Goal: Task Accomplishment & Management: Manage account settings

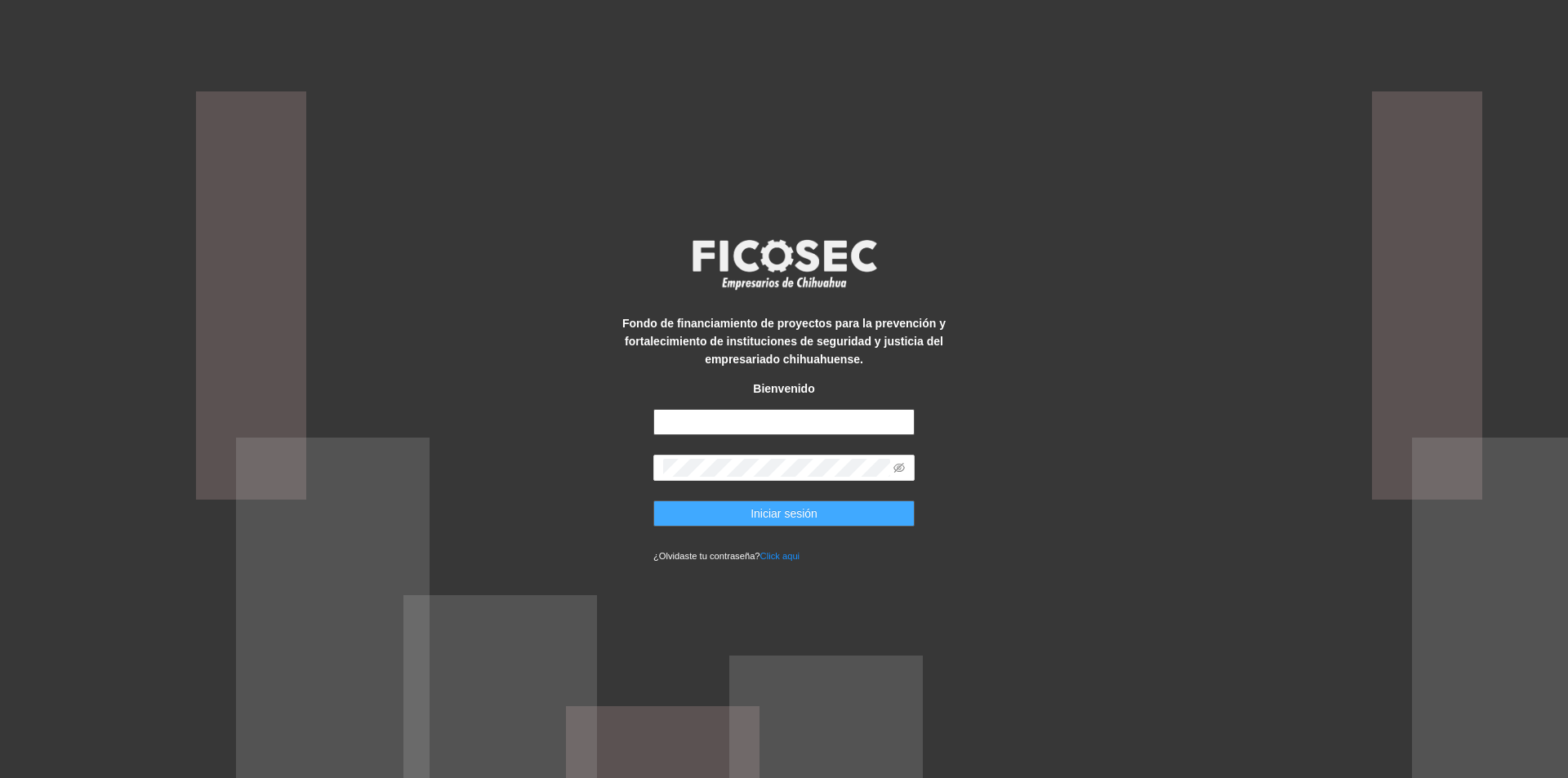
type input "**********"
click at [753, 513] on span "Iniciar sesión" at bounding box center [784, 513] width 67 height 18
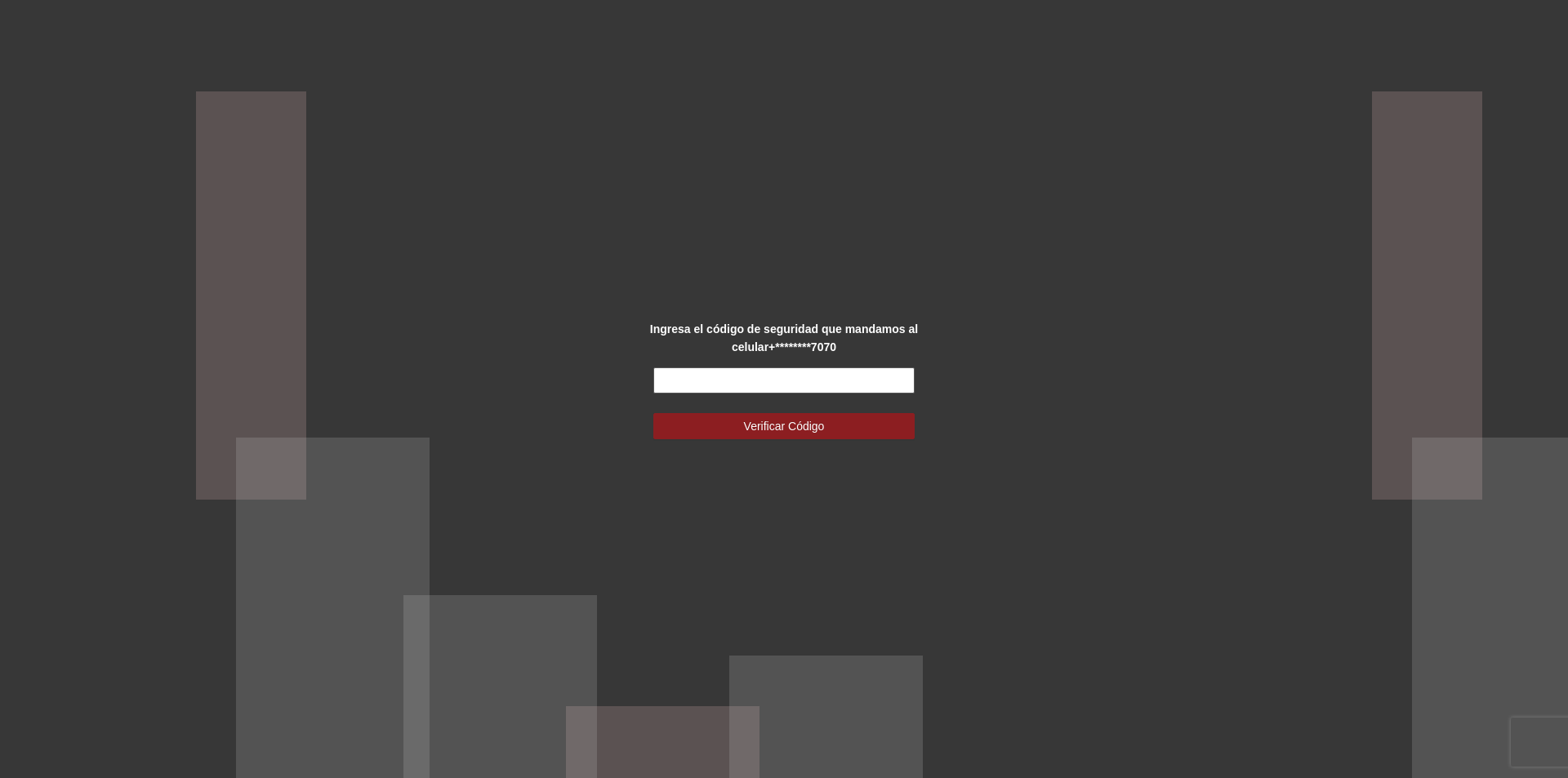
click at [714, 379] on input "text" at bounding box center [784, 380] width 261 height 26
click at [716, 376] on input "text" at bounding box center [784, 380] width 261 height 26
type input "*******"
click at [768, 424] on span "Verificar Código" at bounding box center [784, 425] width 81 height 18
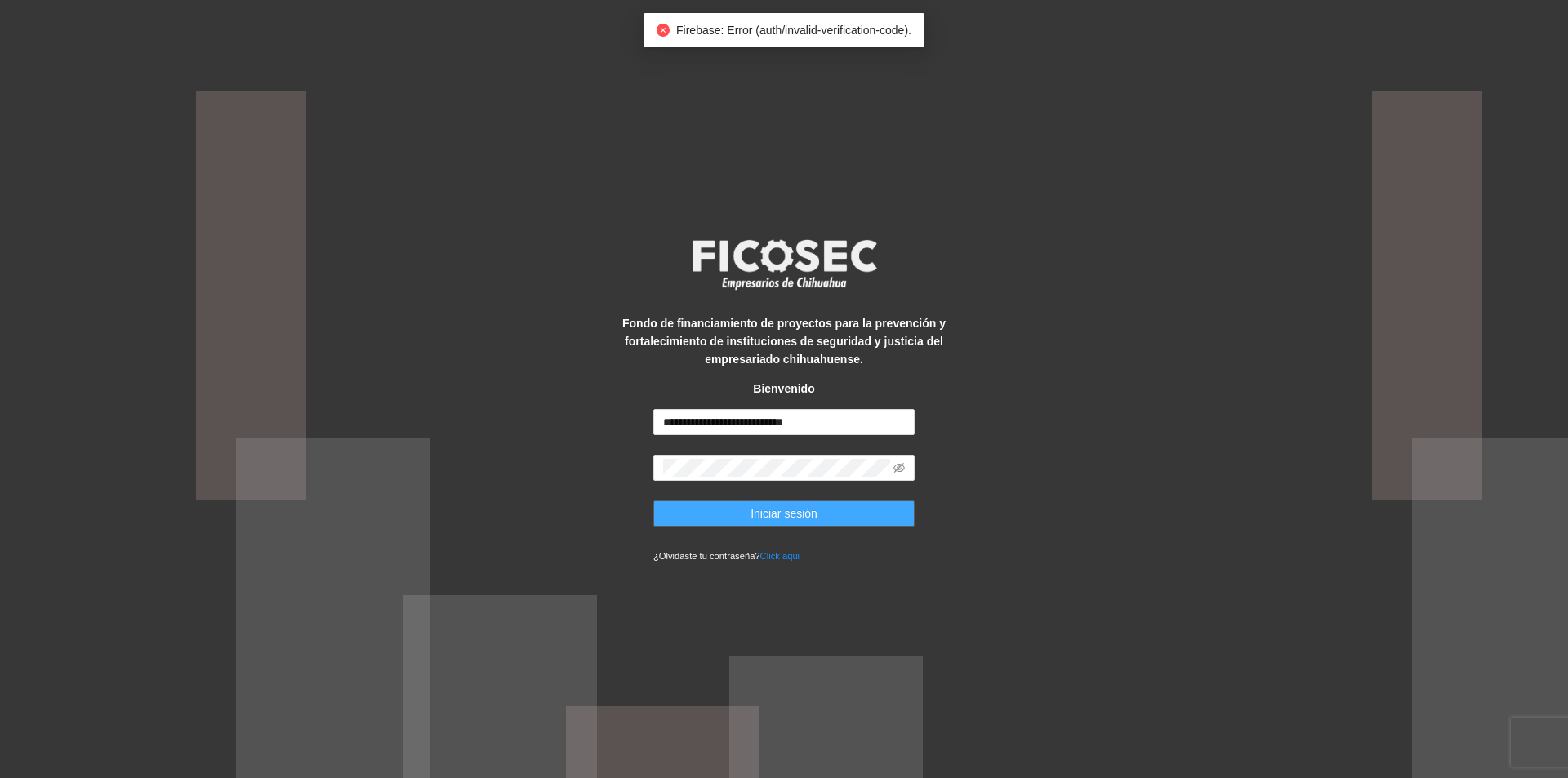
click at [761, 509] on span "Iniciar sesión" at bounding box center [784, 513] width 67 height 18
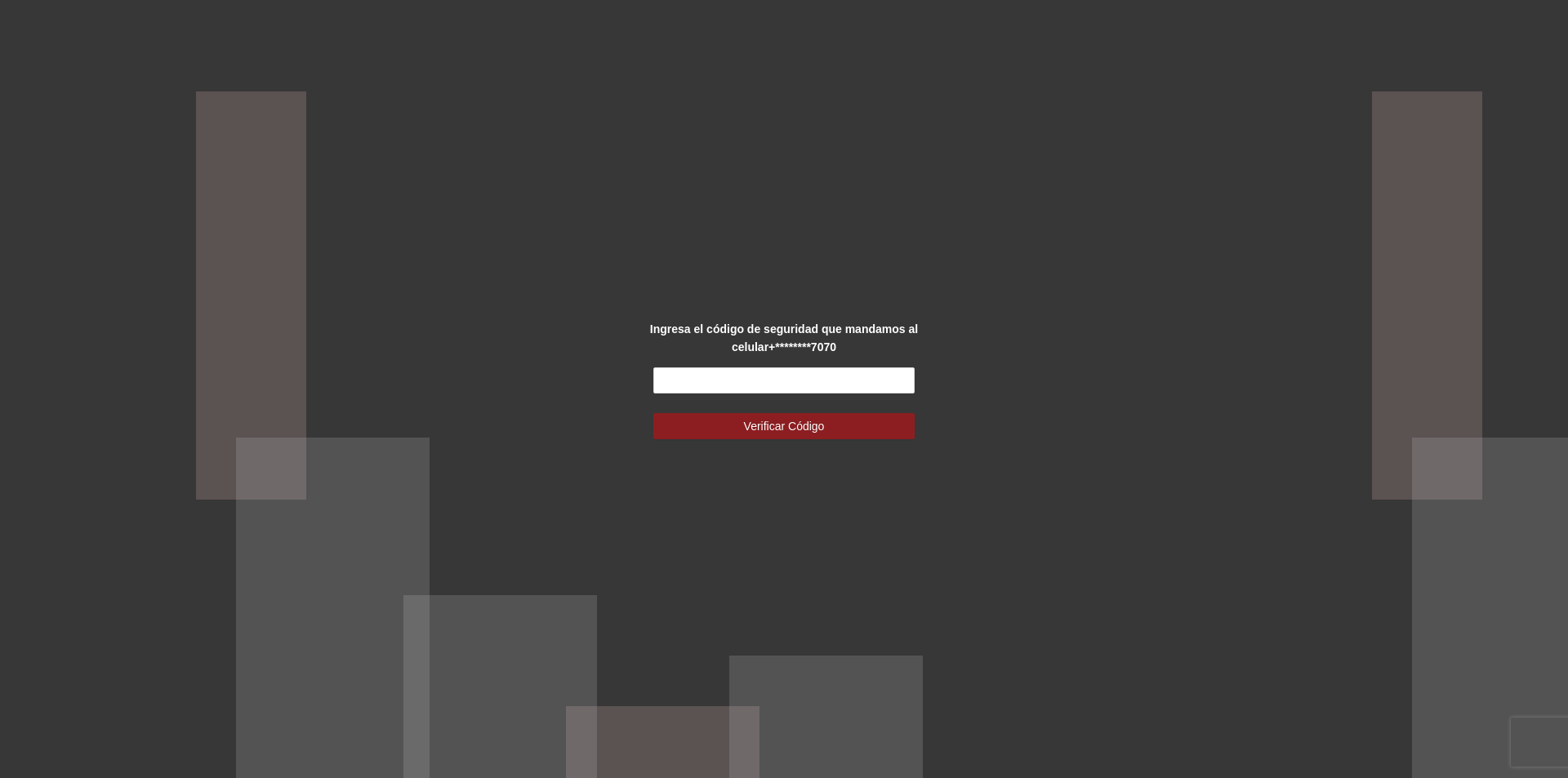
click at [701, 365] on div "Ingresa el código de seguridad que mandamos al celular +********7070 Verificar …" at bounding box center [784, 389] width 326 height 139
click at [685, 379] on input "text" at bounding box center [784, 380] width 261 height 26
type input "******"
click at [839, 422] on button "Verificar Código" at bounding box center [784, 426] width 261 height 26
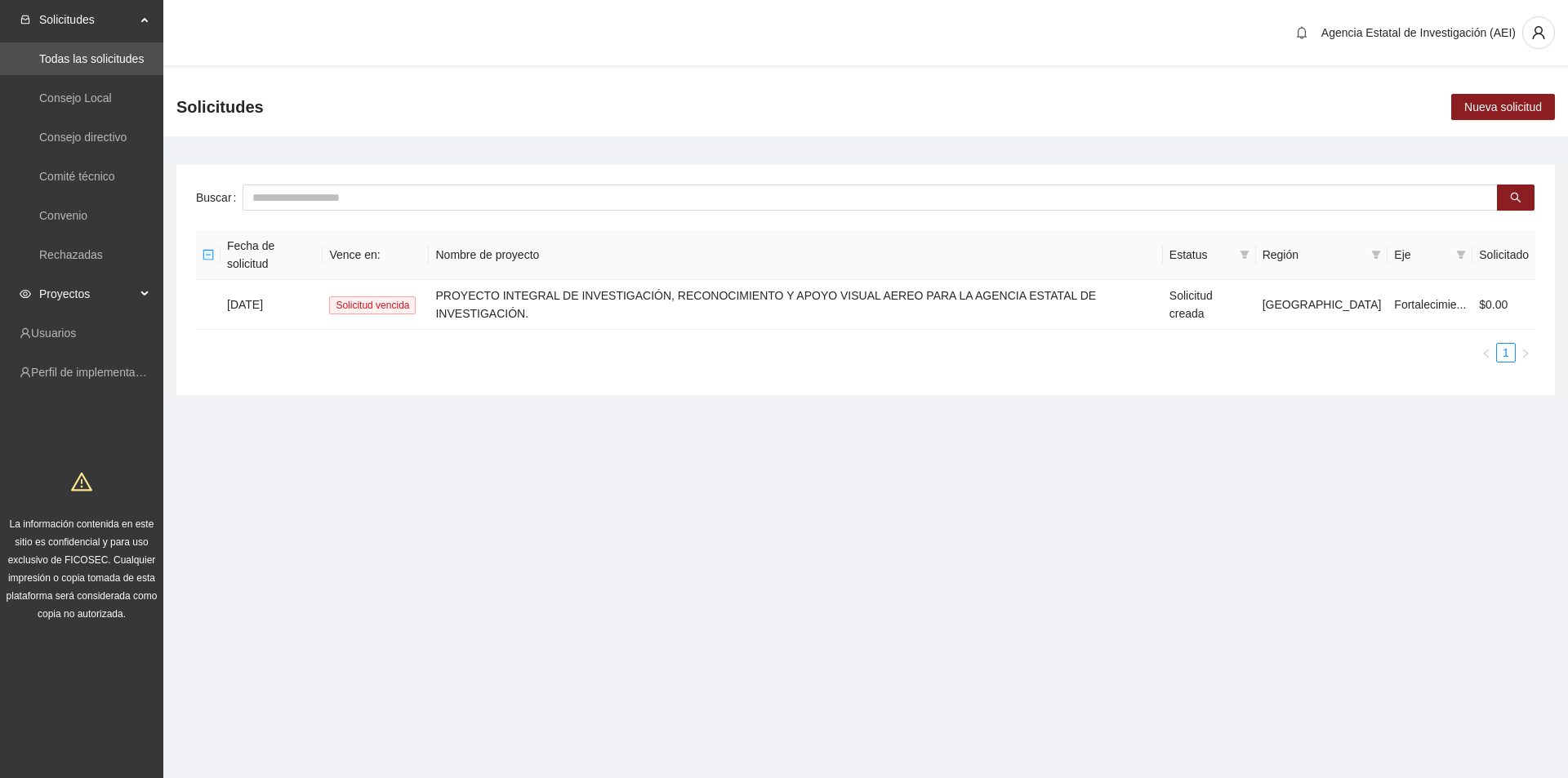
click at [132, 298] on span "Proyectos" at bounding box center [87, 294] width 97 height 32
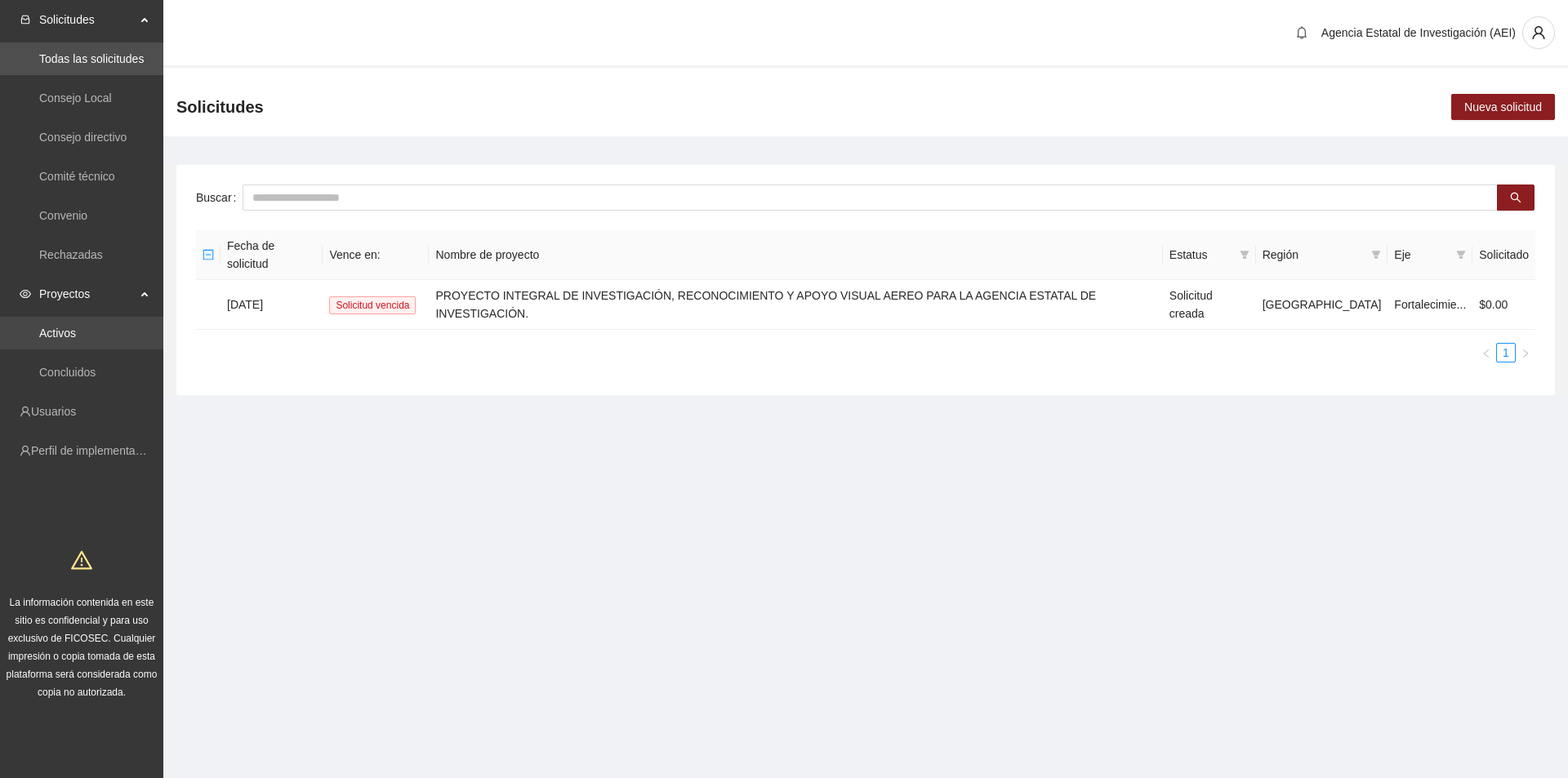
click at [76, 332] on link "Activos" at bounding box center [57, 332] width 37 height 13
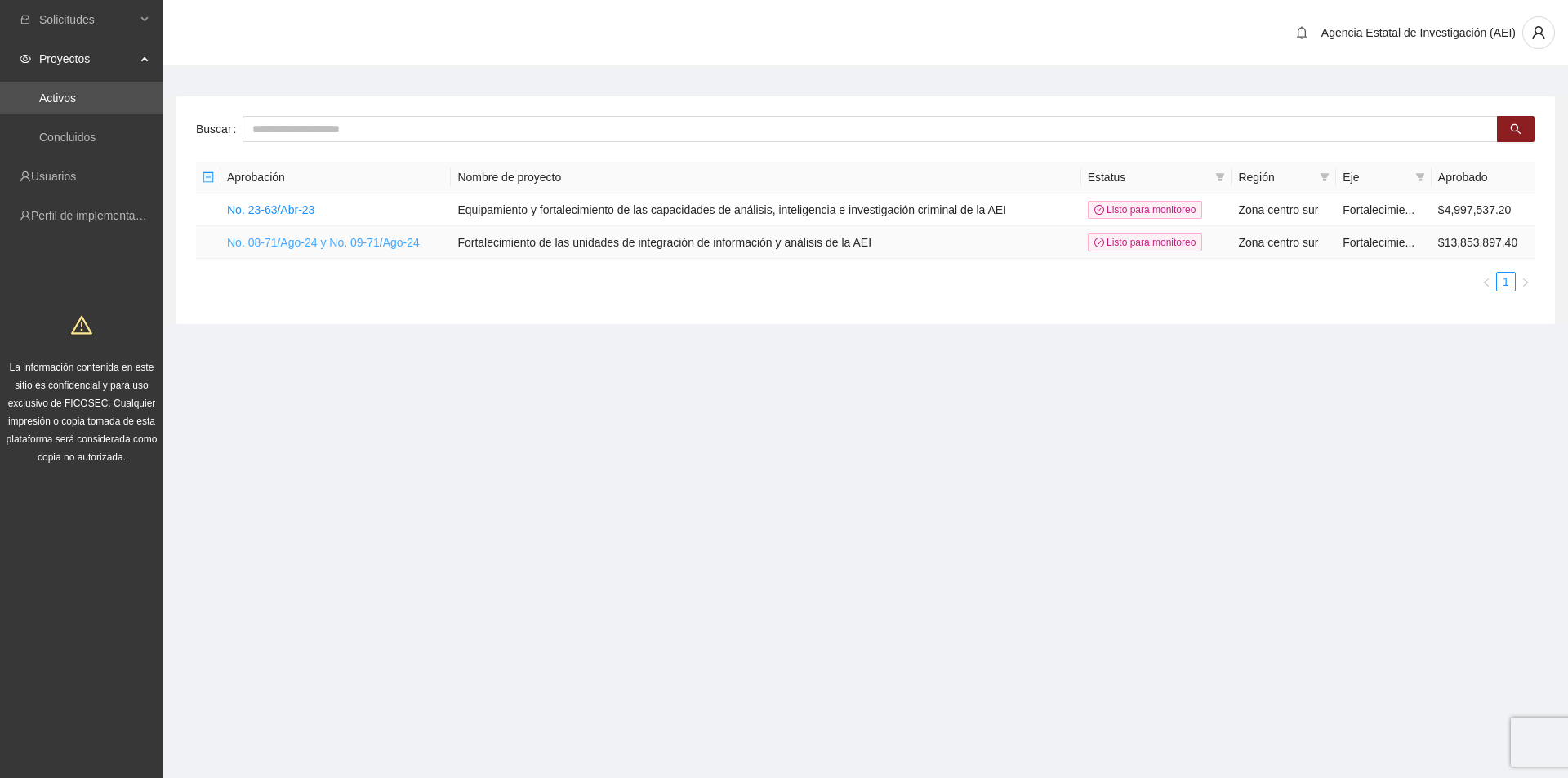
click at [402, 240] on link "No. 08-71/Ago-24 y No. 09-71/Ago-24" at bounding box center [324, 242] width 193 height 13
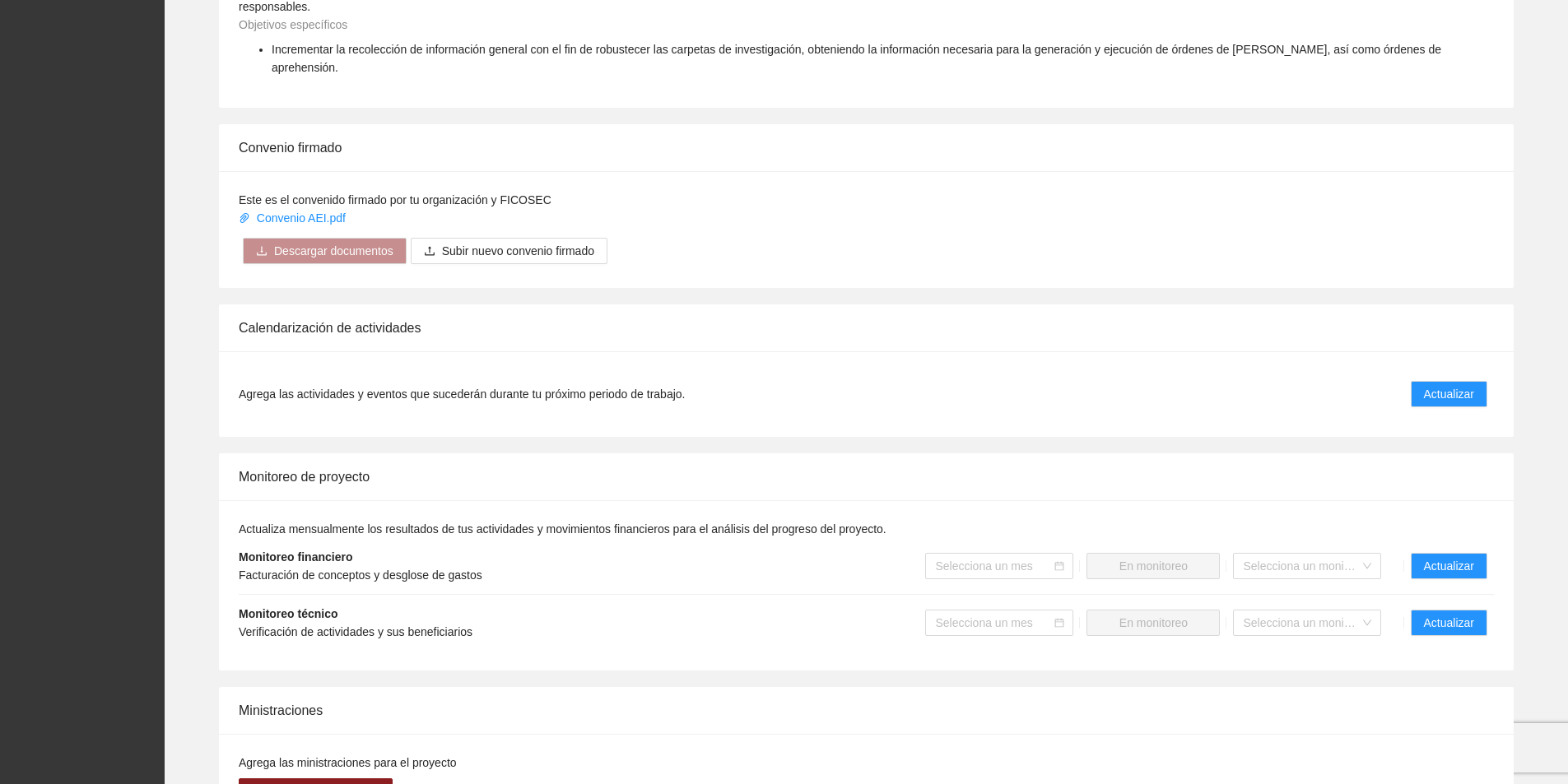
scroll to position [904, 0]
click at [1448, 612] on span "Actualizar" at bounding box center [1449, 620] width 50 height 18
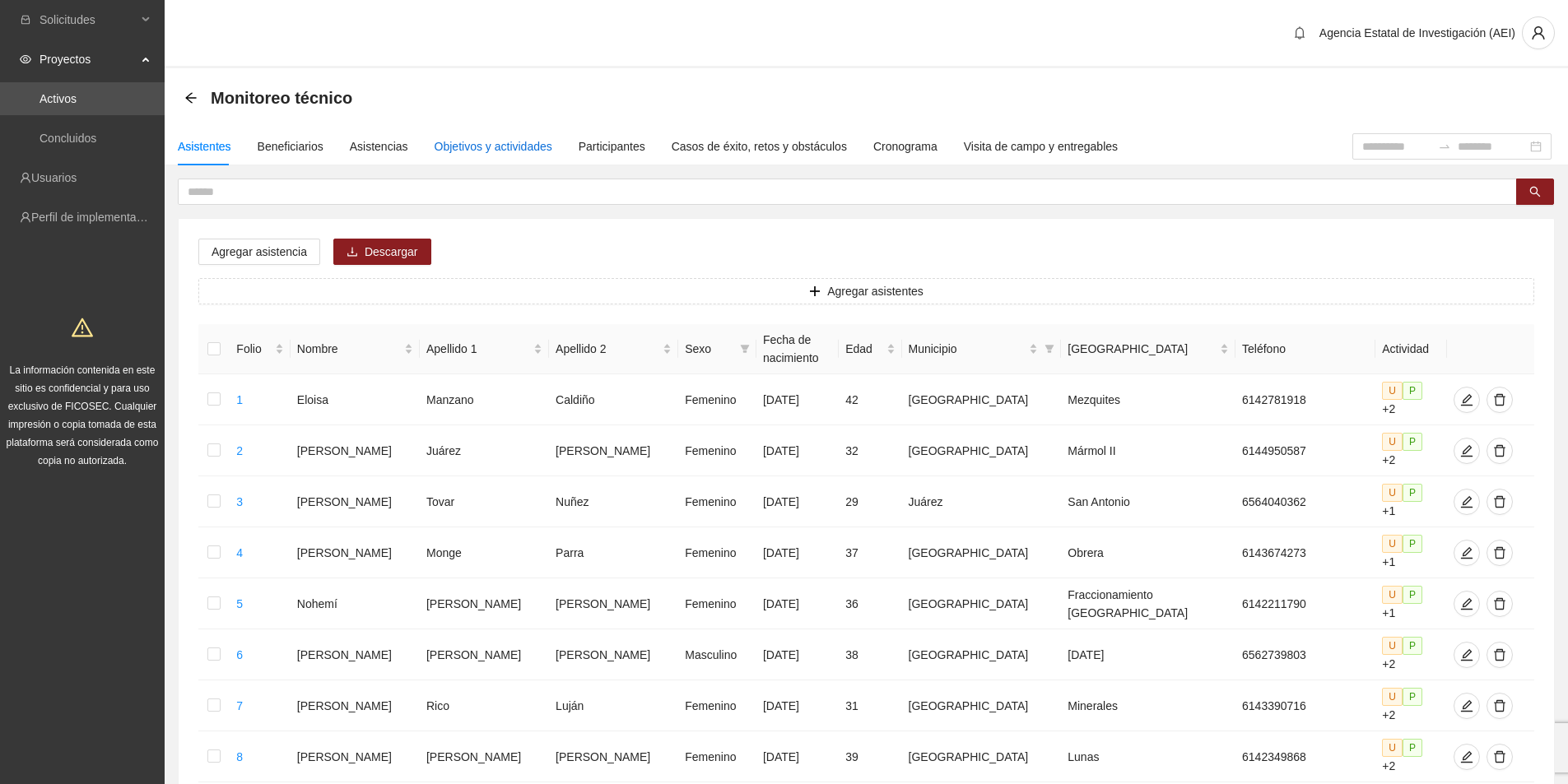
click at [479, 146] on div "Objetivos y actividades" at bounding box center [493, 146] width 118 height 18
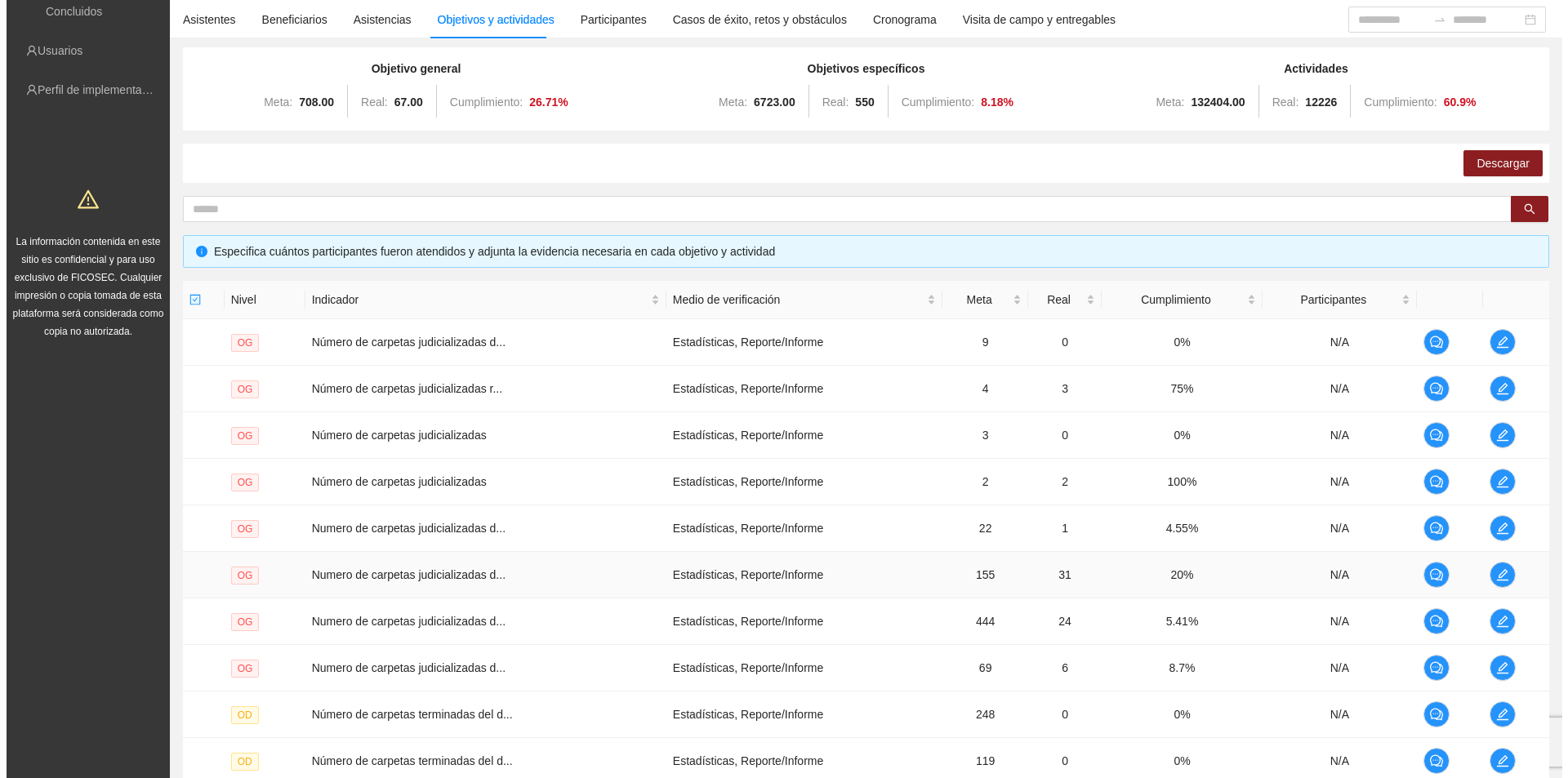
scroll to position [289, 0]
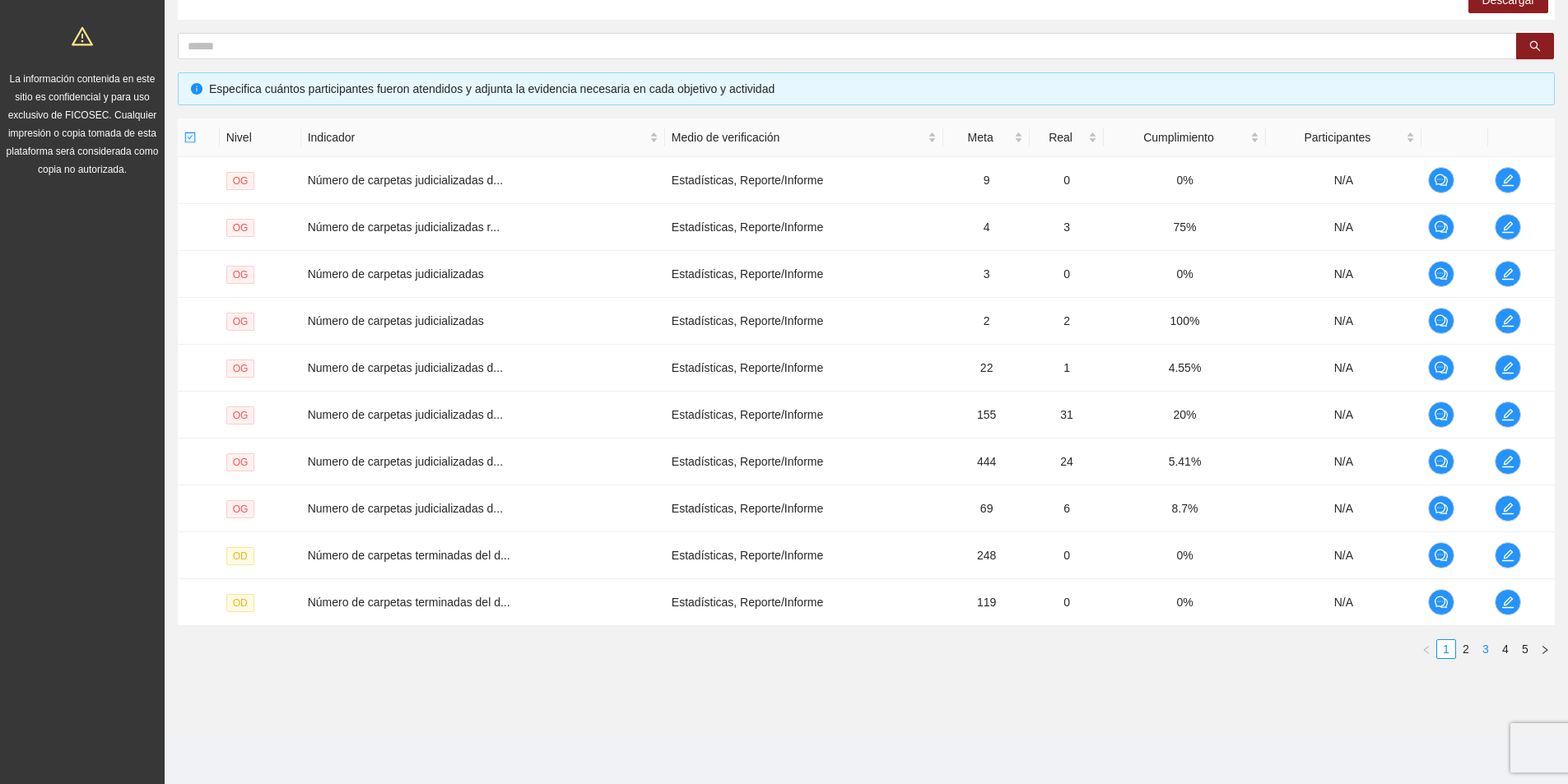
click at [1486, 645] on link "3" at bounding box center [1485, 649] width 18 height 18
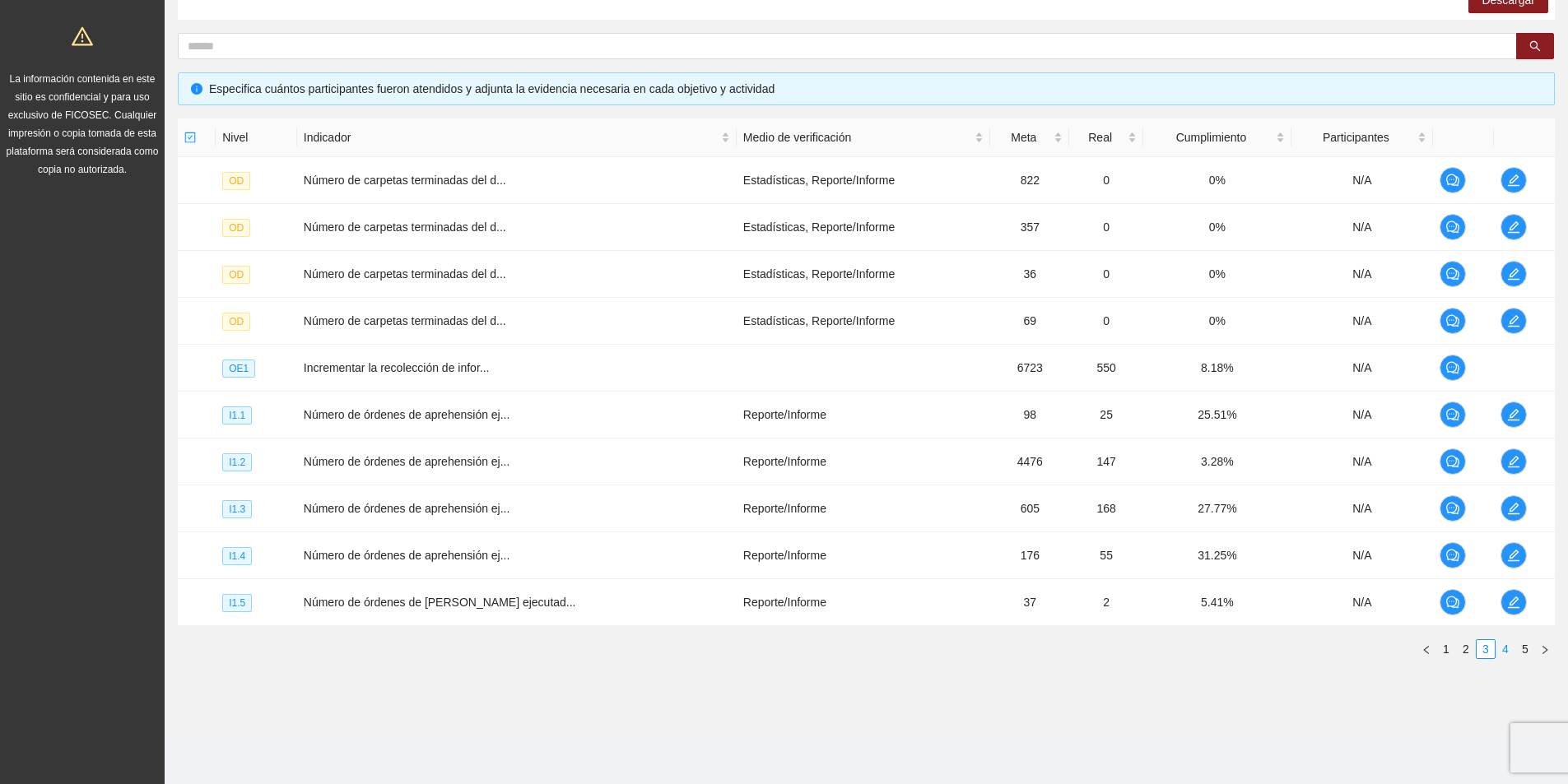
click at [1502, 645] on link "4" at bounding box center [1505, 649] width 18 height 18
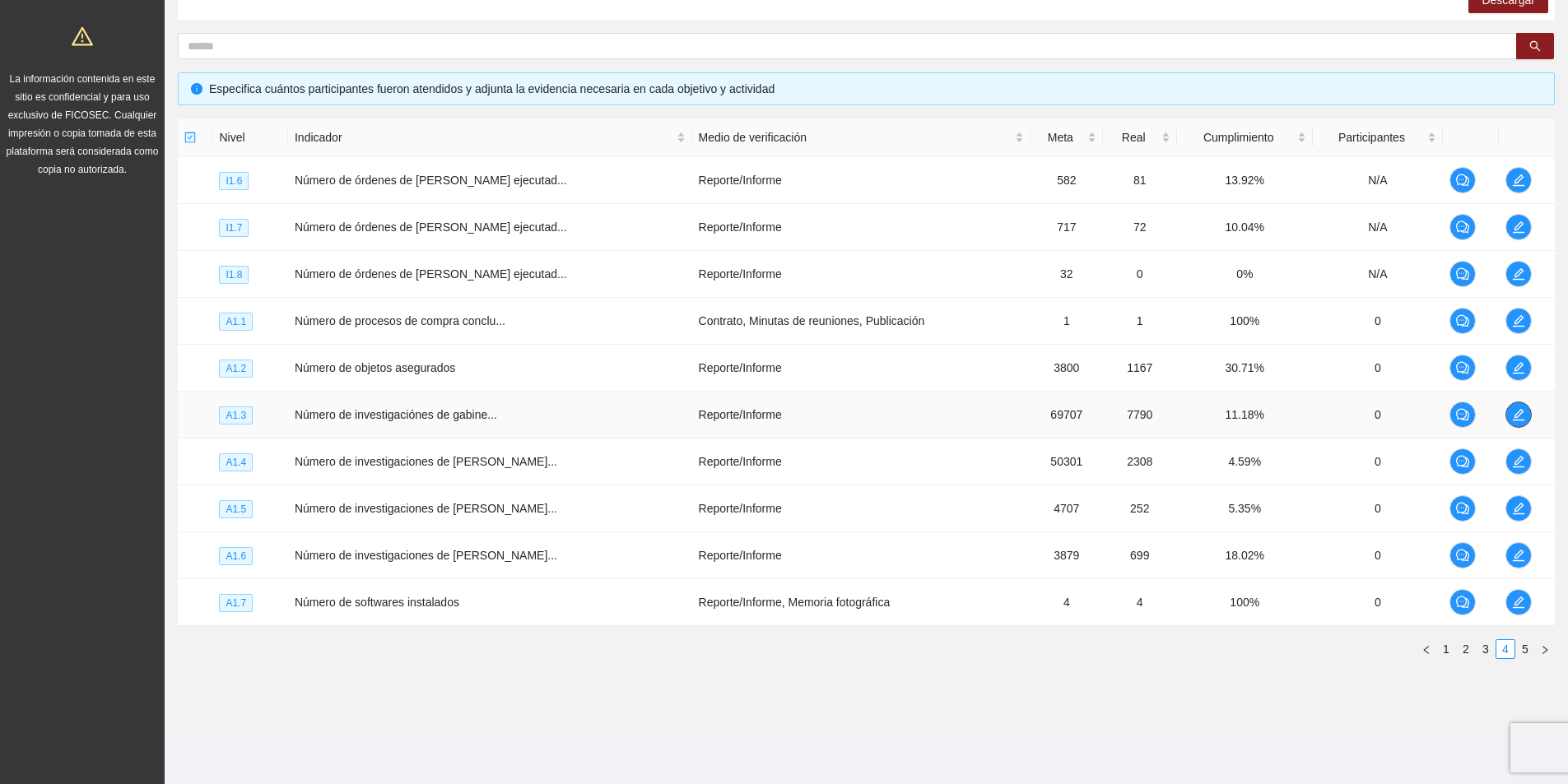
click at [1515, 414] on icon "edit" at bounding box center [1518, 414] width 13 height 13
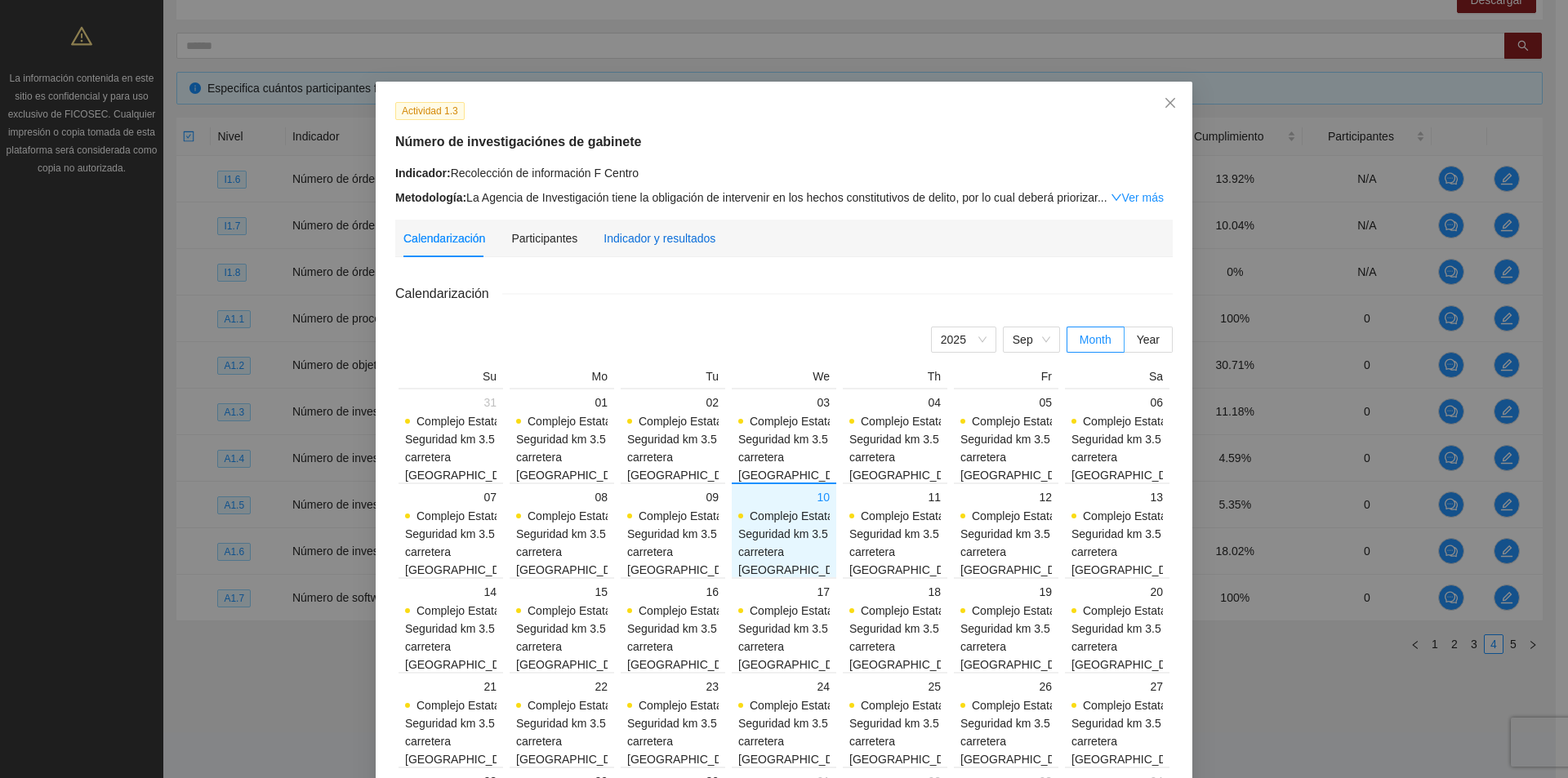
click at [684, 234] on div "Indicador y resultados" at bounding box center [659, 238] width 112 height 18
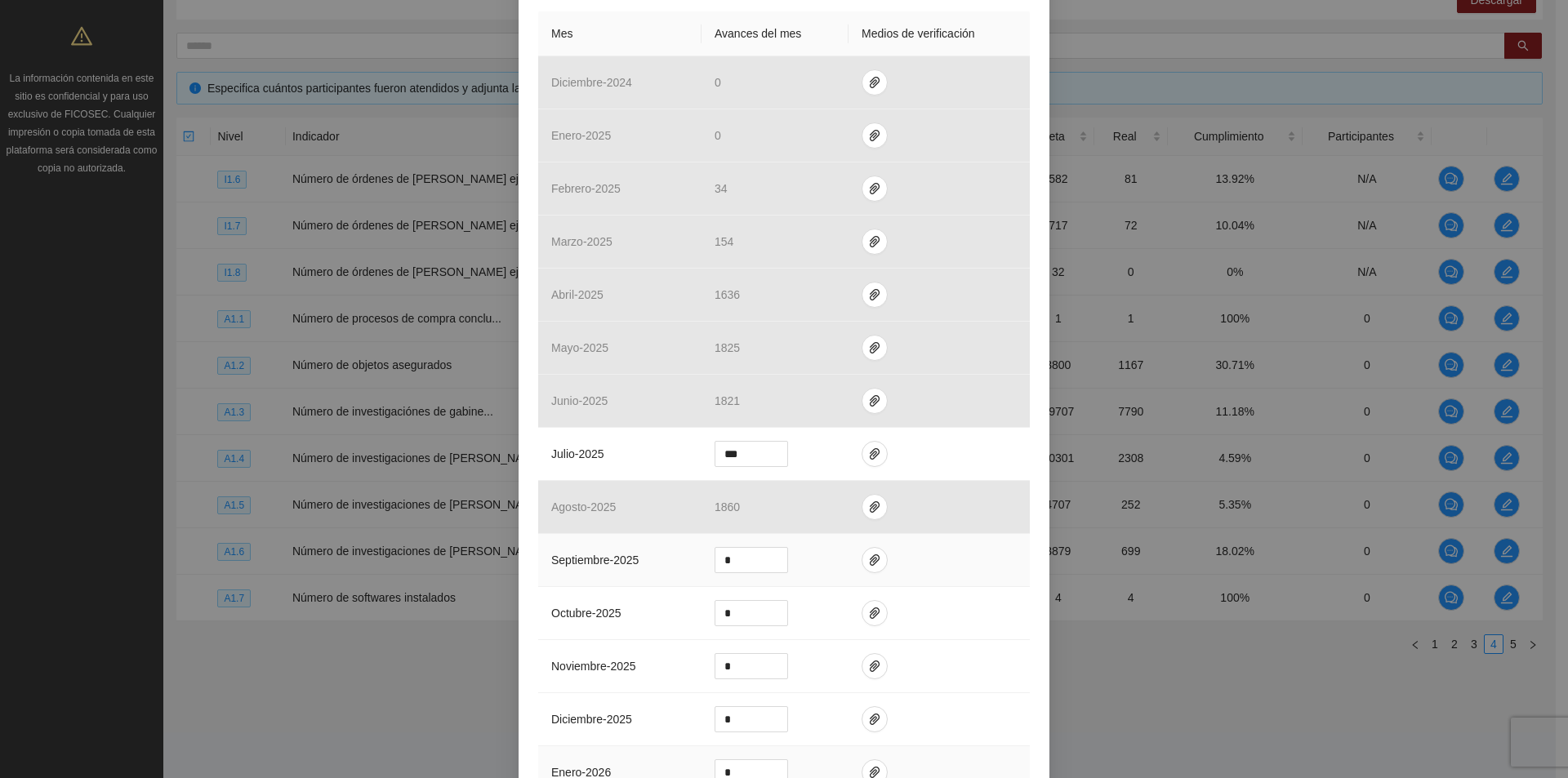
scroll to position [490, 0]
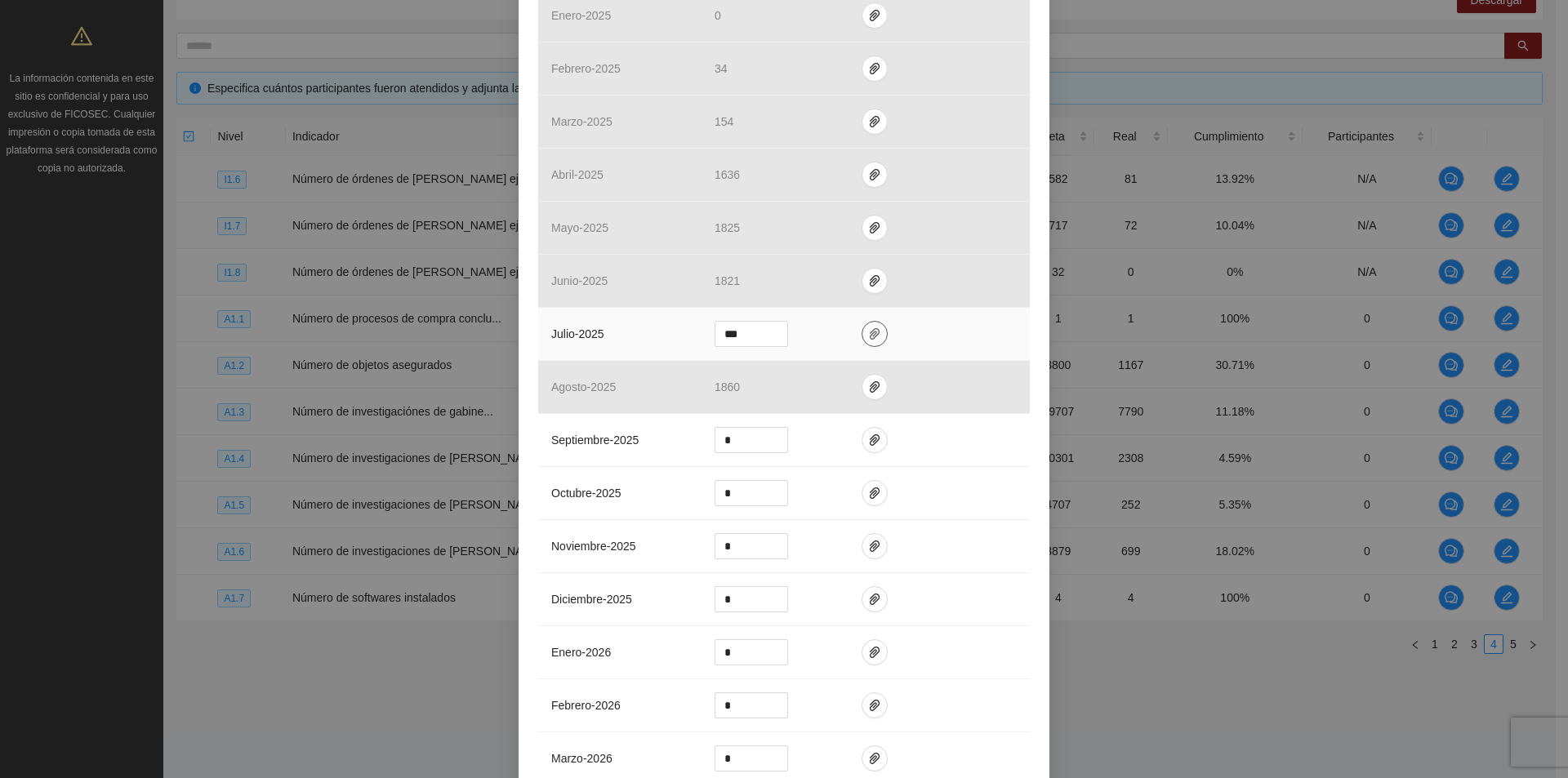
click at [870, 330] on icon "paper-clip" at bounding box center [874, 333] width 9 height 11
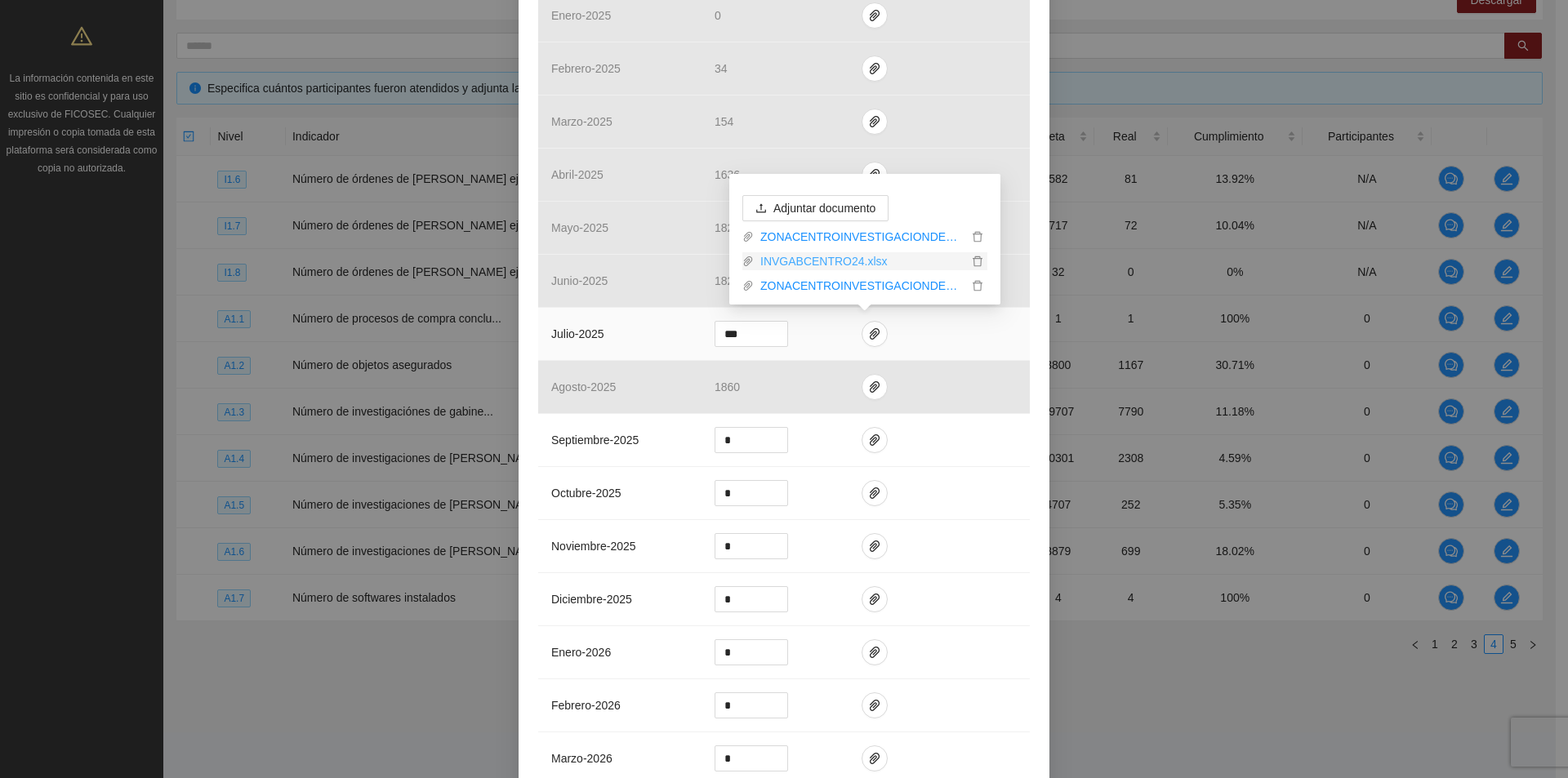
click at [829, 259] on link "INVGABCENTRO24.xlsx" at bounding box center [860, 260] width 214 height 18
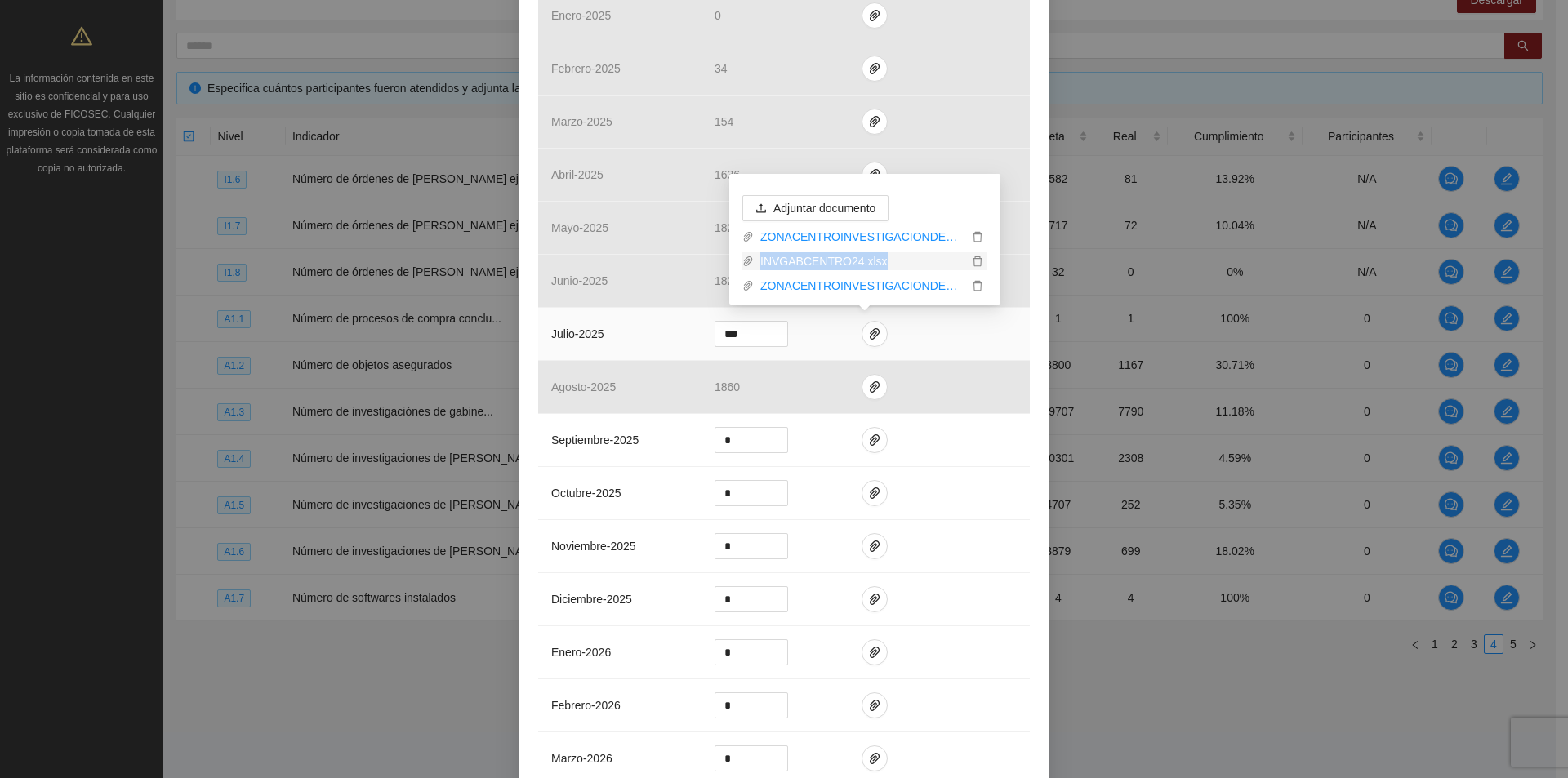
click at [829, 259] on link "INVGABCENTRO24.xlsx" at bounding box center [860, 260] width 214 height 18
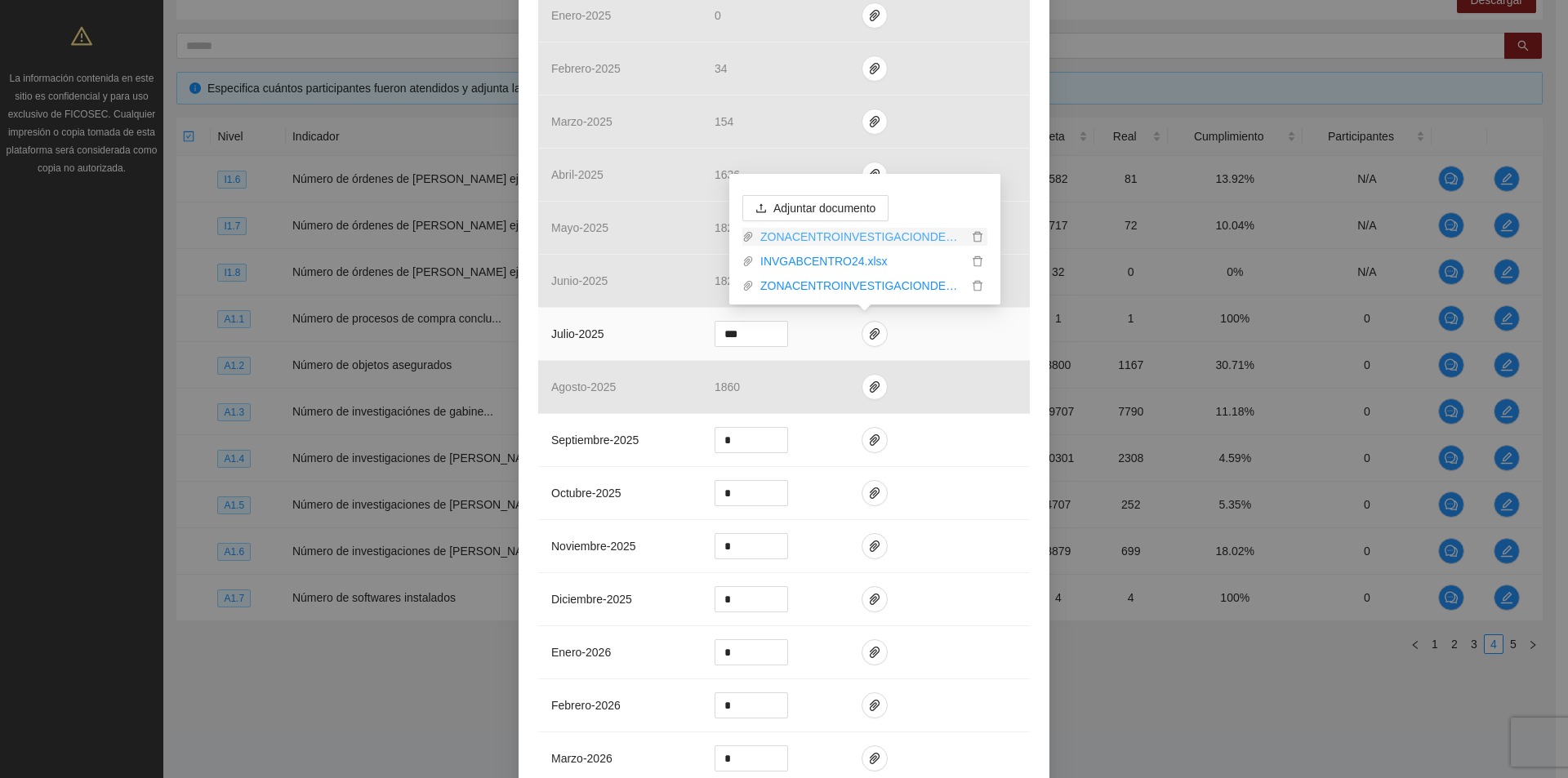
click at [888, 240] on link "ZONACENTROINVESTIGACIONDEGABINETE2024_0001.pdf" at bounding box center [860, 237] width 214 height 18
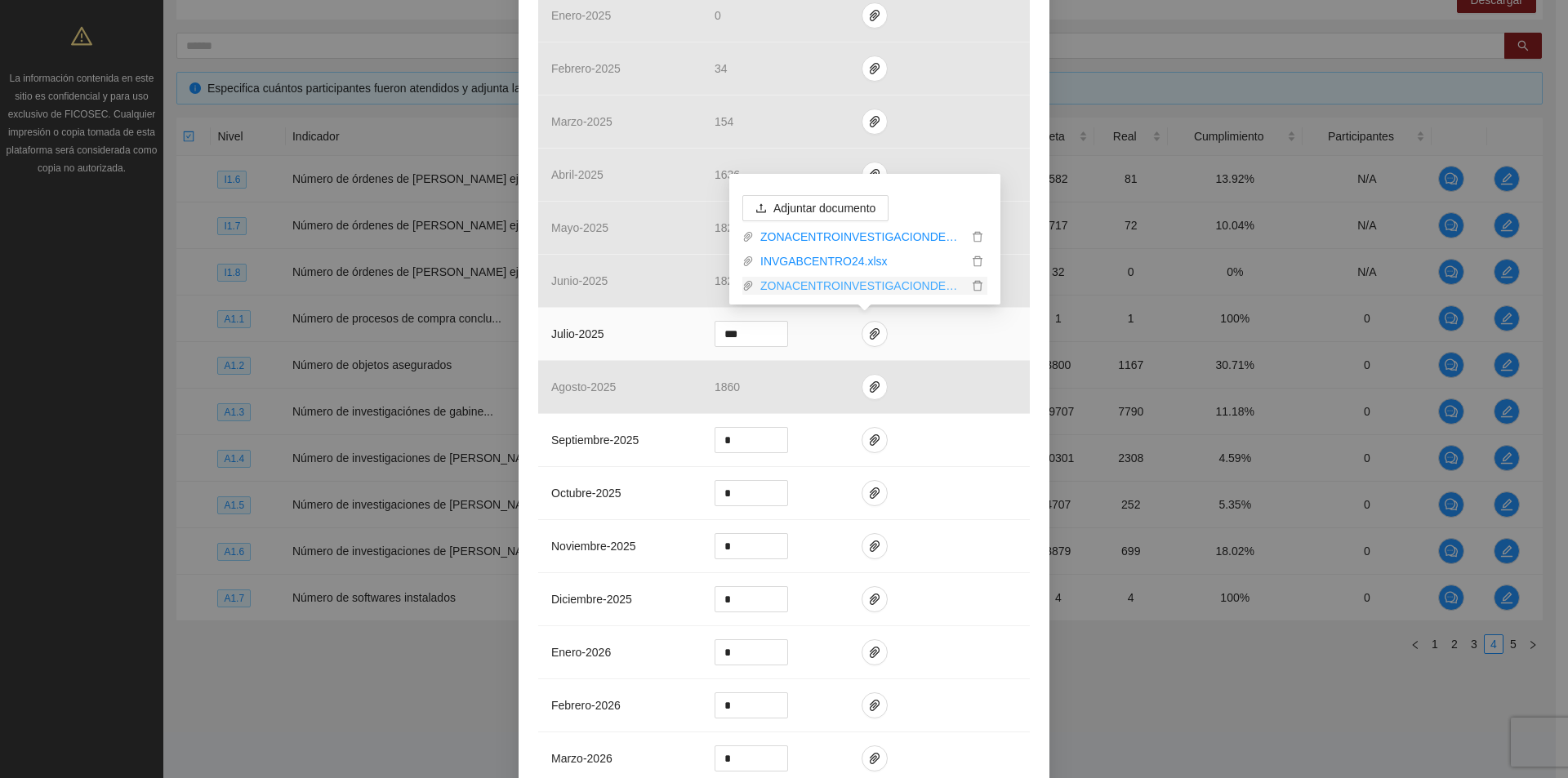
click at [864, 284] on link "ZONACENTROINVESTIGACIONDEGABINETE2024OK_0001.pdf" at bounding box center [860, 285] width 214 height 18
click at [863, 284] on link "ZONACENTROINVESTIGACIONDEGABINETE2024OK_0001.pdf" at bounding box center [860, 285] width 214 height 18
click at [862, 284] on link "ZONACENTROINVESTIGACIONDEGABINETE2024OK_0001.pdf" at bounding box center [860, 285] width 214 height 18
click at [861, 284] on link "ZONACENTROINVESTIGACIONDEGABINETE2024OK_0001.pdf" at bounding box center [860, 285] width 214 height 18
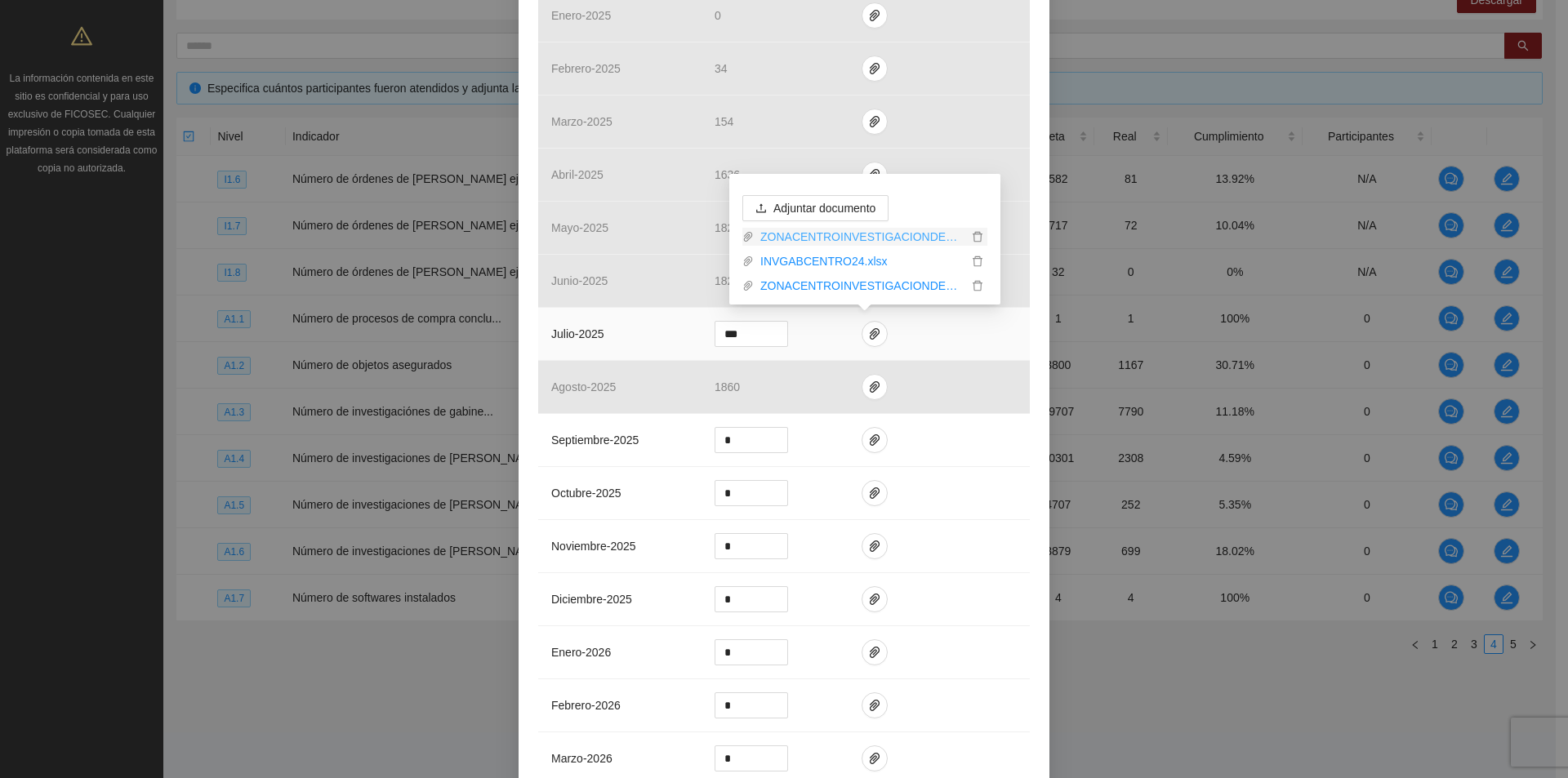
click at [863, 241] on link "ZONACENTROINVESTIGACIONDEGABINETE2024_0001.pdf" at bounding box center [860, 237] width 214 height 18
click at [864, 240] on link "ZONACENTROINVESTIGACIONDEGABINETE2024_0001.pdf" at bounding box center [860, 237] width 214 height 18
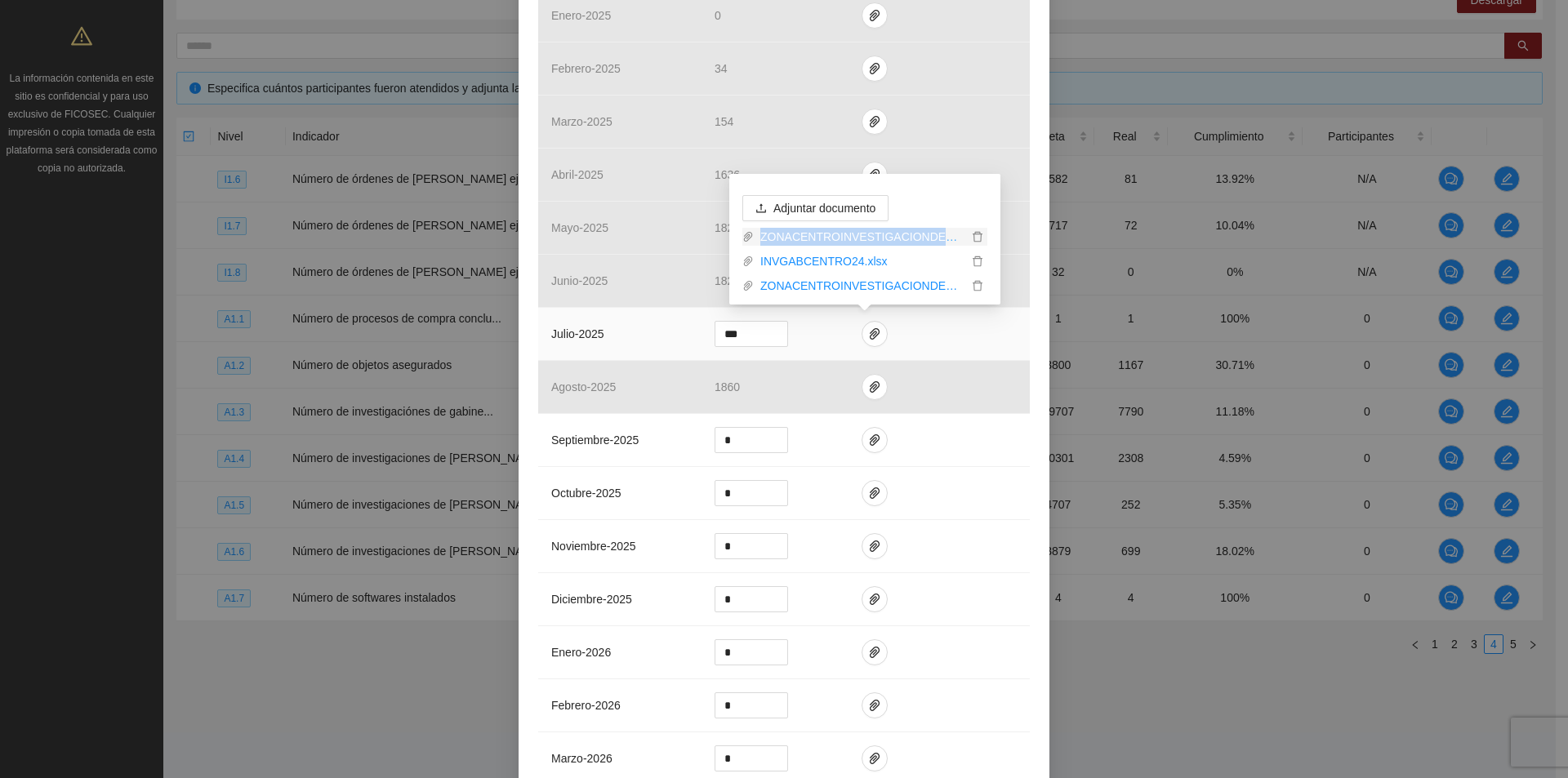
click at [864, 240] on link "ZONACENTROINVESTIGACIONDEGABINETE2024_0001.pdf" at bounding box center [860, 237] width 214 height 18
click at [822, 230] on link "ZONACENTROINVESTIGACIONDEGABINETE2024_0001.pdf" at bounding box center [860, 237] width 214 height 18
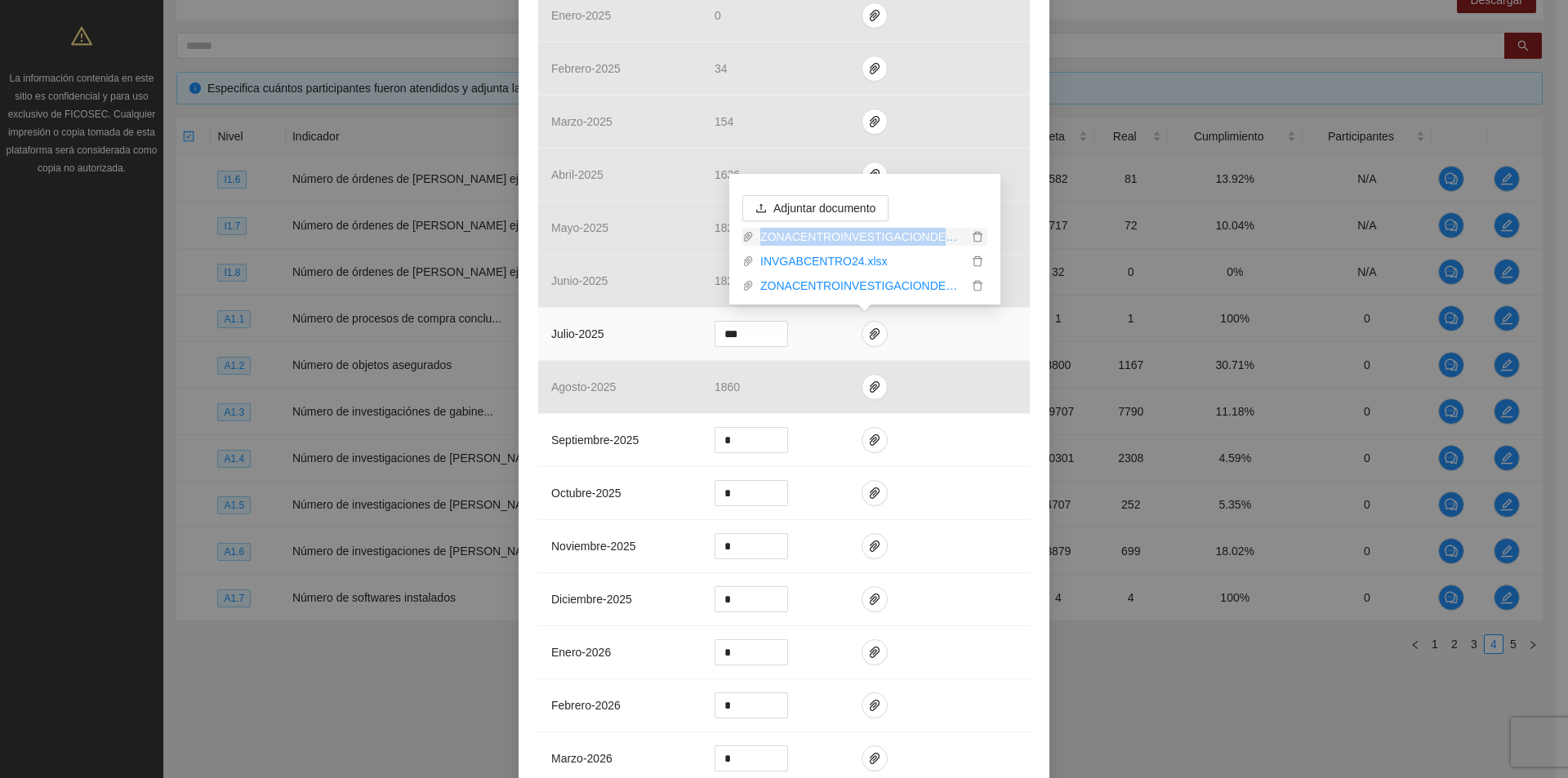
click at [822, 230] on link "ZONACENTROINVESTIGACIONDEGABINETE2024_0001.pdf" at bounding box center [860, 237] width 214 height 18
click at [957, 239] on link "ZONACENTROINVESTIGACIONDEGABINETE2024_0001.pdf" at bounding box center [860, 237] width 214 height 18
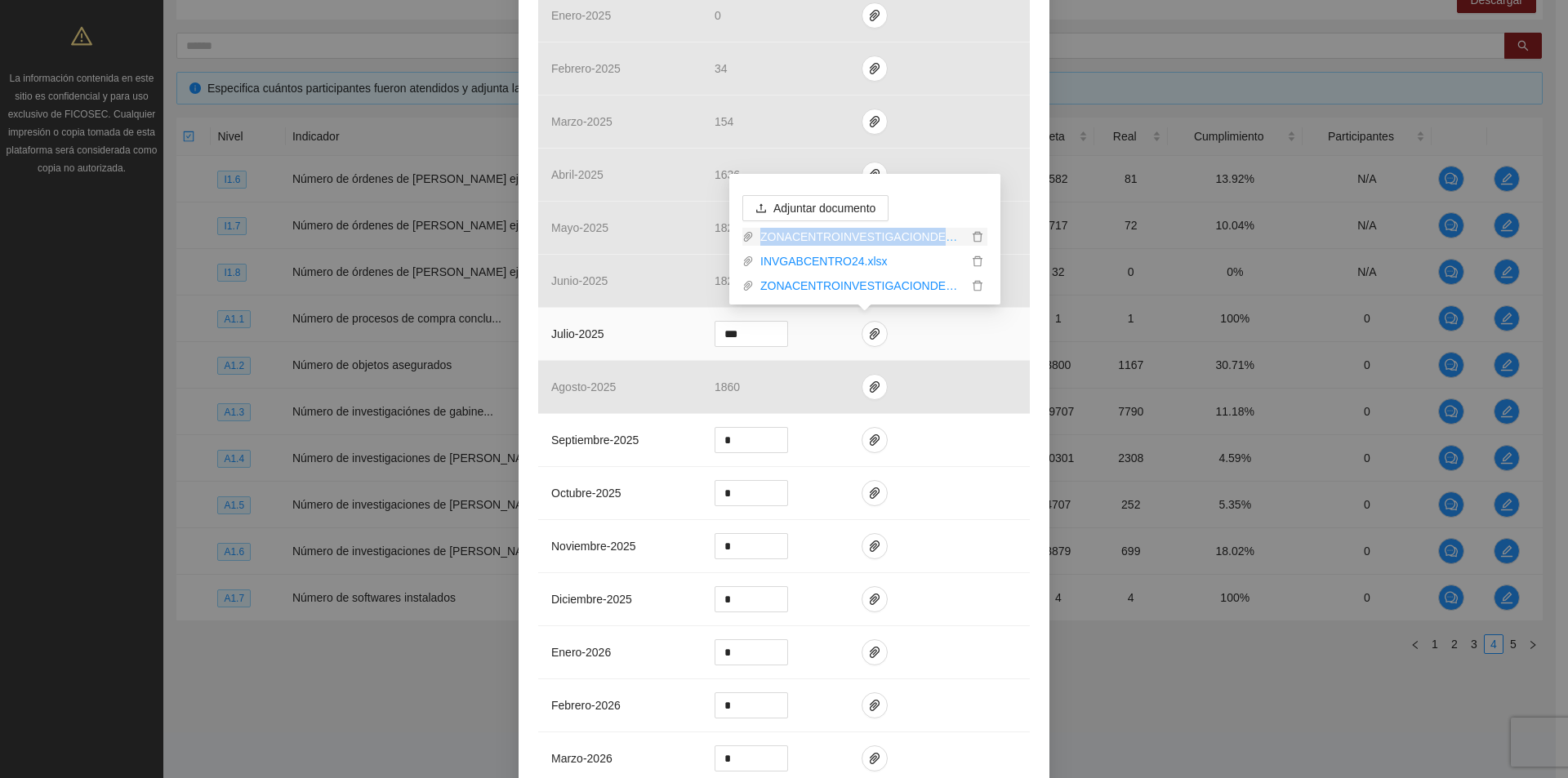
click at [957, 239] on link "ZONACENTROINVESTIGACIONDEGABINETE2024_0001.pdf" at bounding box center [860, 237] width 214 height 18
click at [844, 256] on link "INVGABCENTRO24.xlsx" at bounding box center [860, 260] width 214 height 18
click at [860, 233] on link "ZONACENTROINVESTIGACIONDEGABINETE2024_0001.pdf" at bounding box center [860, 237] width 214 height 18
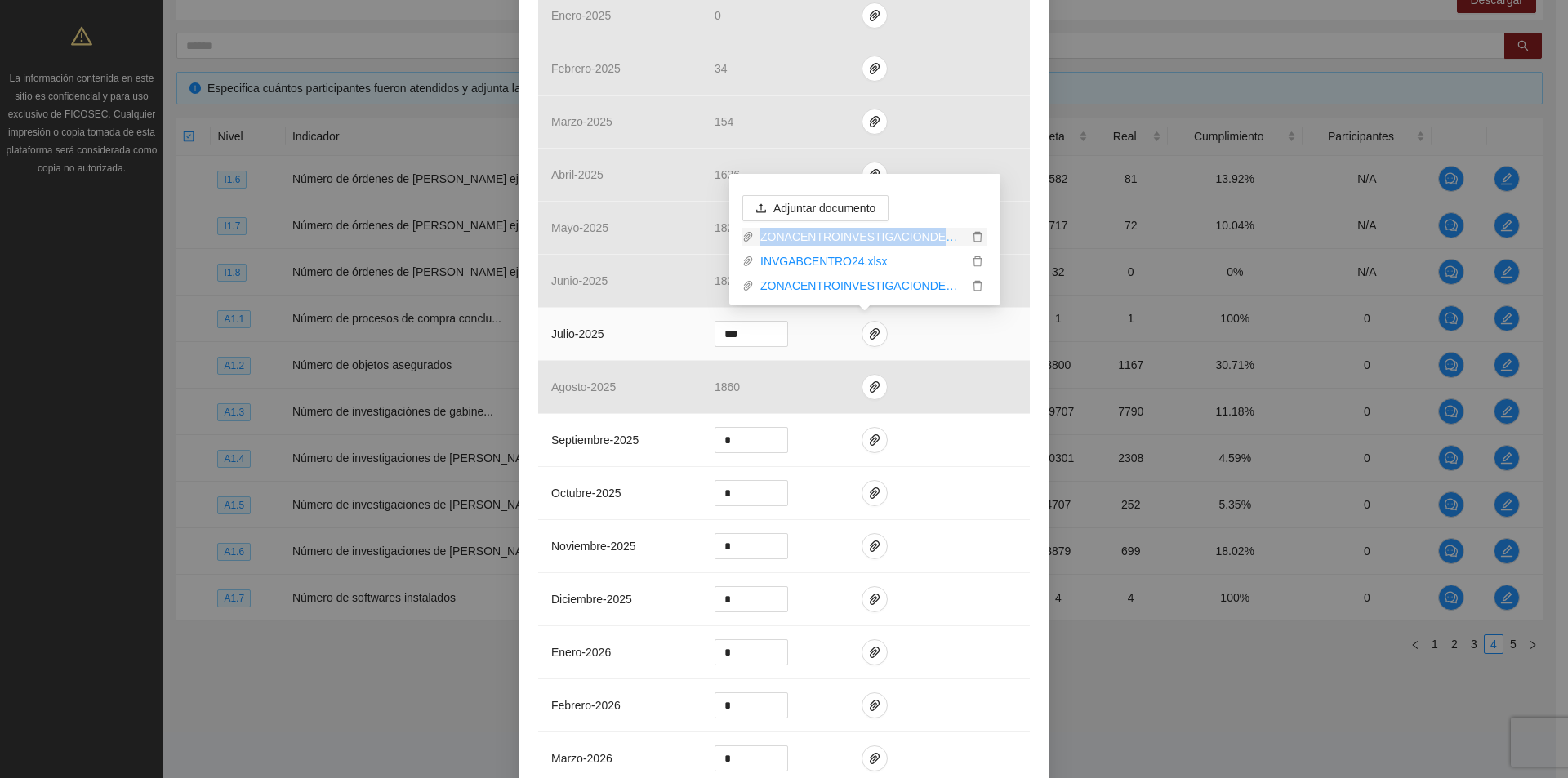
click at [860, 233] on link "ZONACENTROINVESTIGACIONDEGABINETE2024_0001.pdf" at bounding box center [860, 237] width 214 height 18
click at [854, 290] on link "ZONACENTROINVESTIGACIONDEGABINETE2024OK_0001.pdf" at bounding box center [860, 285] width 214 height 18
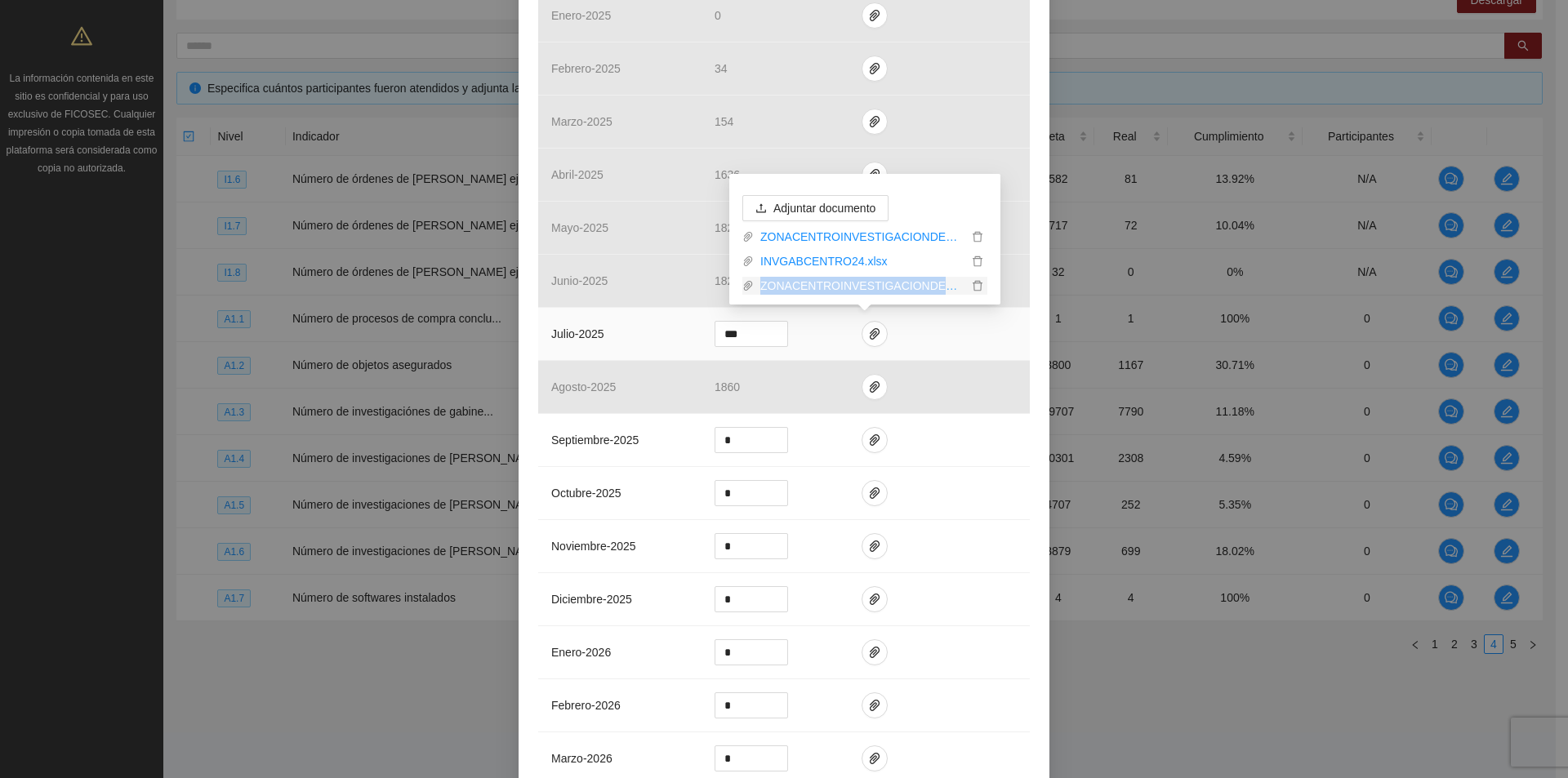
click at [854, 290] on link "ZONACENTROINVESTIGACIONDEGABINETE2024OK_0001.pdf" at bounding box center [860, 285] width 214 height 18
click at [972, 232] on icon "delete" at bounding box center [978, 237] width 11 height 11
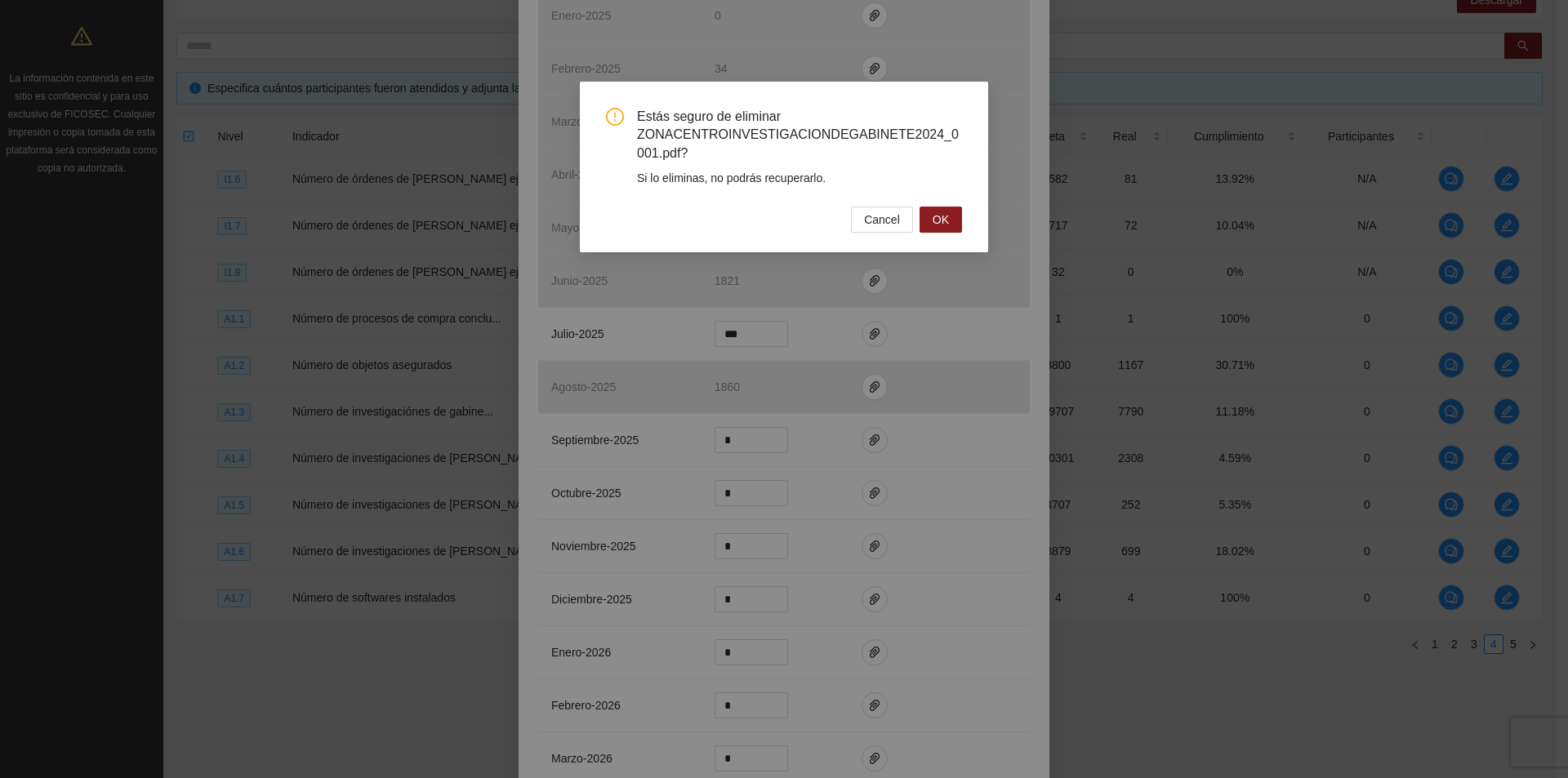
click at [682, 215] on div "Cancel OK" at bounding box center [784, 219] width 356 height 26
click at [948, 213] on span "OK" at bounding box center [941, 219] width 16 height 18
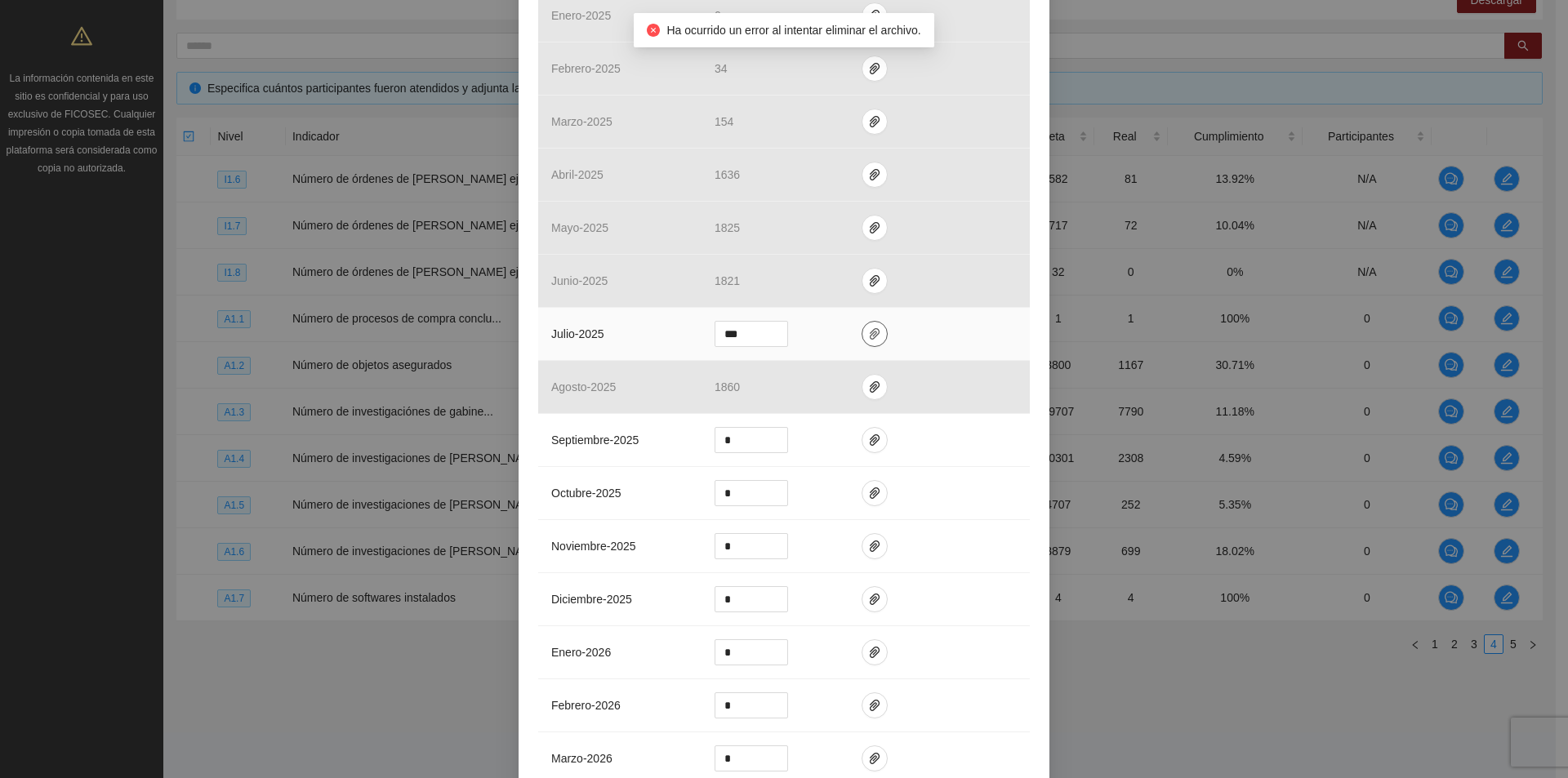
click at [868, 333] on icon "paper-clip" at bounding box center [874, 333] width 13 height 13
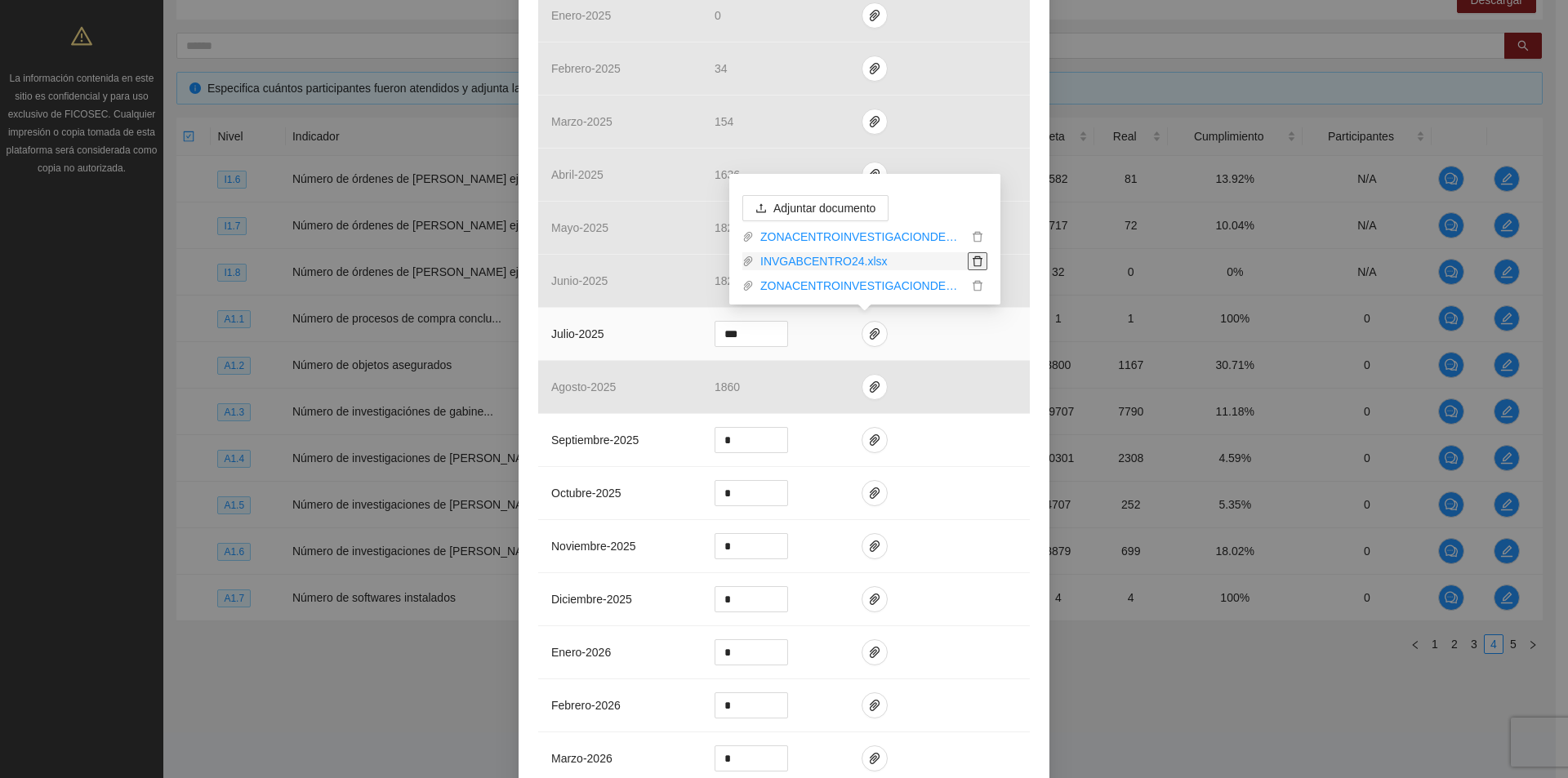
click at [974, 260] on icon "delete" at bounding box center [977, 261] width 9 height 10
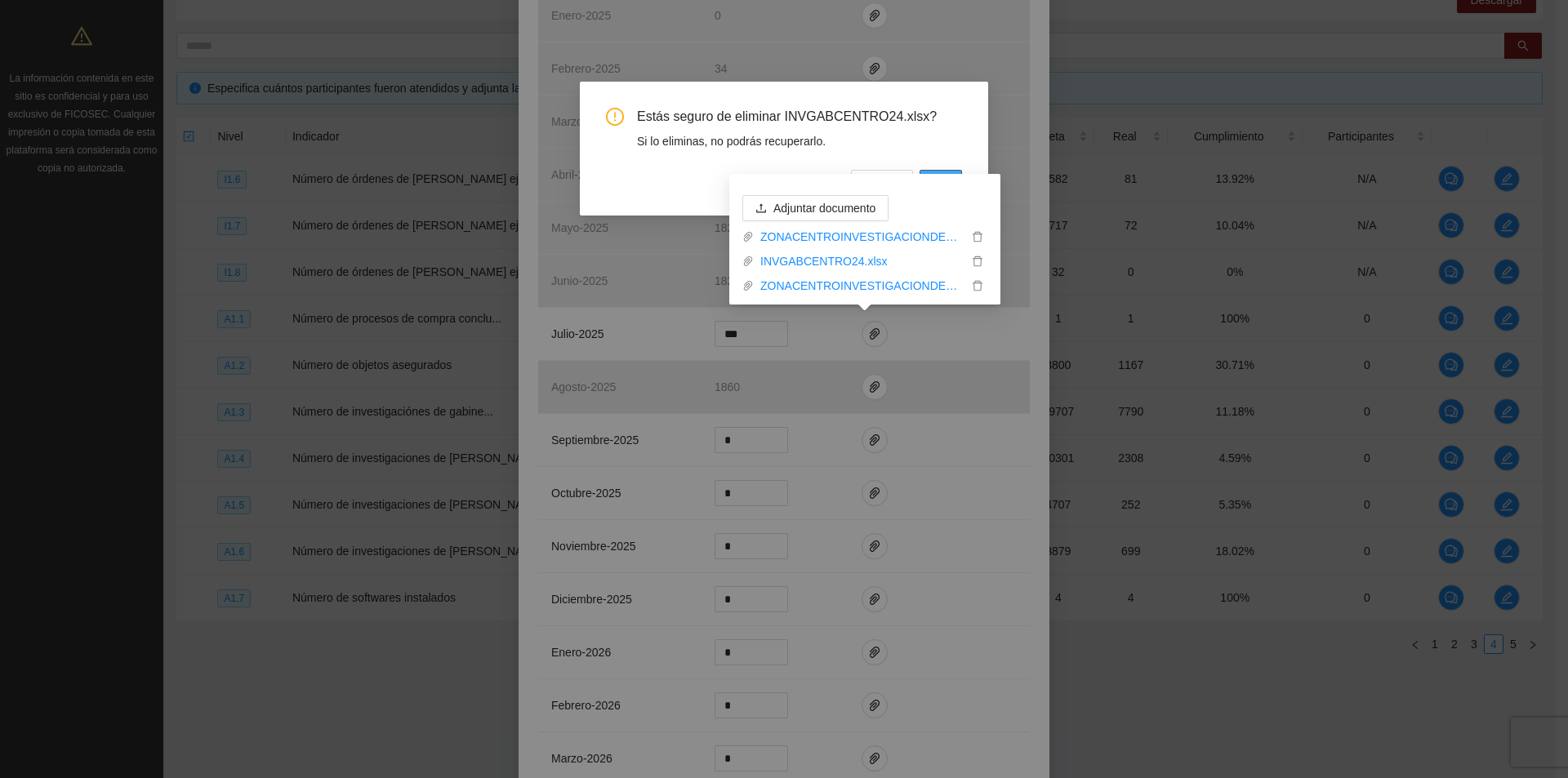
click at [930, 173] on button "OK" at bounding box center [941, 183] width 43 height 26
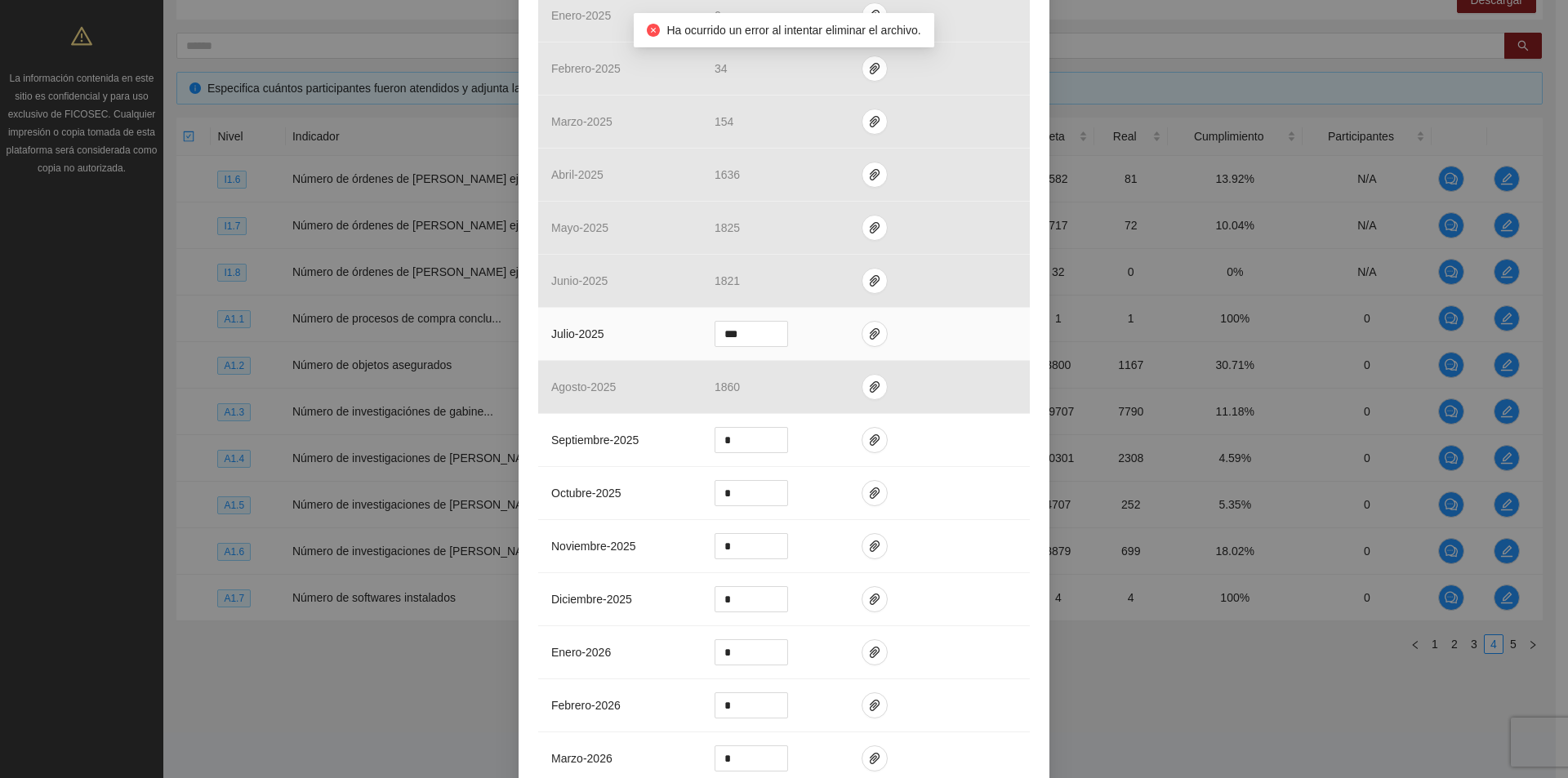
click at [854, 349] on td at bounding box center [939, 334] width 181 height 53
click at [868, 332] on icon "paper-clip" at bounding box center [874, 333] width 13 height 13
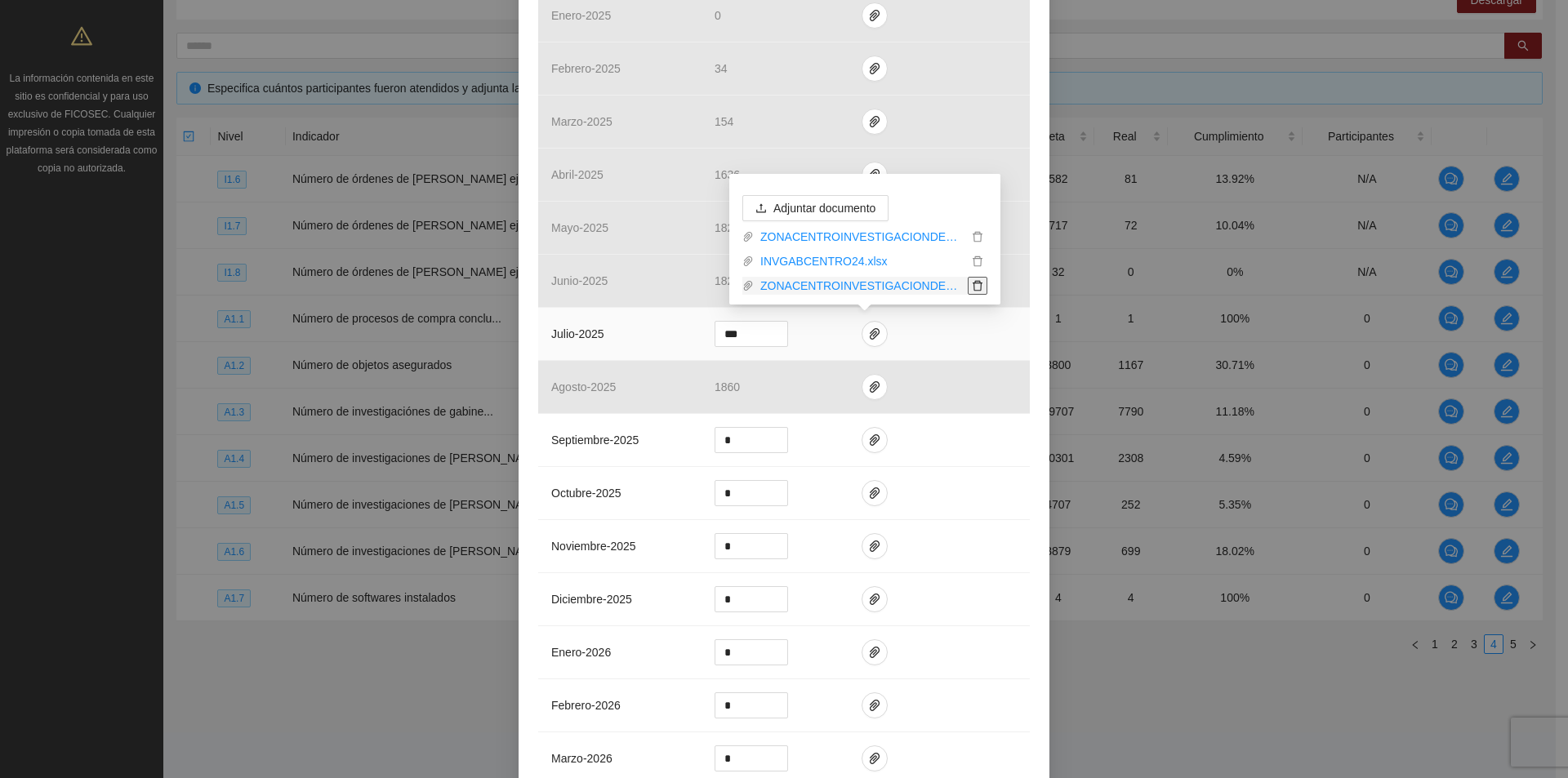
click at [978, 287] on icon "delete" at bounding box center [978, 285] width 11 height 11
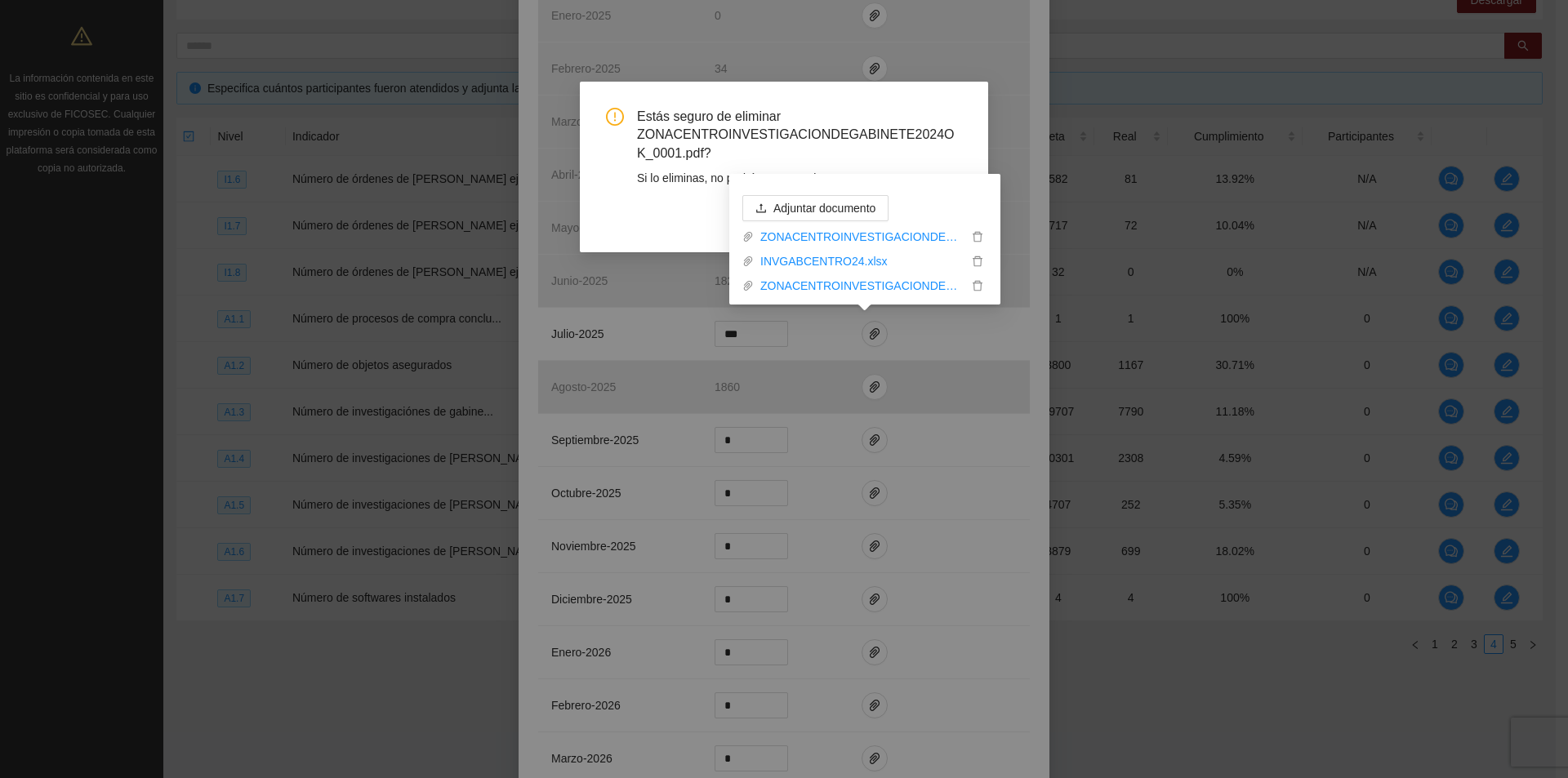
click at [674, 209] on div "Cancel OK" at bounding box center [784, 219] width 356 height 26
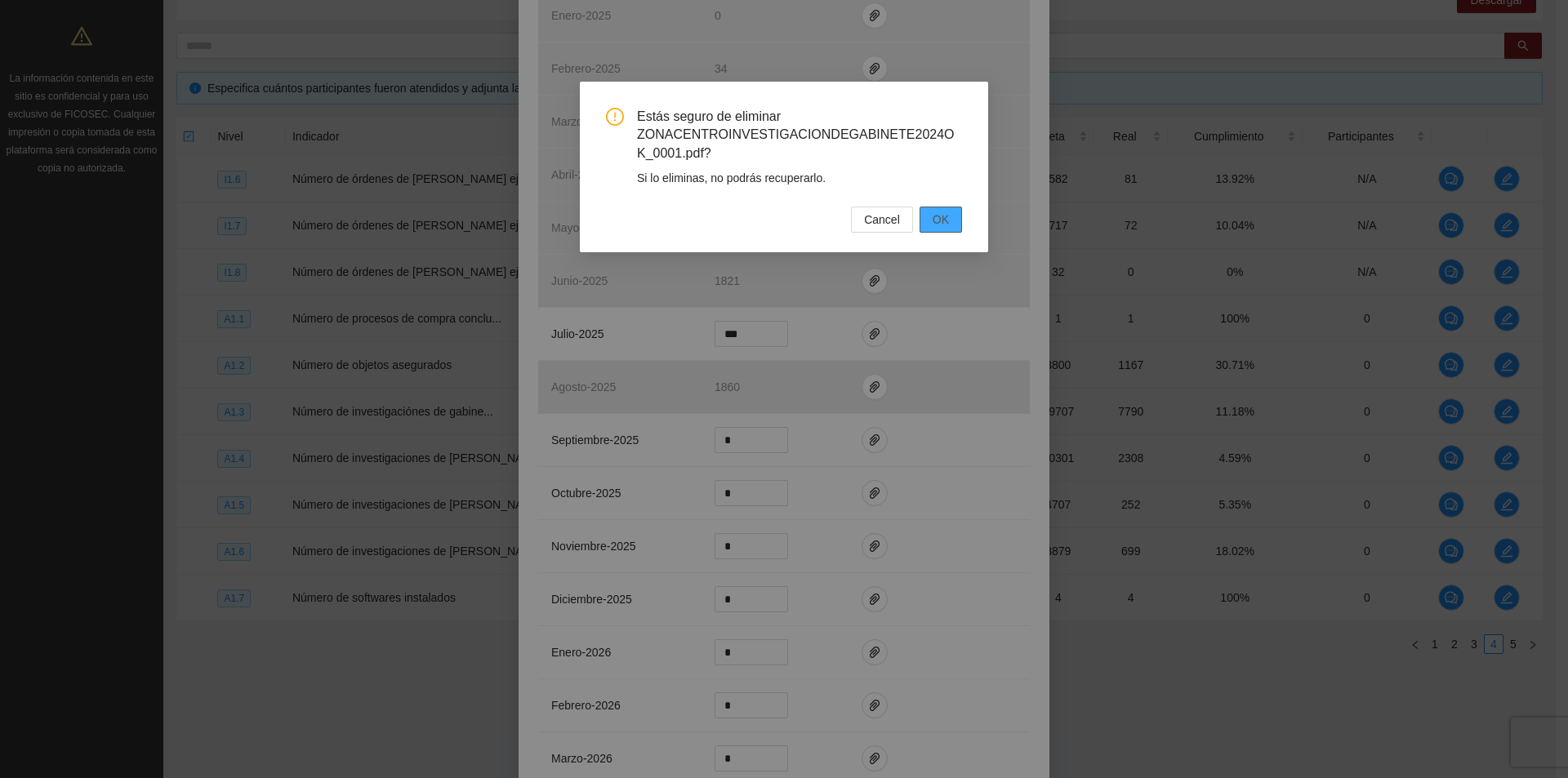
click at [935, 219] on button "OK" at bounding box center [941, 219] width 43 height 26
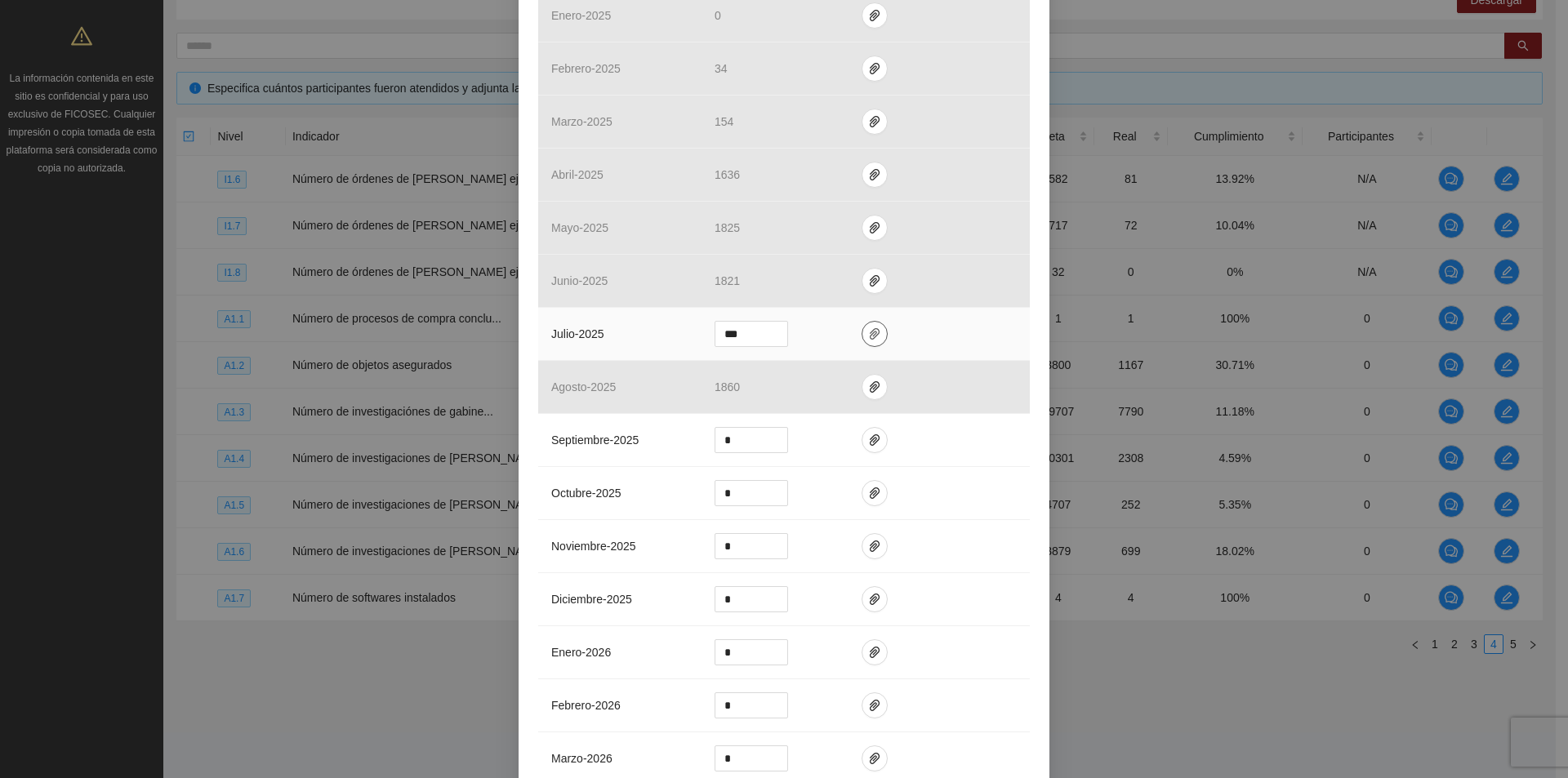
click at [870, 338] on icon "paper-clip" at bounding box center [874, 333] width 9 height 11
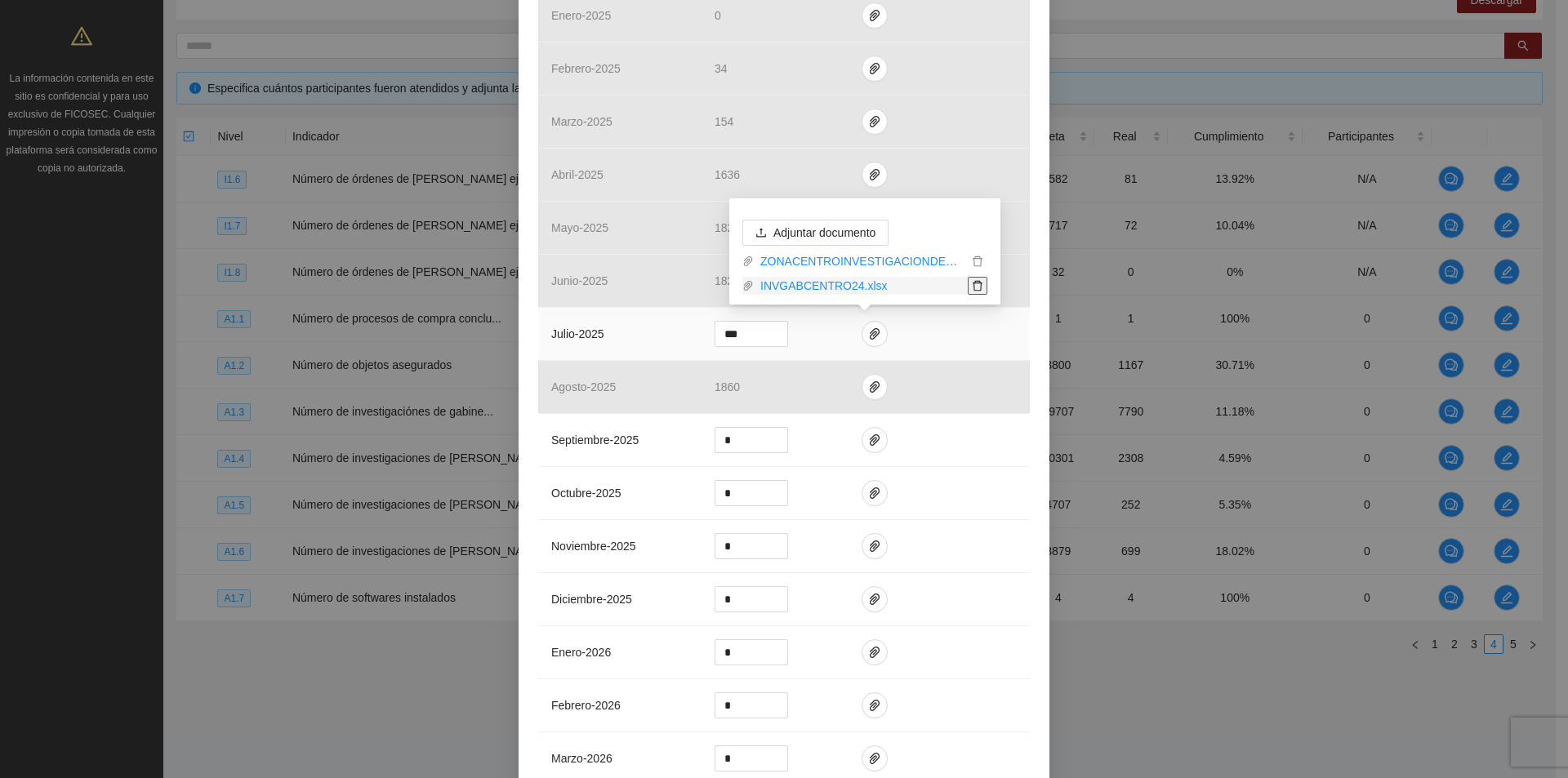
click at [972, 284] on span "delete" at bounding box center [978, 285] width 18 height 11
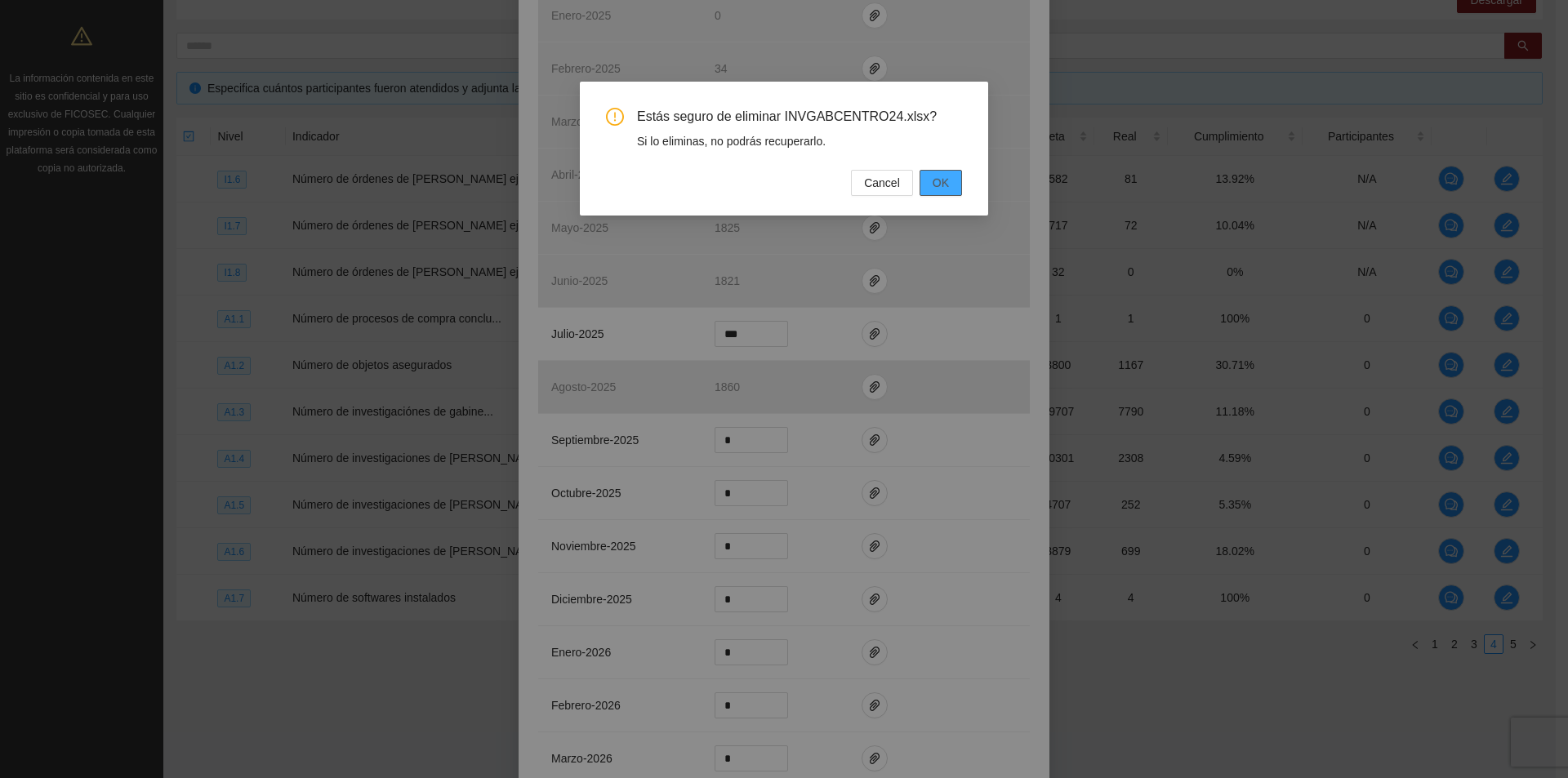
click at [956, 178] on button "OK" at bounding box center [941, 183] width 43 height 26
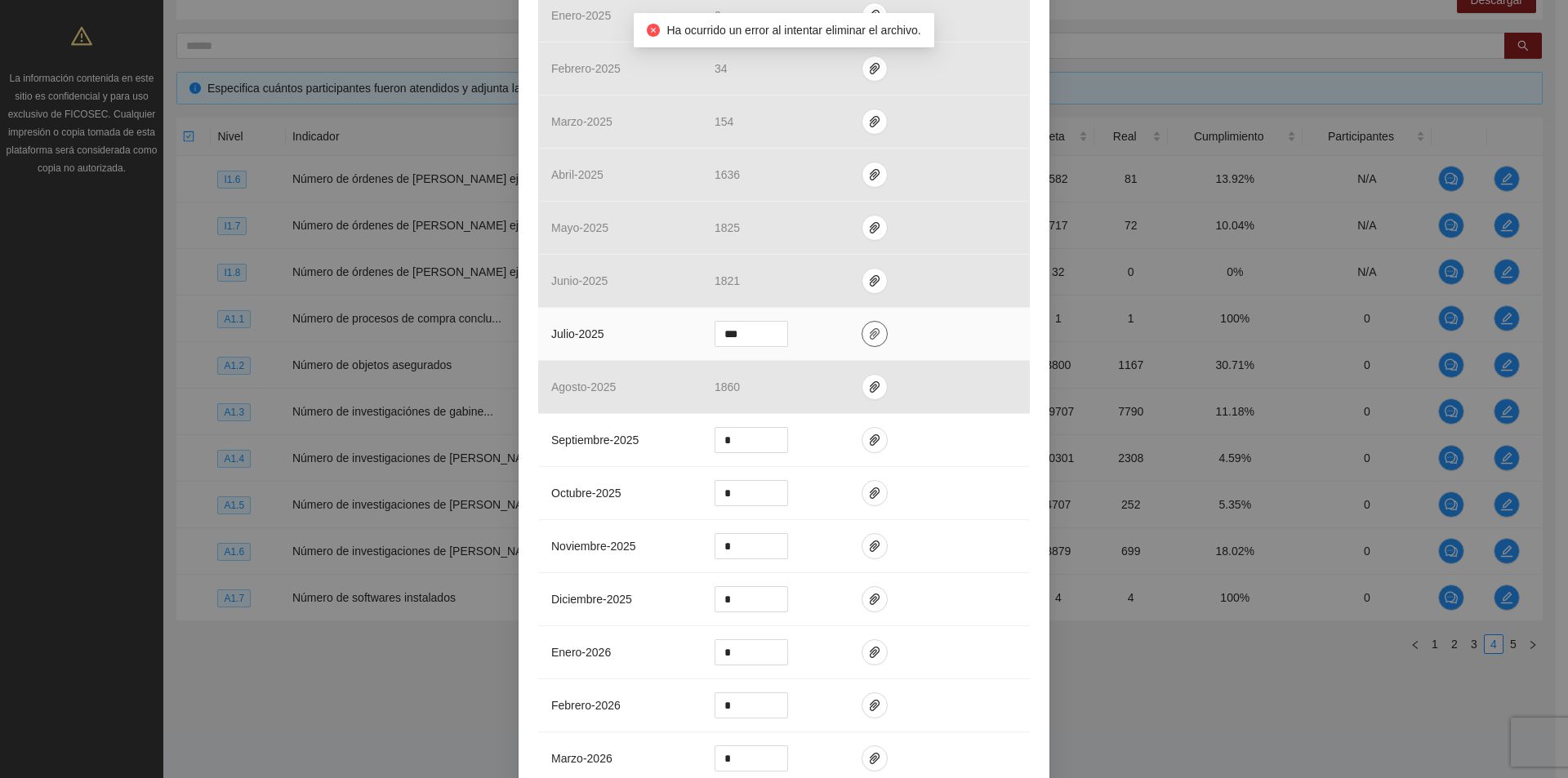
click at [861, 323] on button "button" at bounding box center [874, 334] width 26 height 26
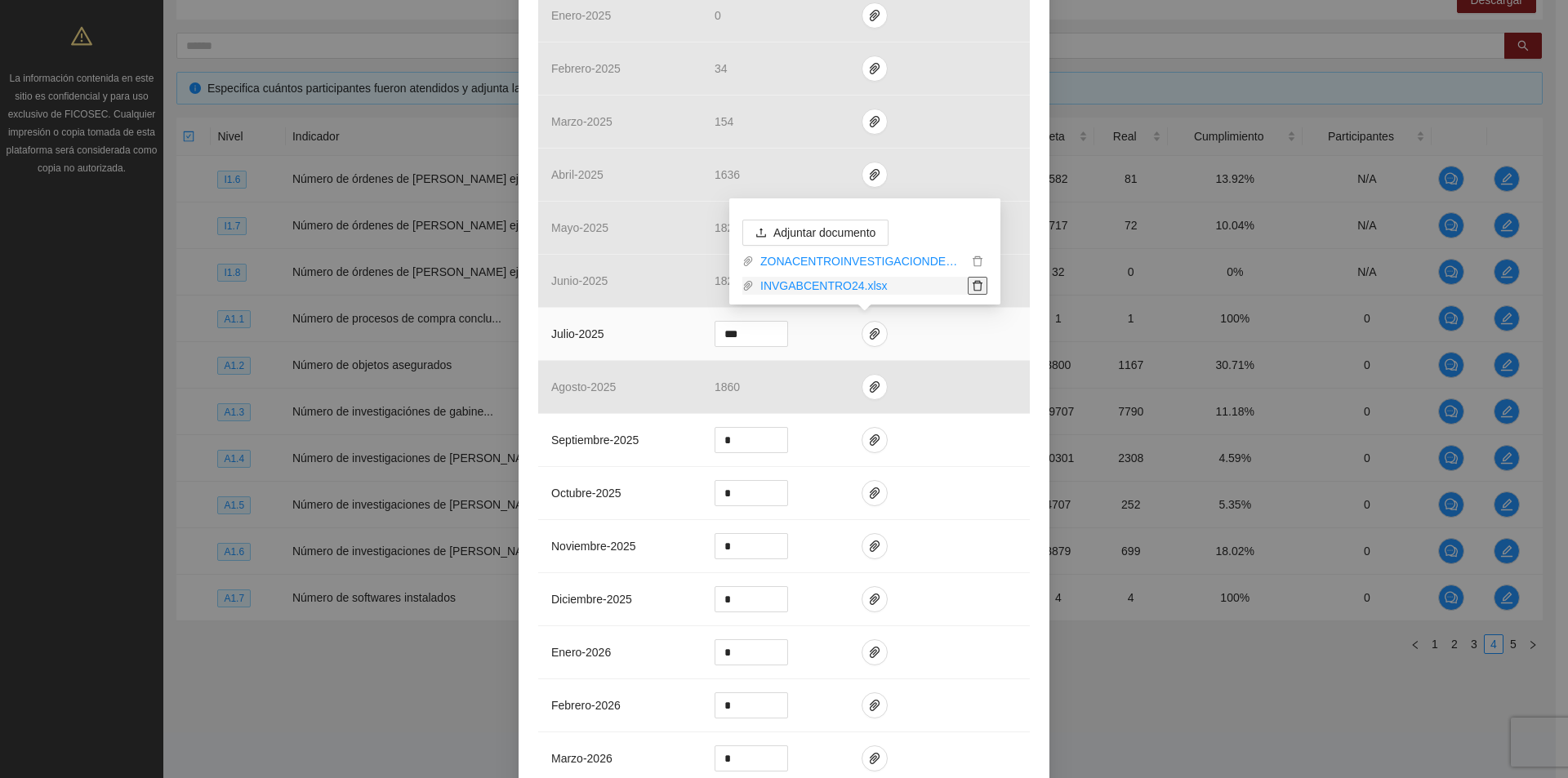
click at [980, 282] on icon "delete" at bounding box center [977, 286] width 9 height 10
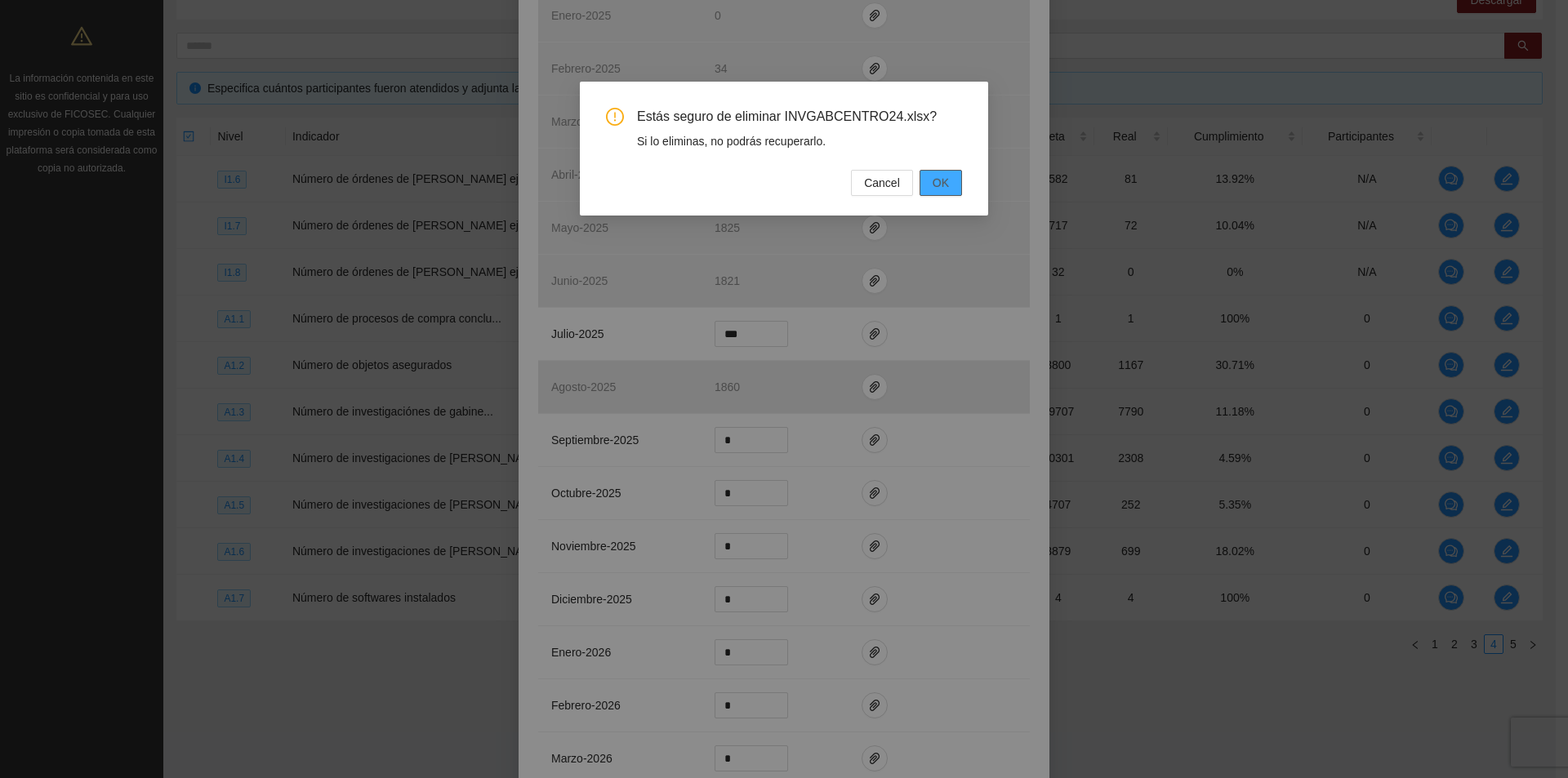
click at [946, 191] on span "OK" at bounding box center [941, 183] width 16 height 18
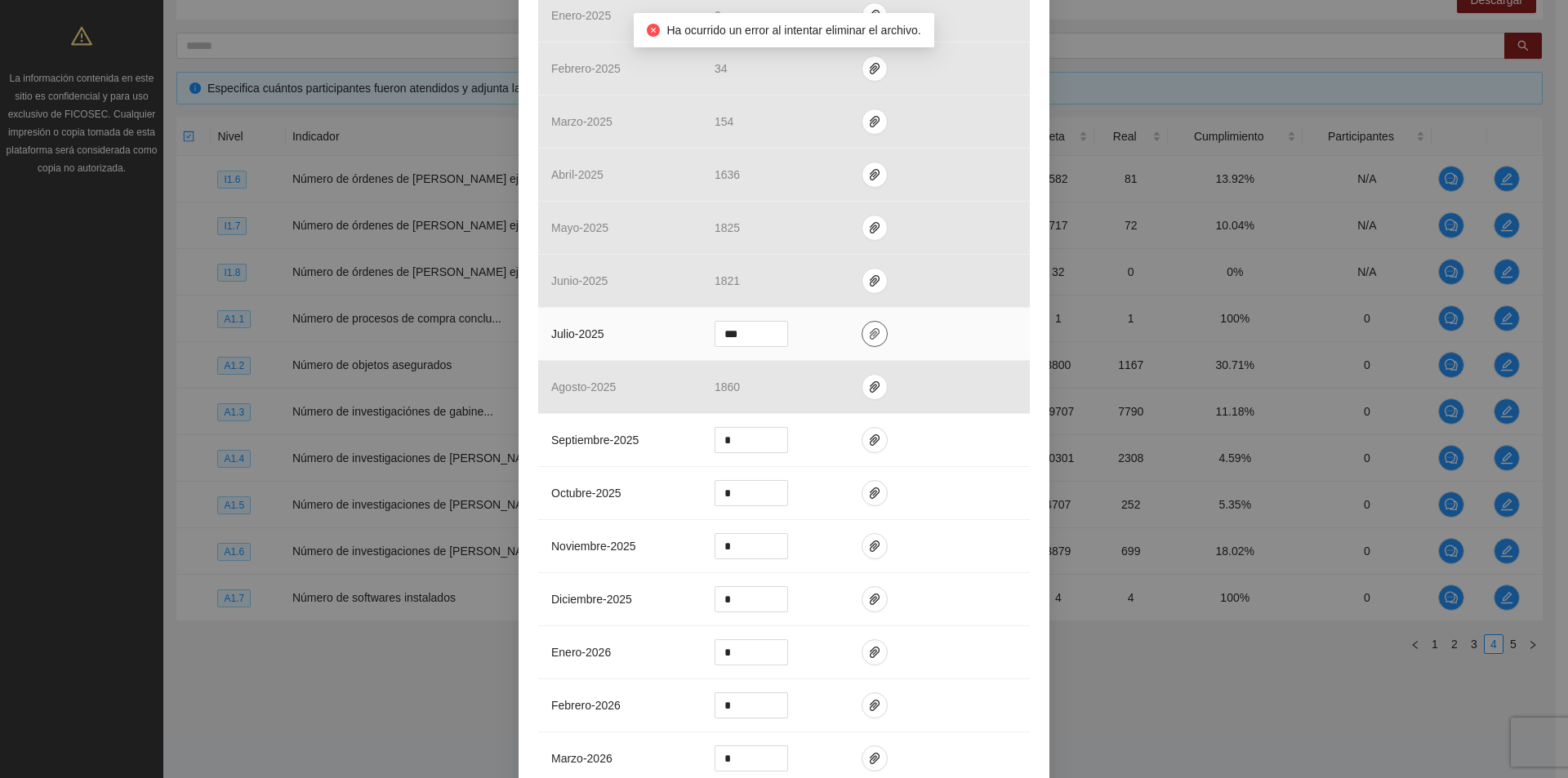
click at [868, 338] on icon "paper-clip" at bounding box center [874, 333] width 13 height 13
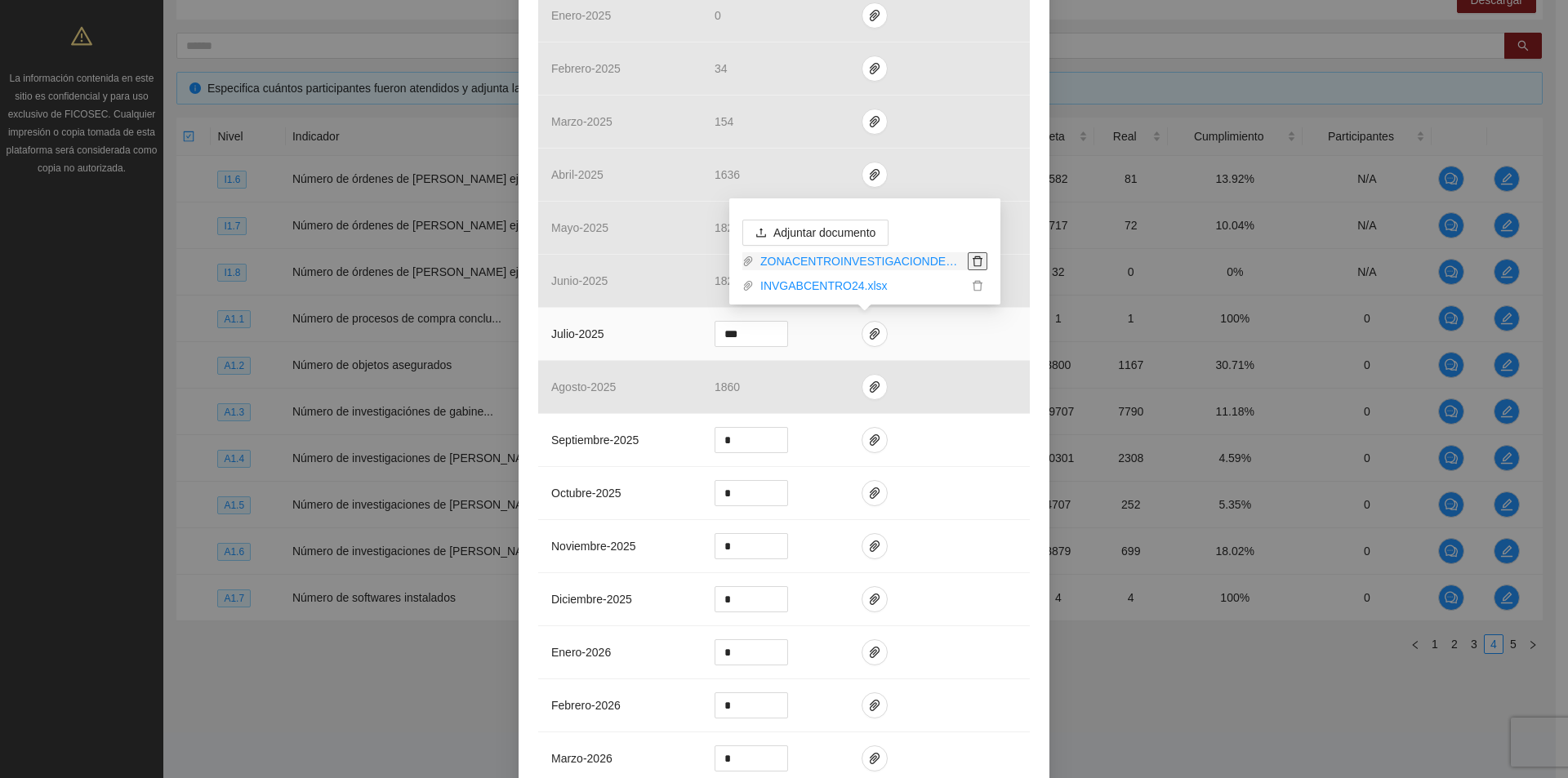
click at [983, 257] on icon "delete" at bounding box center [978, 260] width 11 height 11
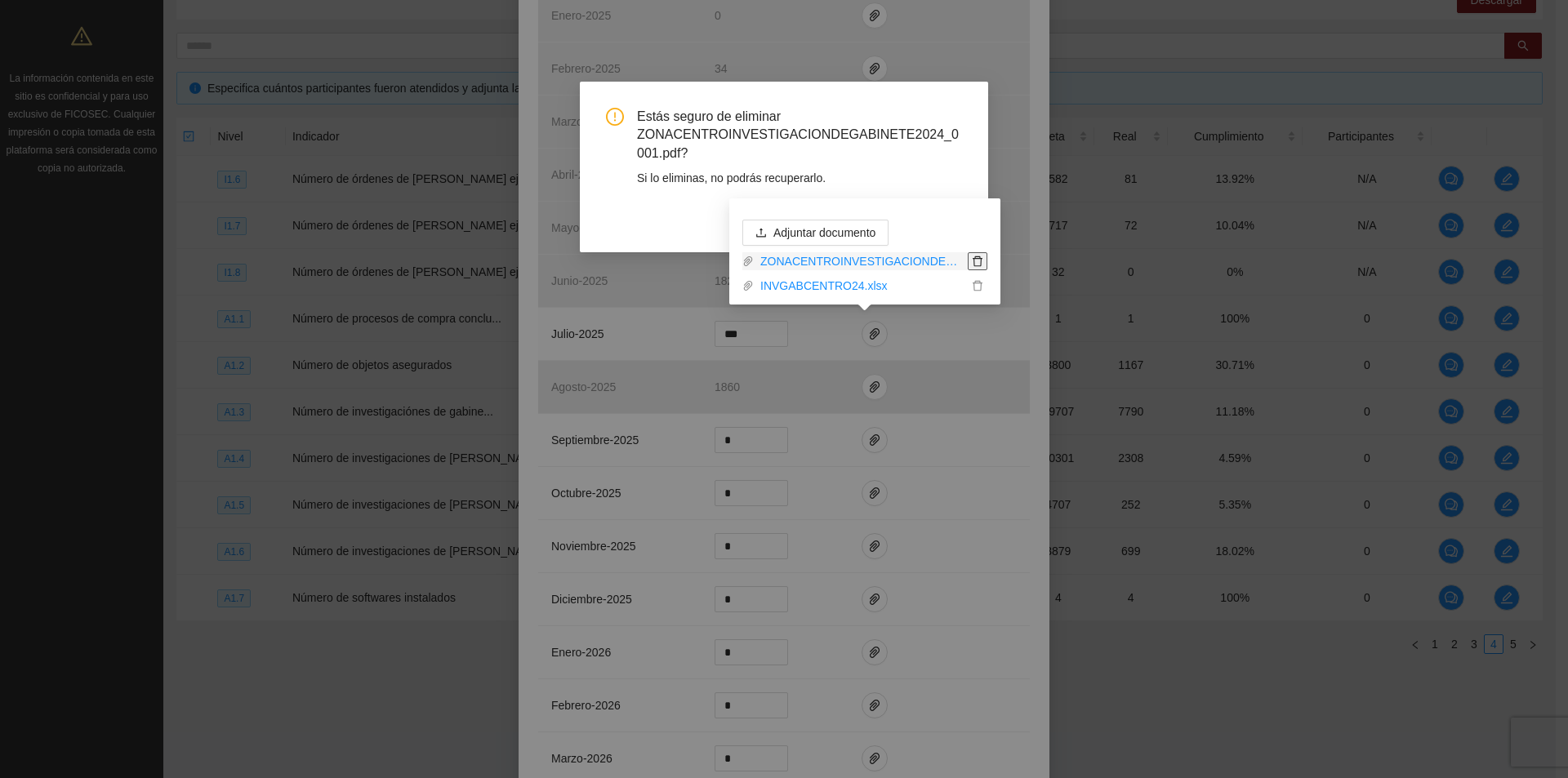
click at [974, 257] on icon "delete" at bounding box center [978, 260] width 11 height 11
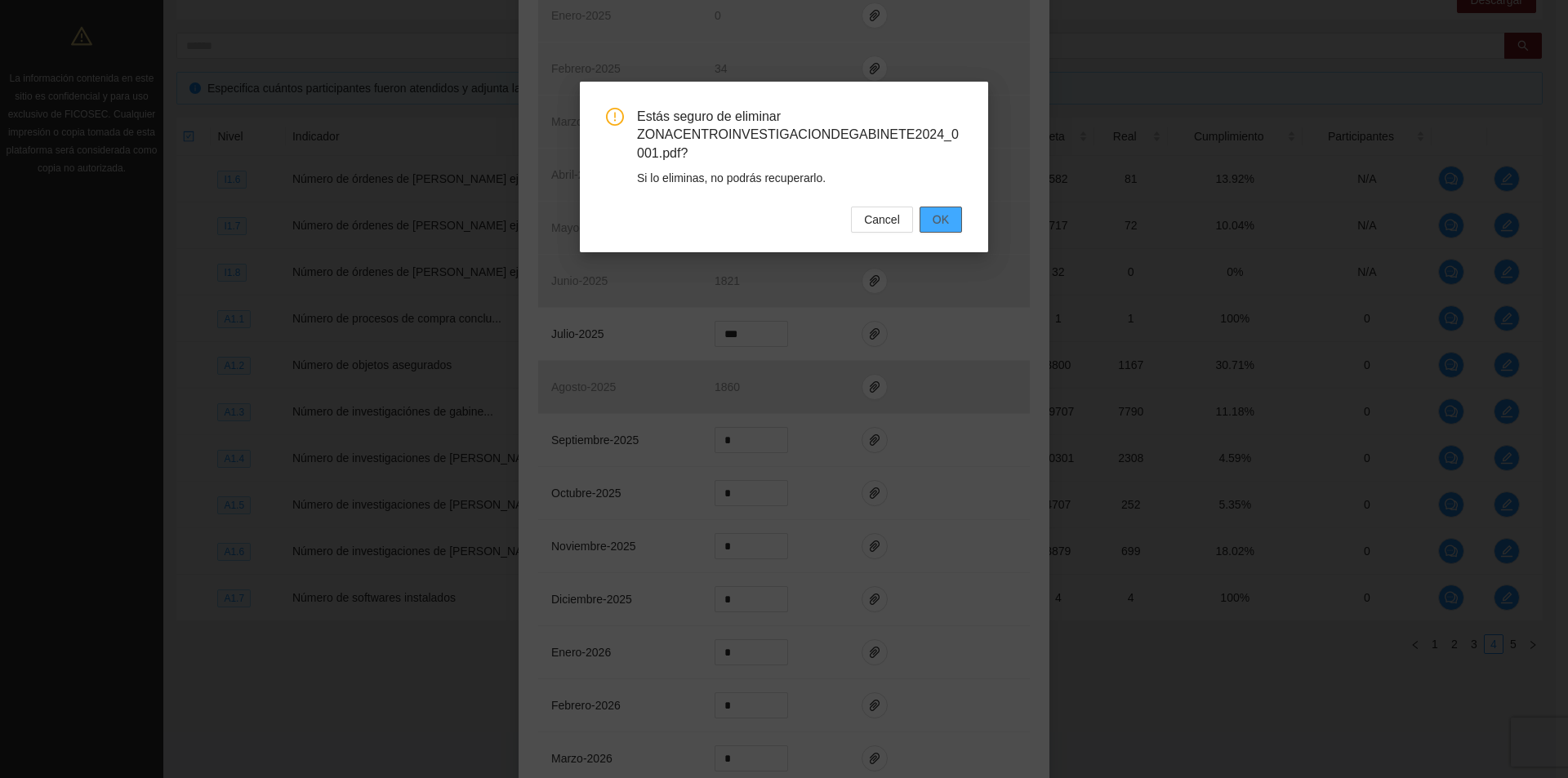
drag, startPoint x: 791, startPoint y: 231, endPoint x: 954, endPoint y: 223, distance: 163.2
click at [676, 293] on div "Estás seguro de eliminar ZONACENTROINVESTIGACIONDEGABINETE2024_0001.pdf? Si lo …" at bounding box center [784, 389] width 1568 height 778
click at [949, 215] on button "OK" at bounding box center [941, 219] width 43 height 26
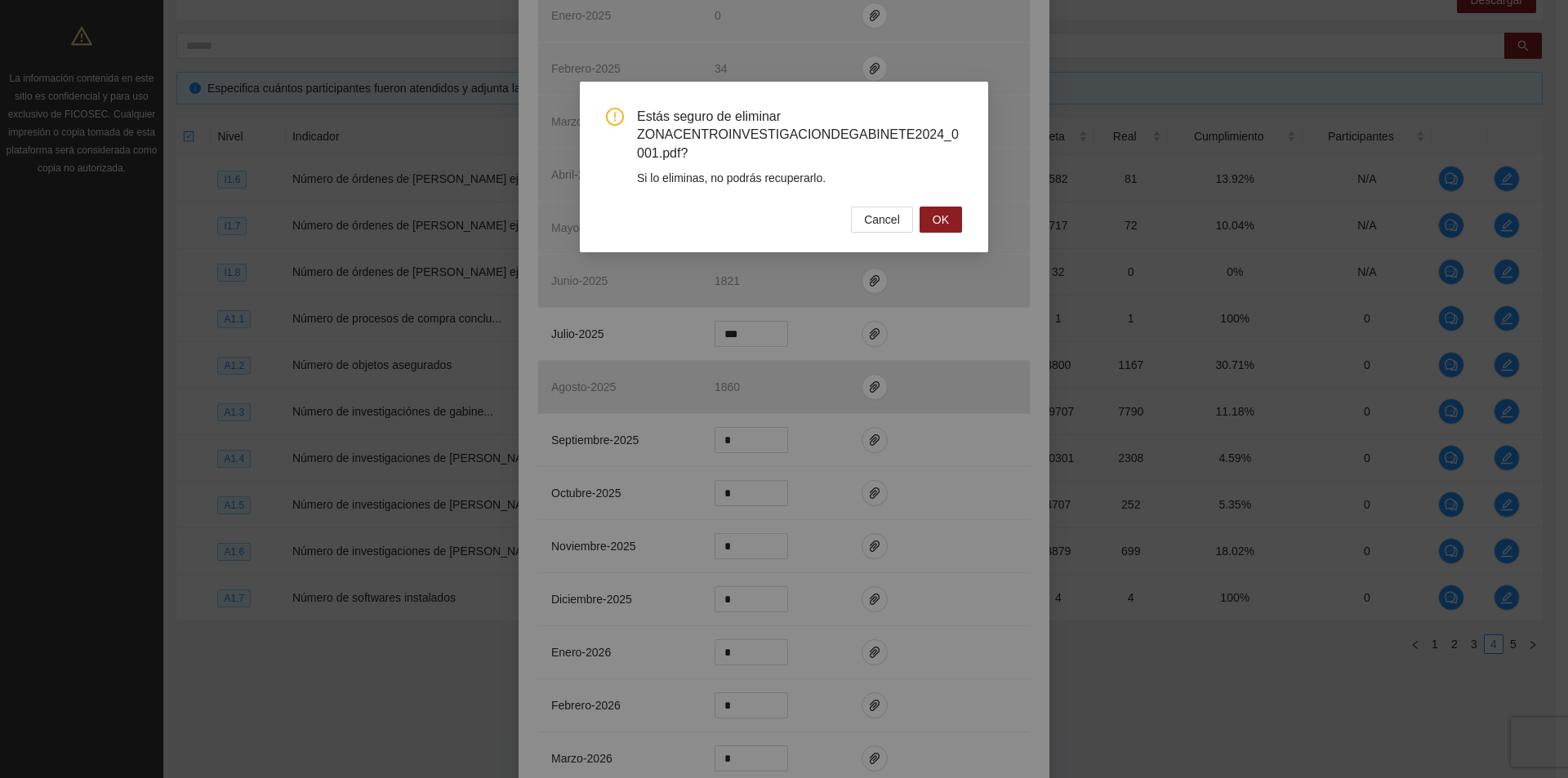
click at [990, 339] on div "Estás seguro de eliminar ZONACENTROINVESTIGACIONDEGABINETE2024_0001.pdf? Si lo …" at bounding box center [784, 389] width 1568 height 778
click at [885, 219] on span "Cancel" at bounding box center [882, 219] width 36 height 18
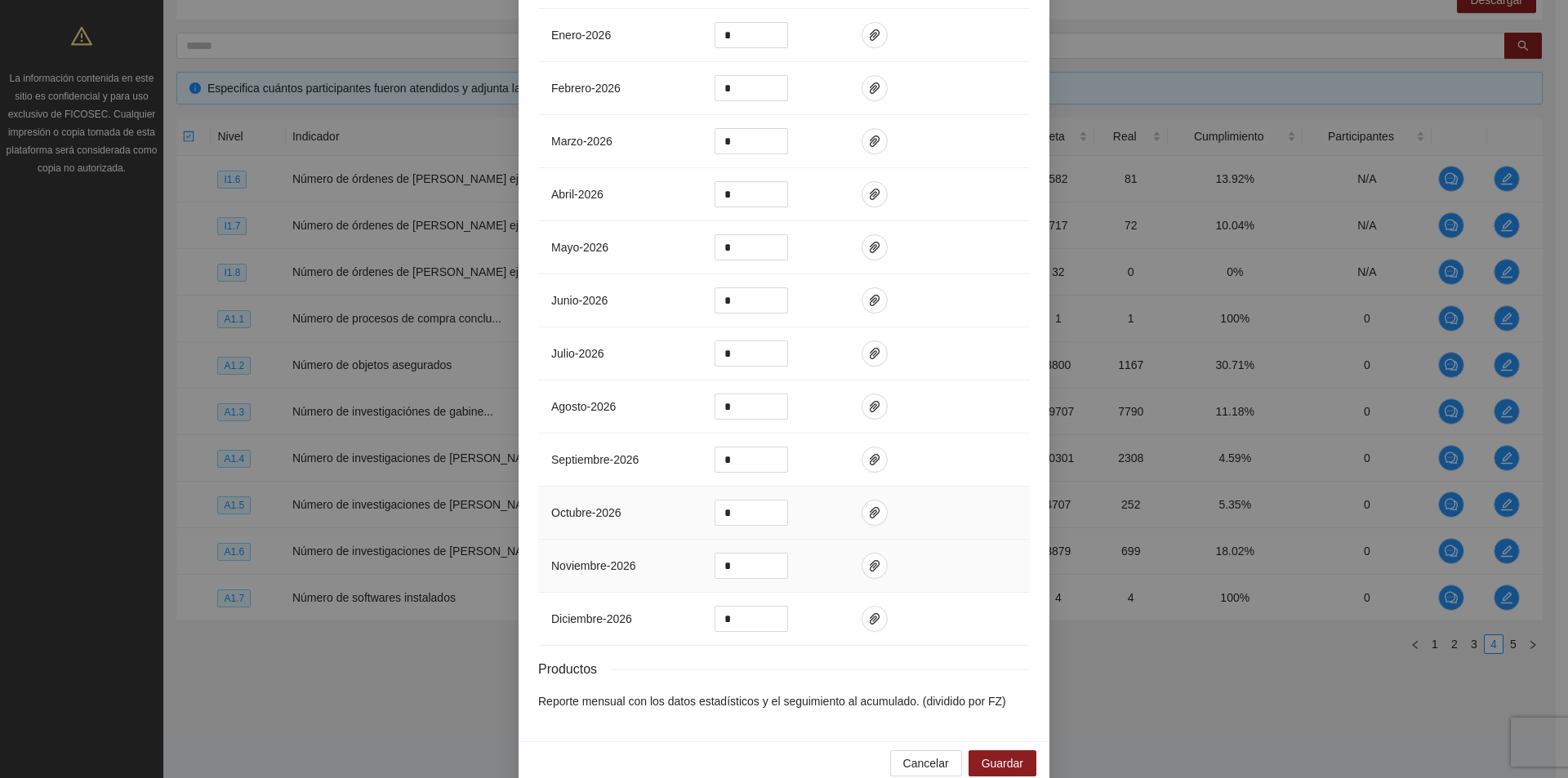
scroll to position [1132, 0]
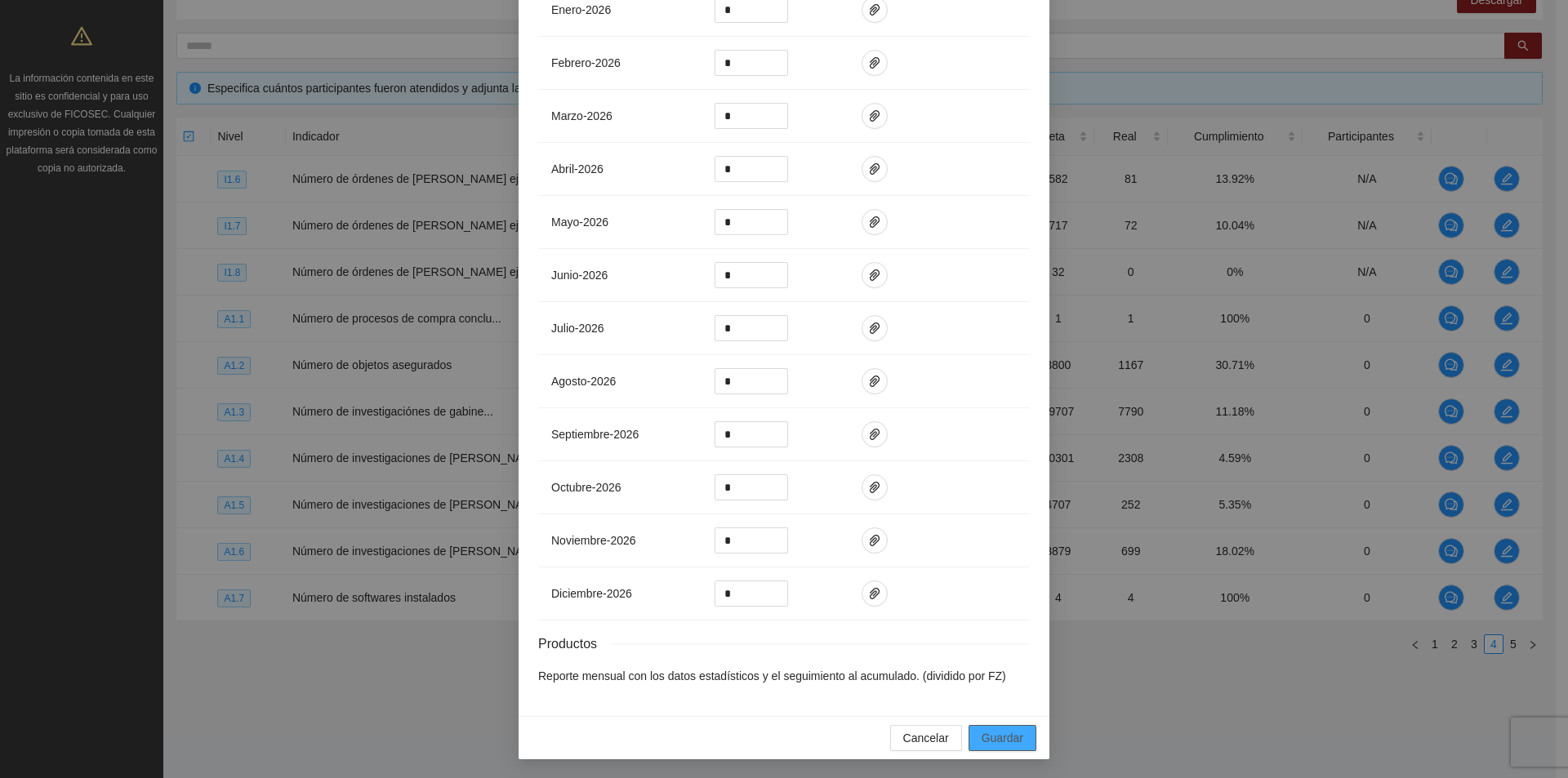
click at [1006, 737] on span "Guardar" at bounding box center [1002, 738] width 42 height 18
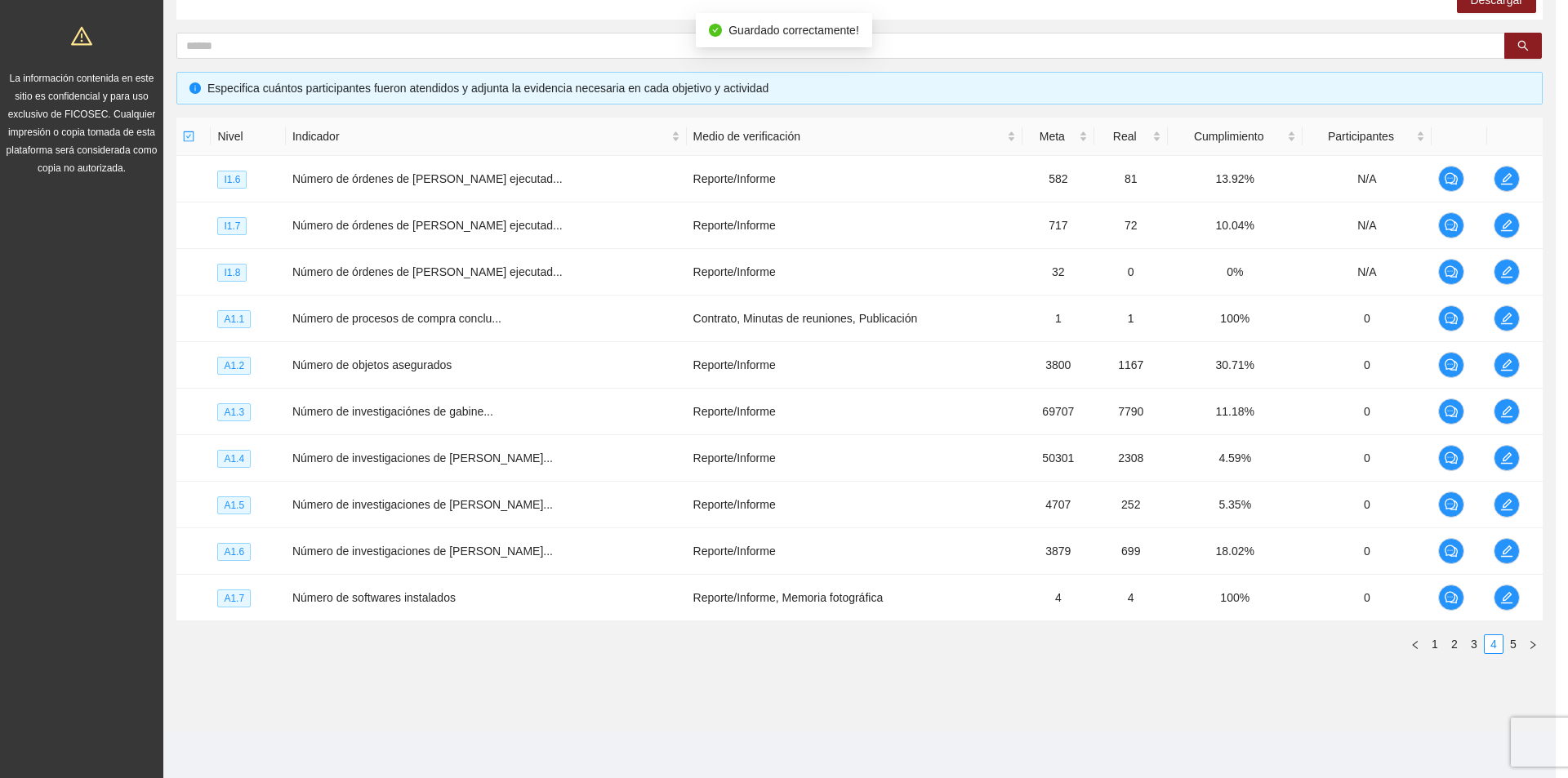
scroll to position [1050, 0]
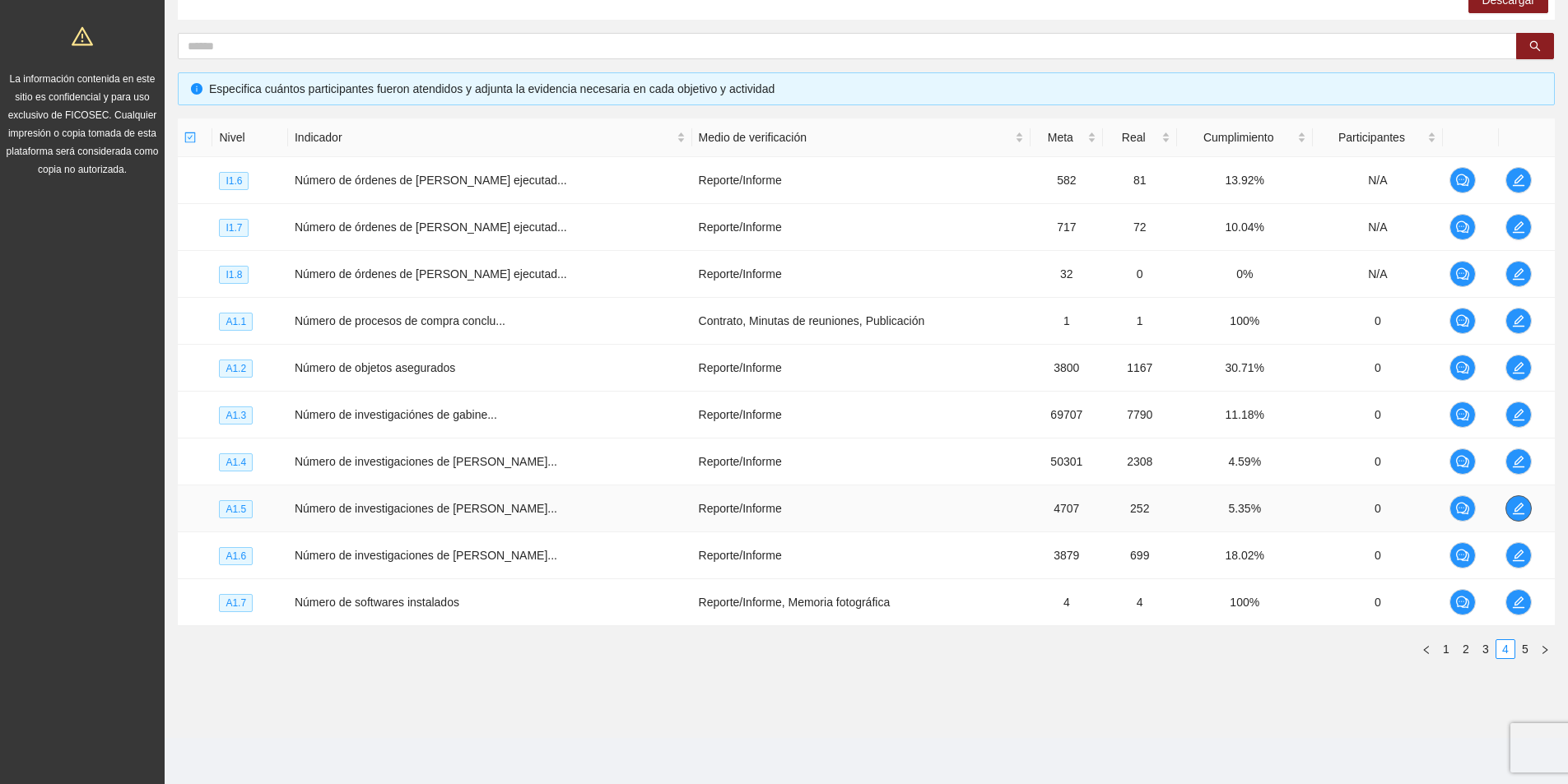
click at [1507, 506] on span "edit" at bounding box center [1518, 508] width 25 height 13
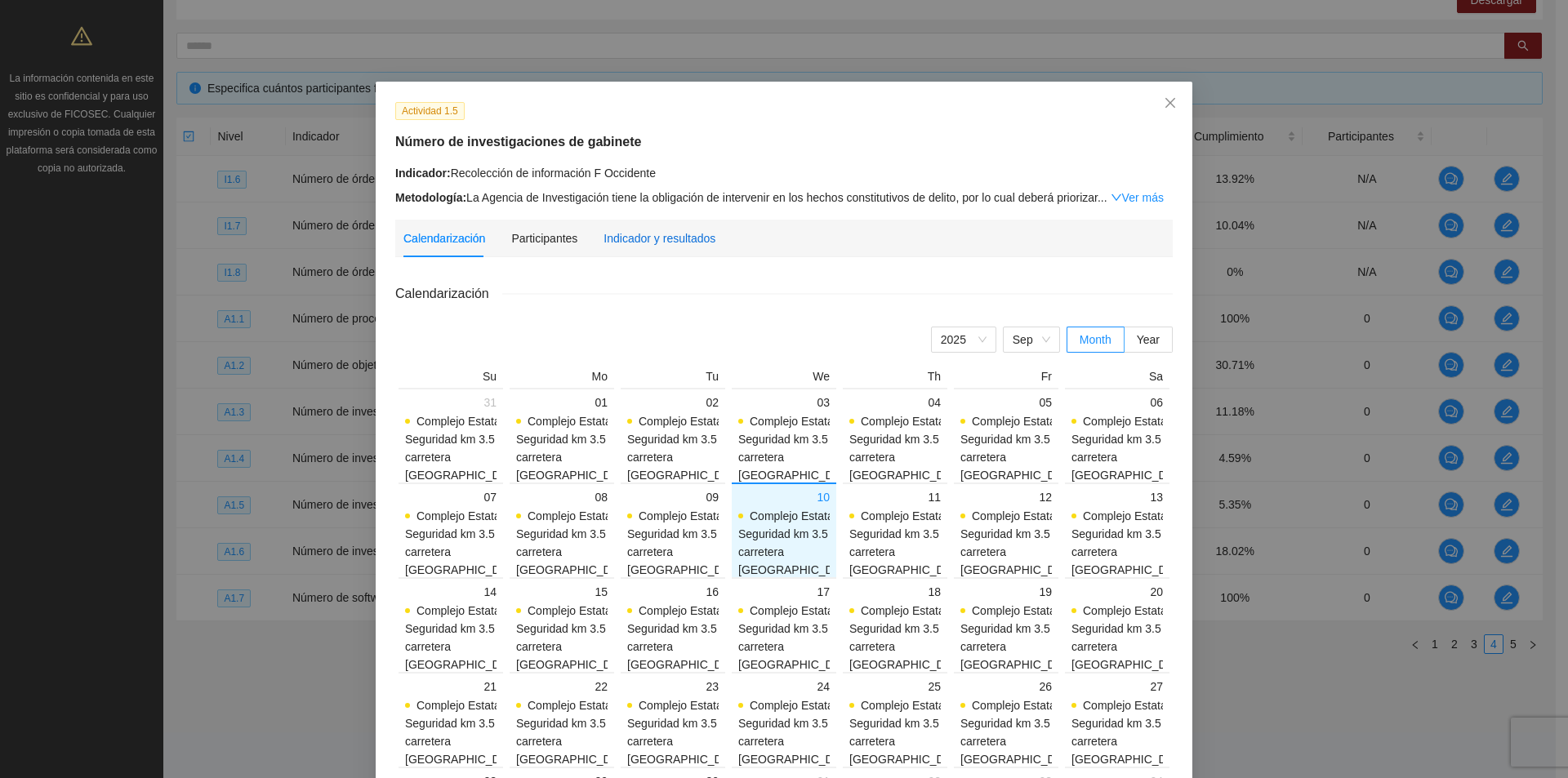
click at [603, 231] on div "Indicador y resultados" at bounding box center [659, 238] width 112 height 18
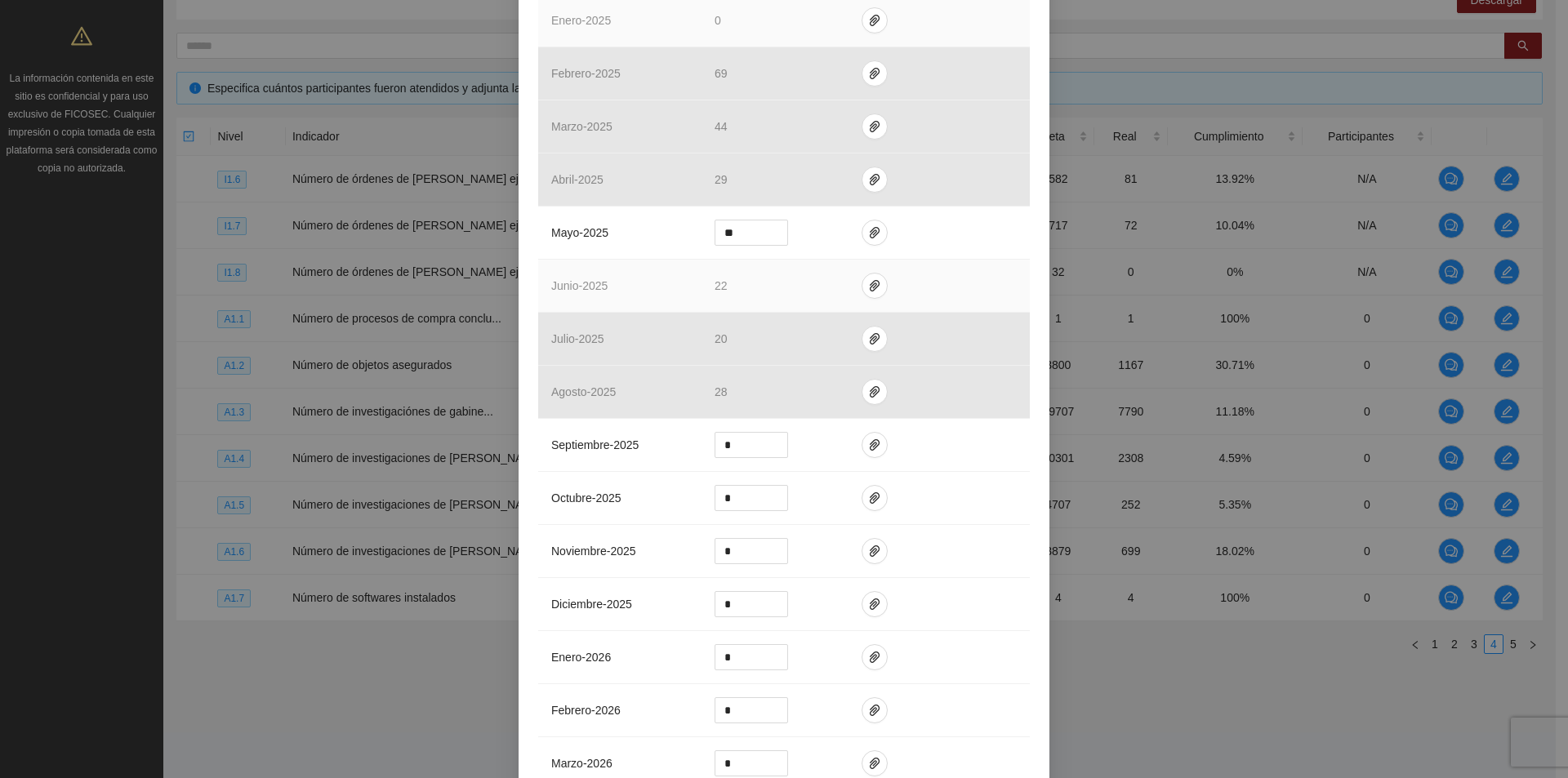
scroll to position [490, 0]
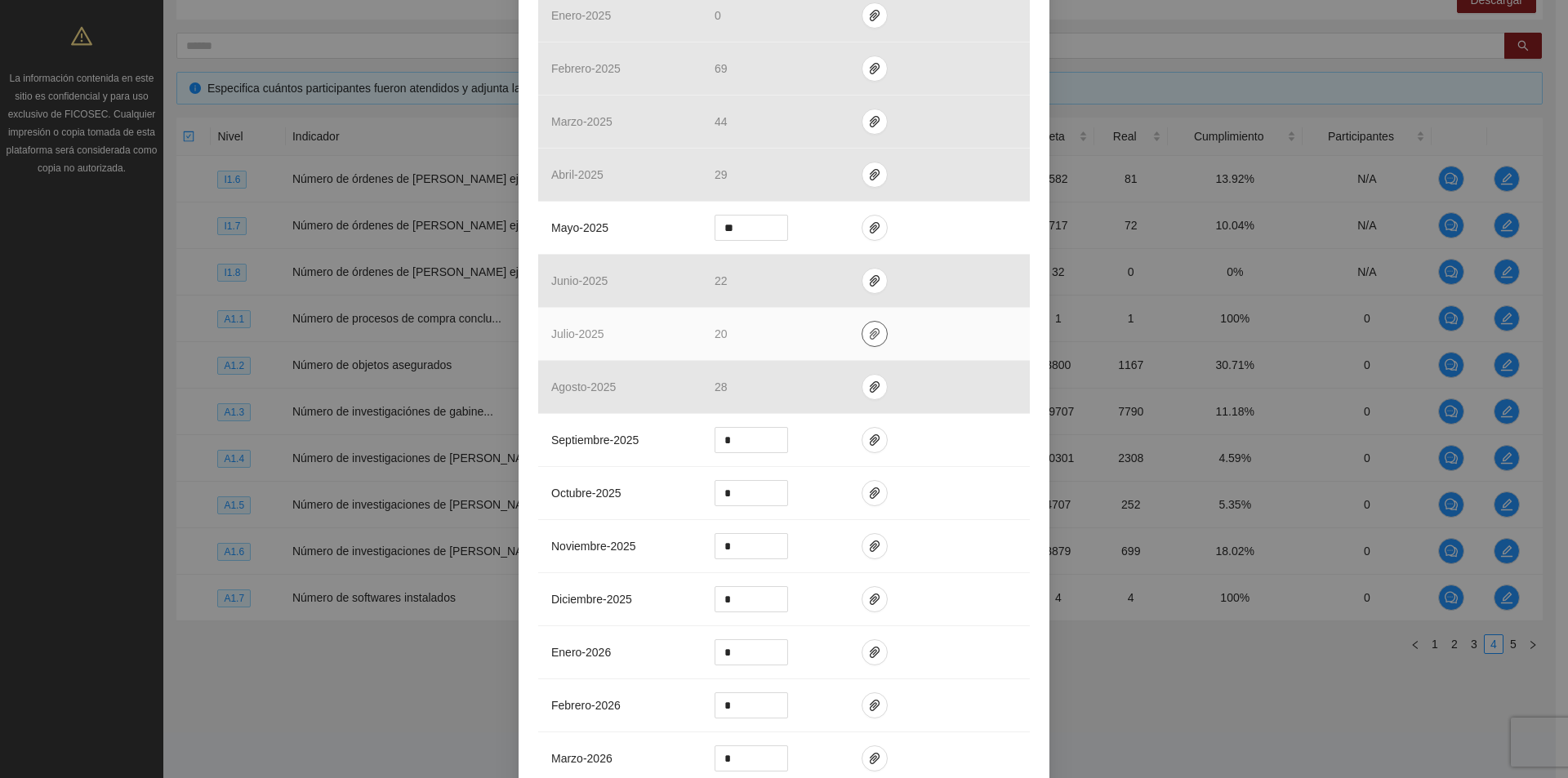
click at [868, 336] on icon "paper-clip" at bounding box center [874, 333] width 13 height 13
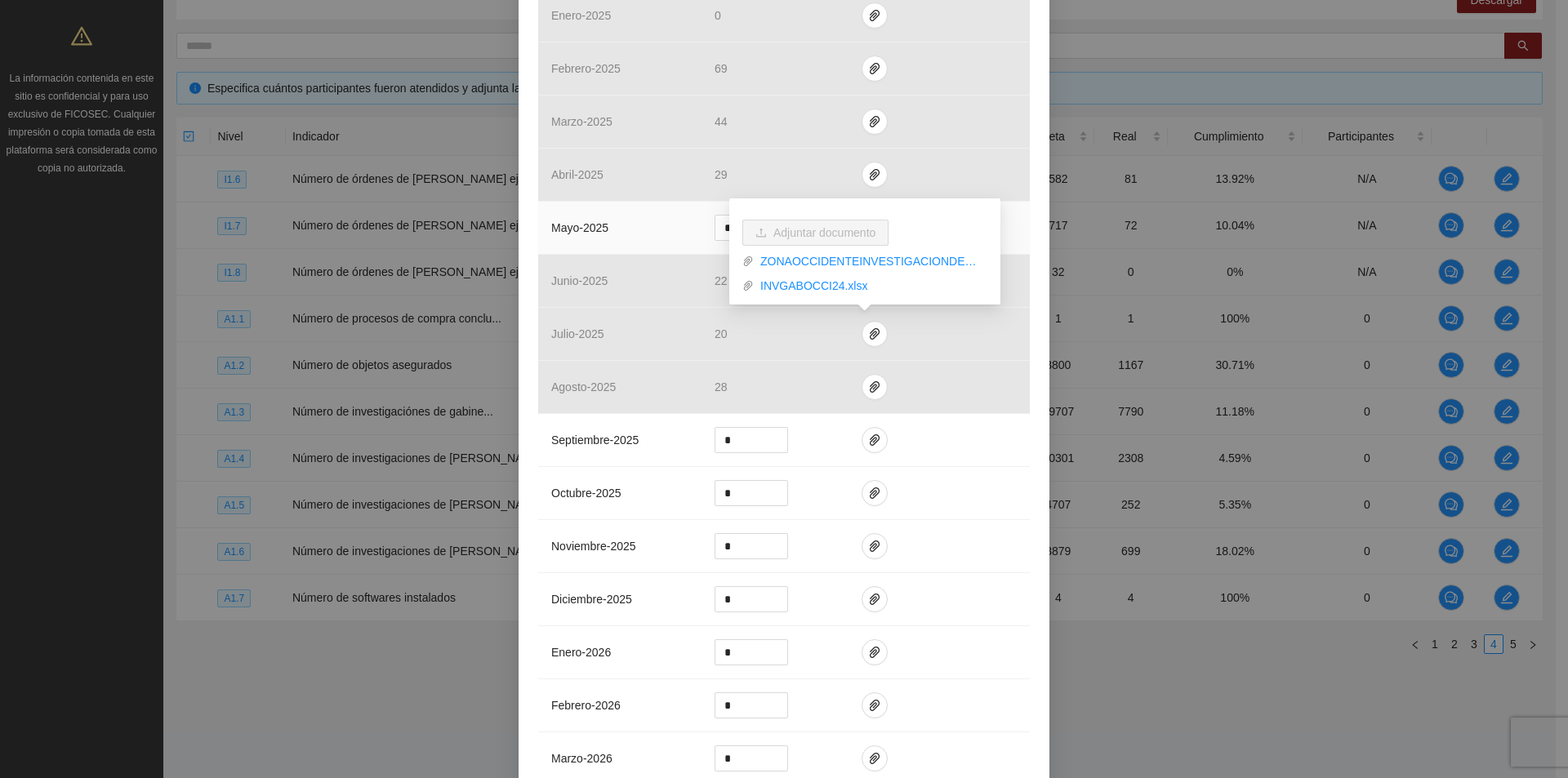
click at [602, 231] on span "mayo - 2025" at bounding box center [579, 227] width 57 height 13
click at [868, 226] on icon "paper-clip" at bounding box center [874, 227] width 13 height 13
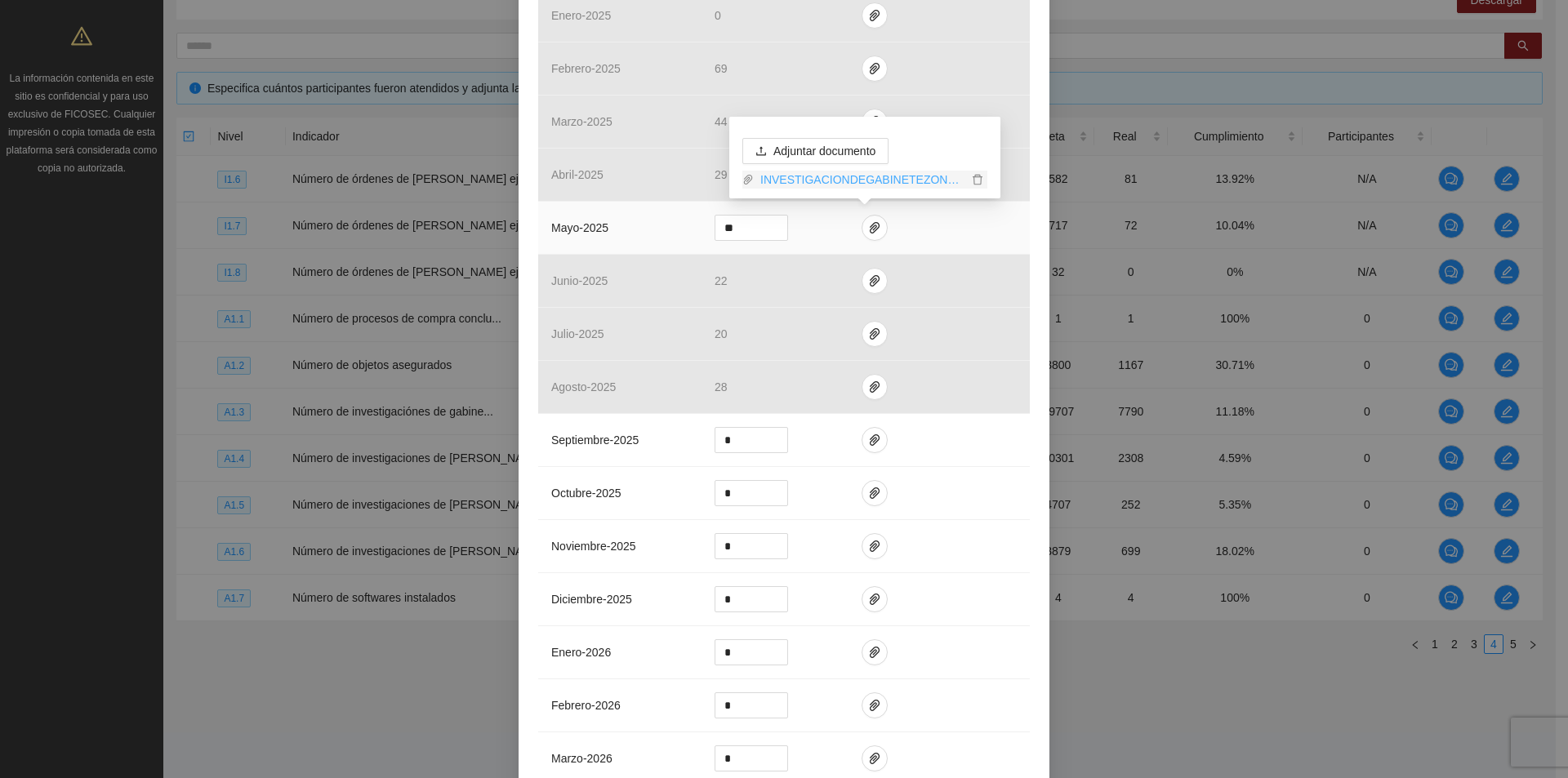
click at [861, 182] on link "INVESTIGACIONDEGABINETEZONAOCCIDENTE.pdf" at bounding box center [860, 179] width 214 height 18
click at [809, 148] on span "Adjuntar documento" at bounding box center [824, 150] width 102 height 18
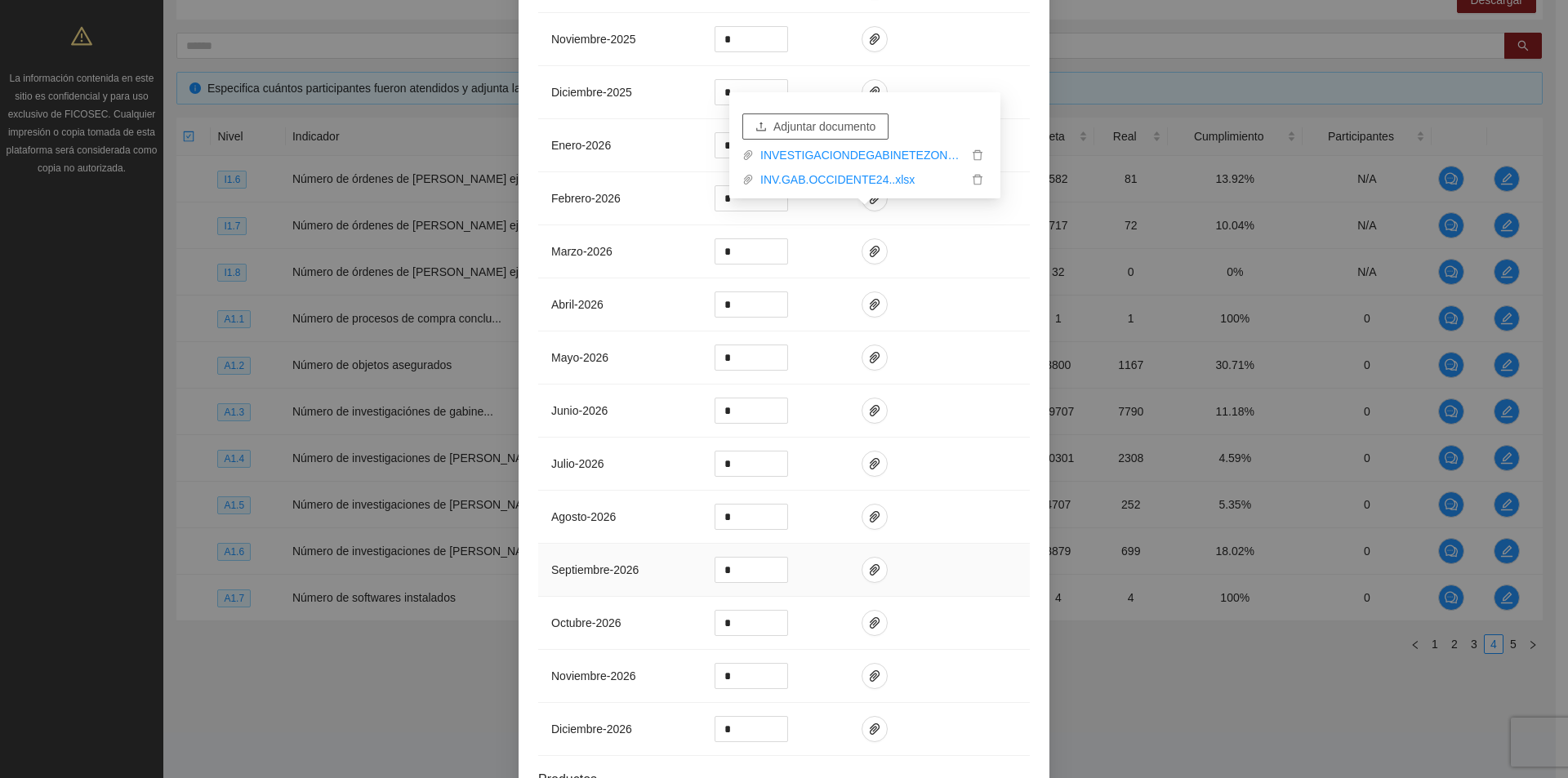
scroll to position [1132, 0]
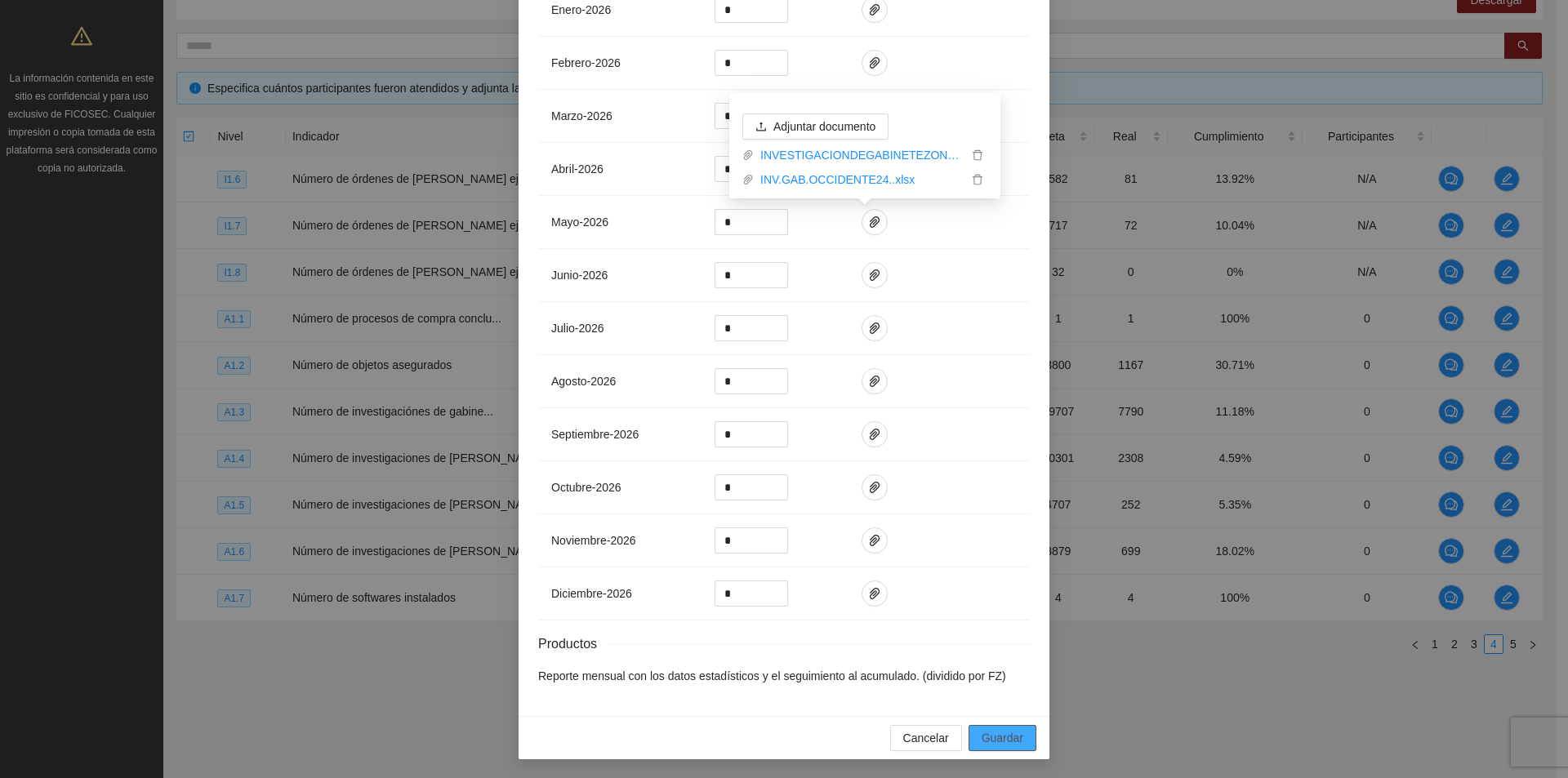
click at [988, 739] on span "Guardar" at bounding box center [1002, 738] width 42 height 18
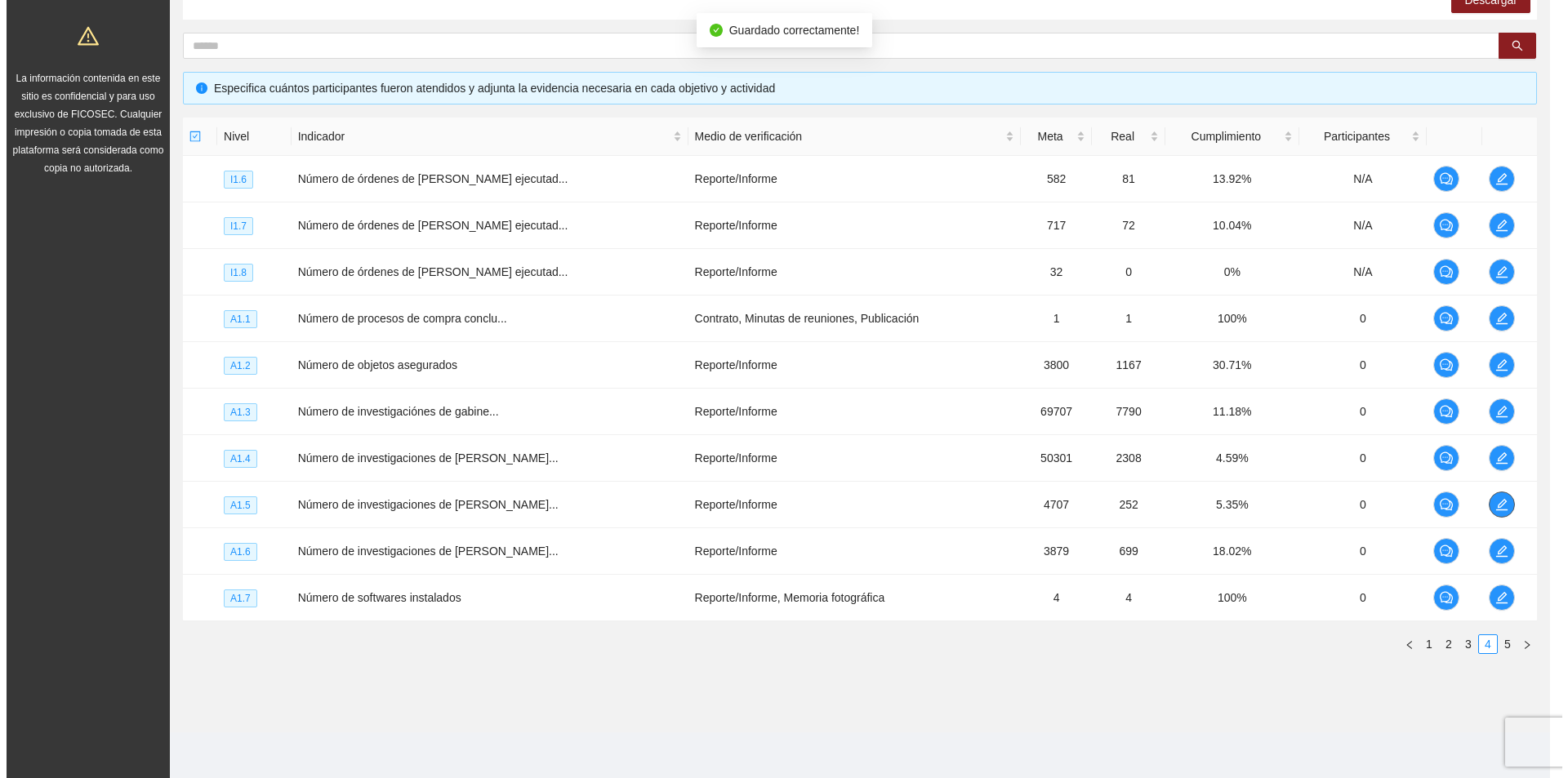
scroll to position [0, 0]
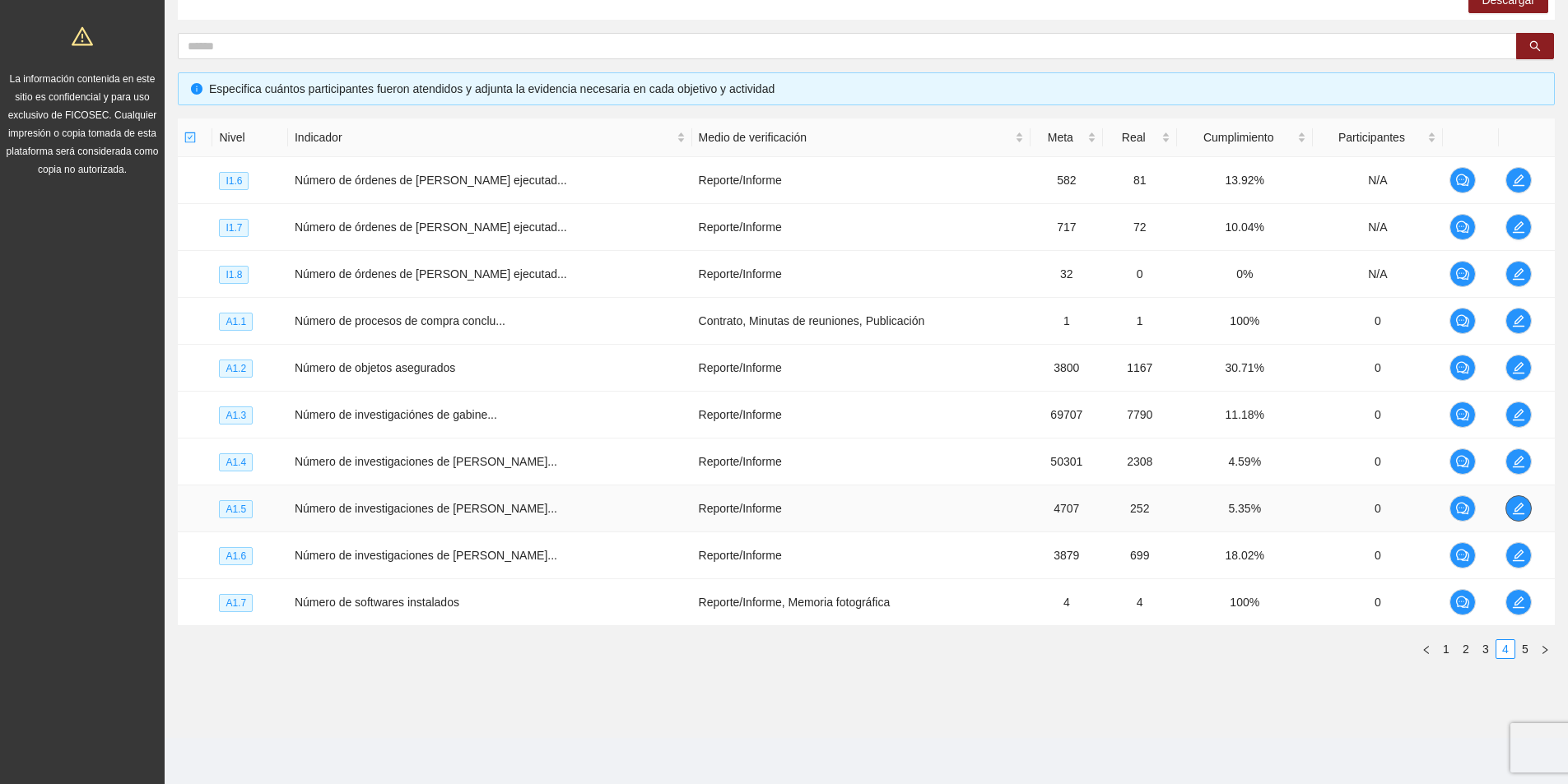
click at [1512, 509] on icon "edit" at bounding box center [1518, 508] width 13 height 13
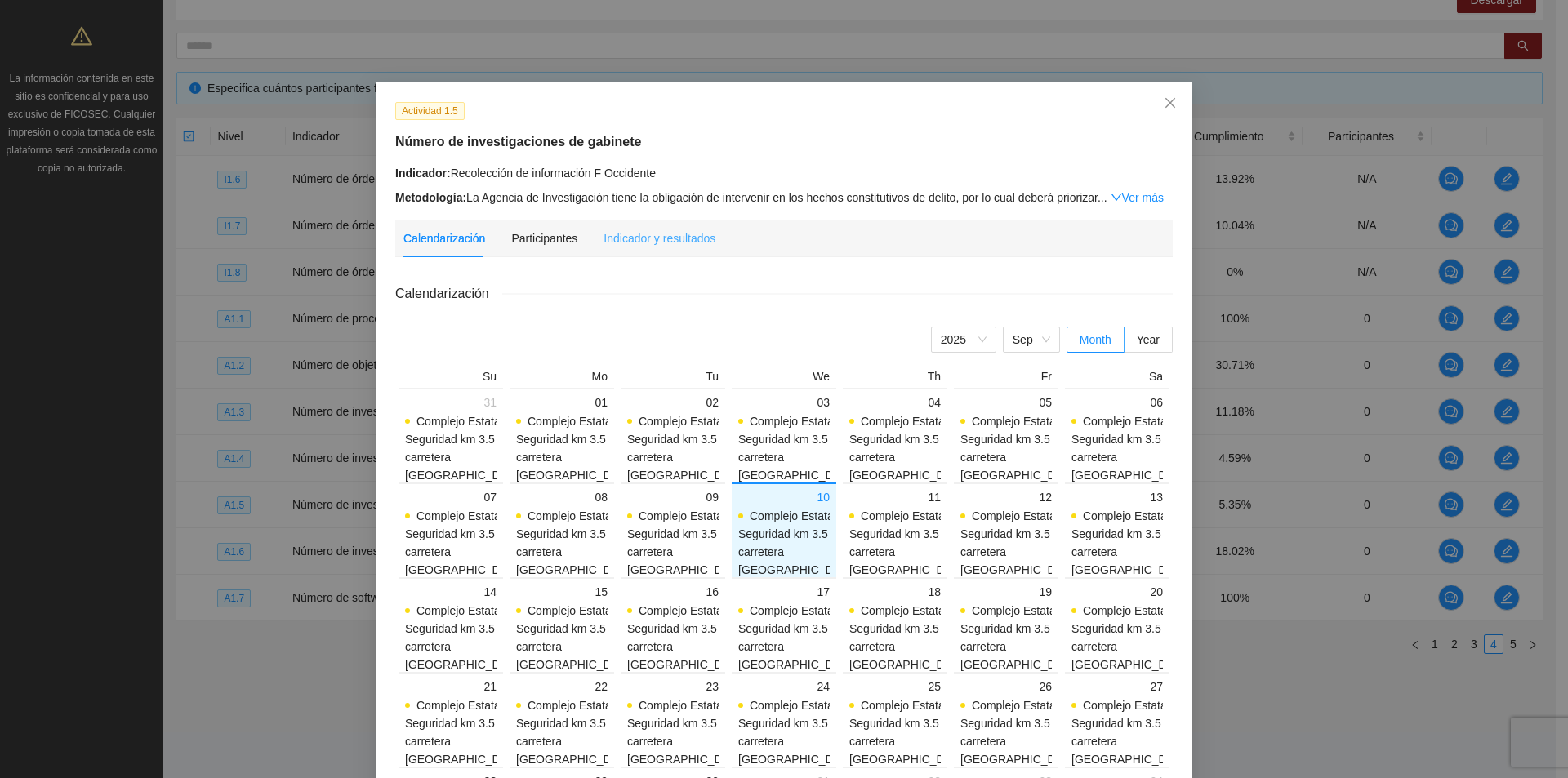
click at [614, 225] on div "Indicador y resultados" at bounding box center [659, 238] width 112 height 38
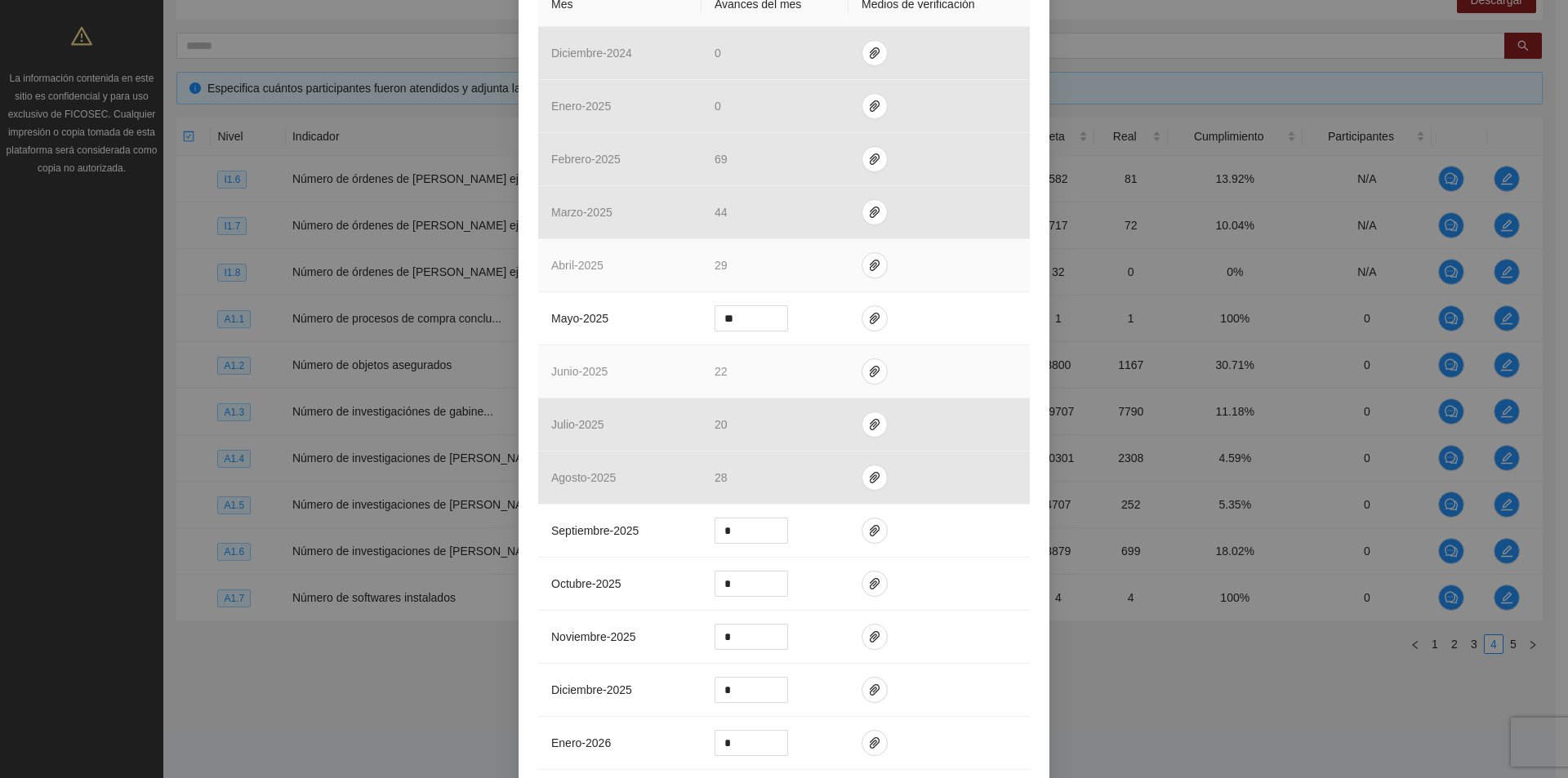
scroll to position [408, 0]
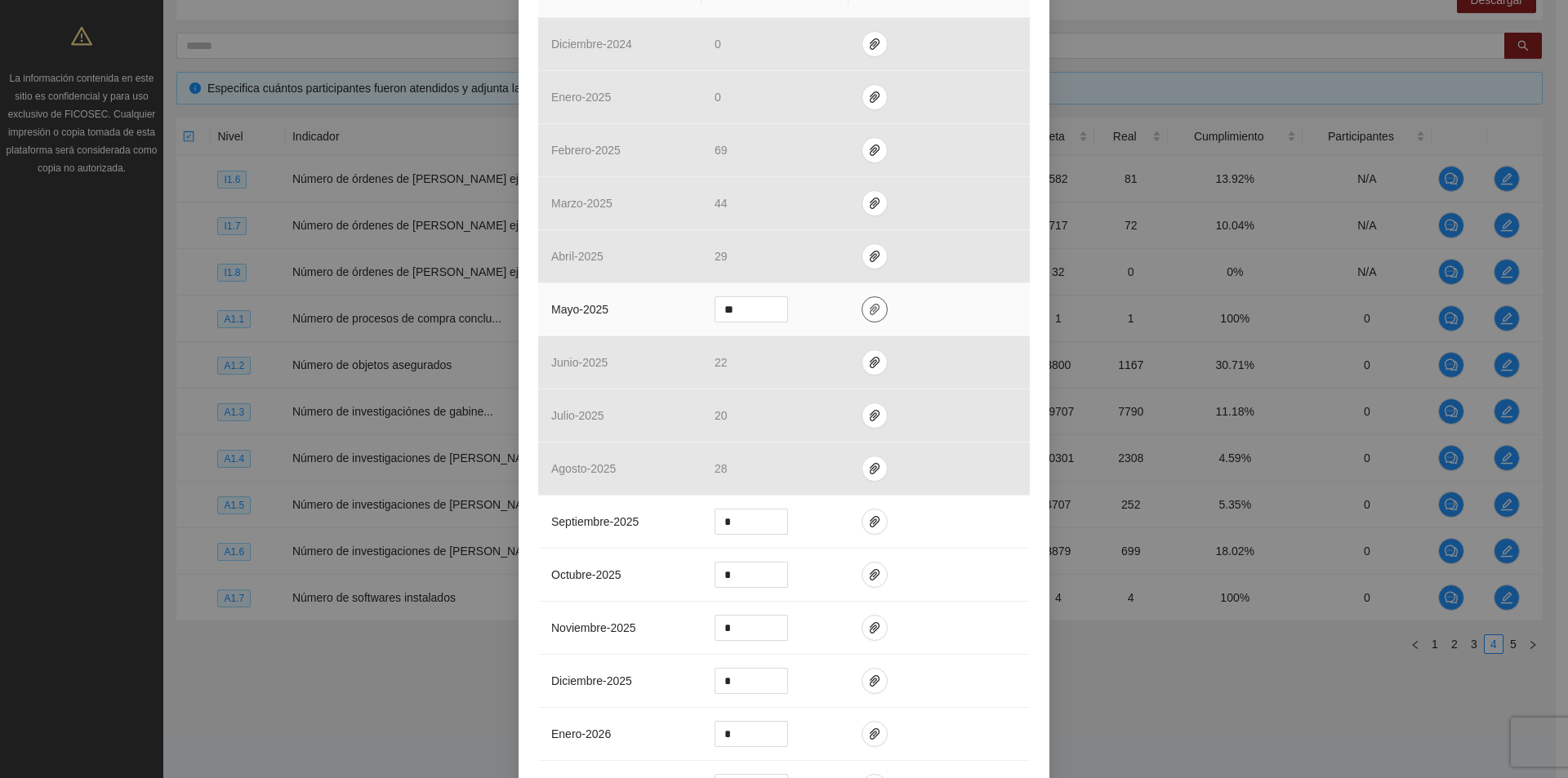
click at [873, 307] on span "paper-clip" at bounding box center [874, 309] width 25 height 13
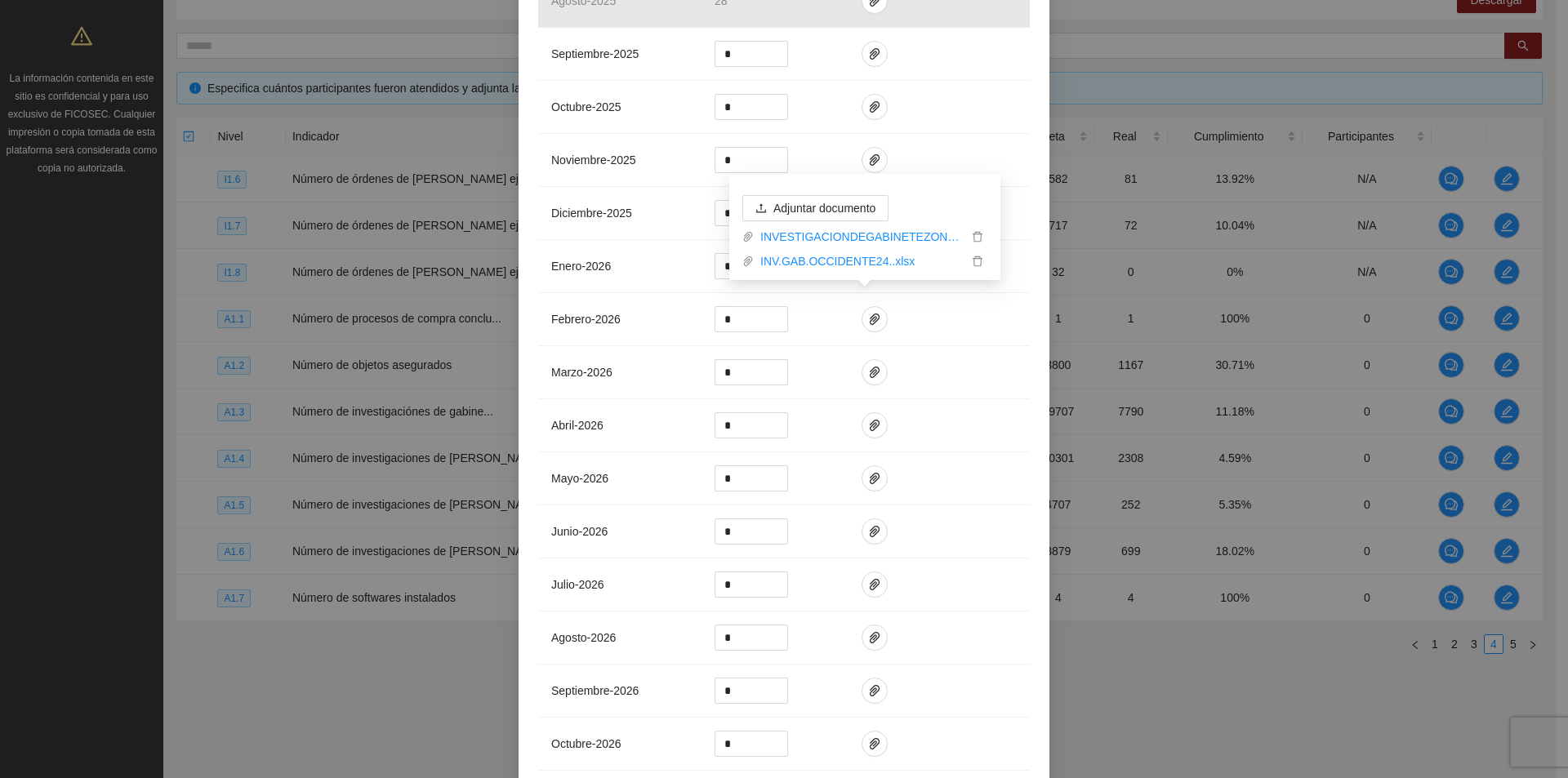
scroll to position [1132, 0]
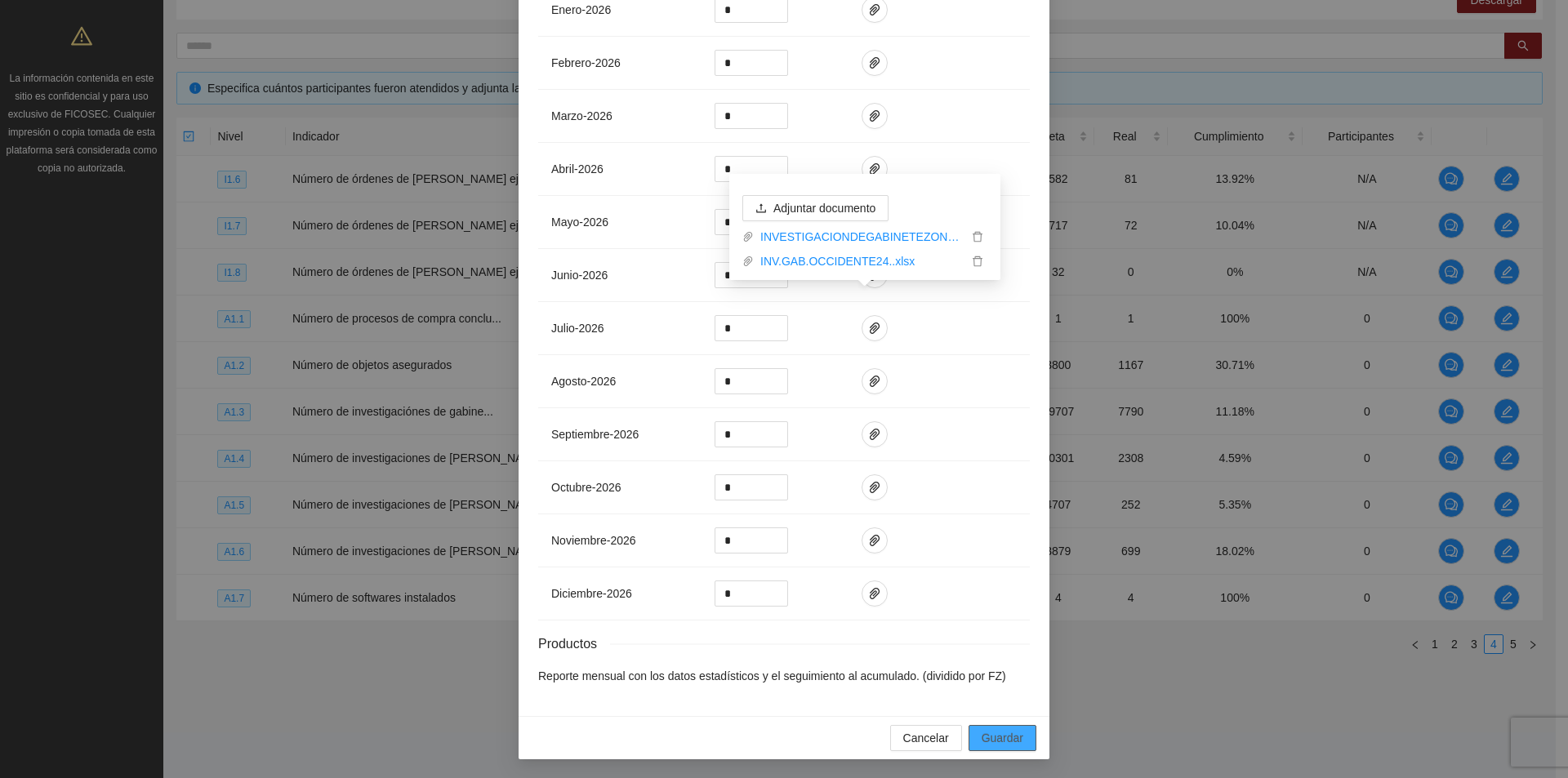
click at [1013, 734] on span "Guardar" at bounding box center [1002, 738] width 42 height 18
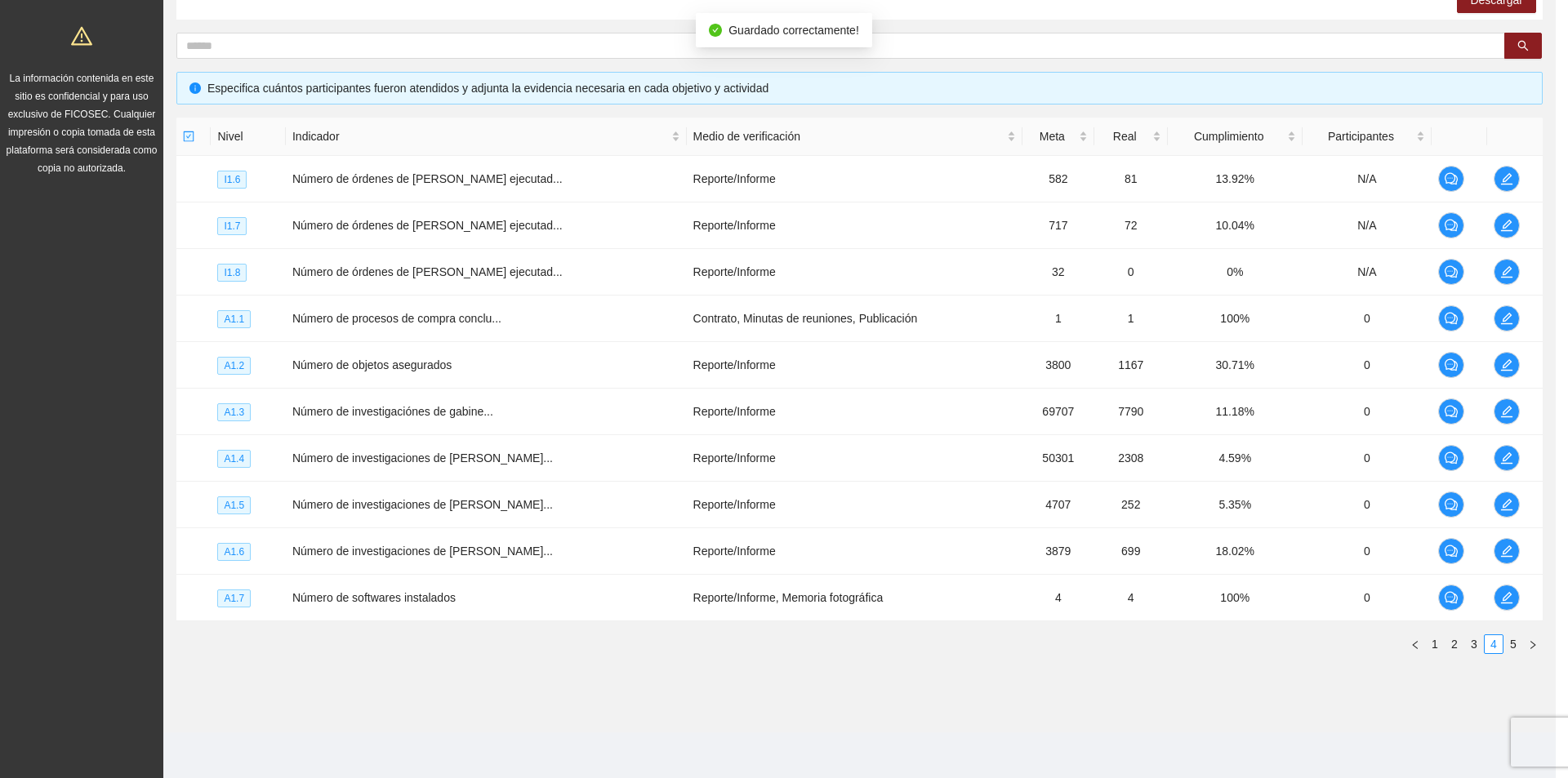
scroll to position [1050, 0]
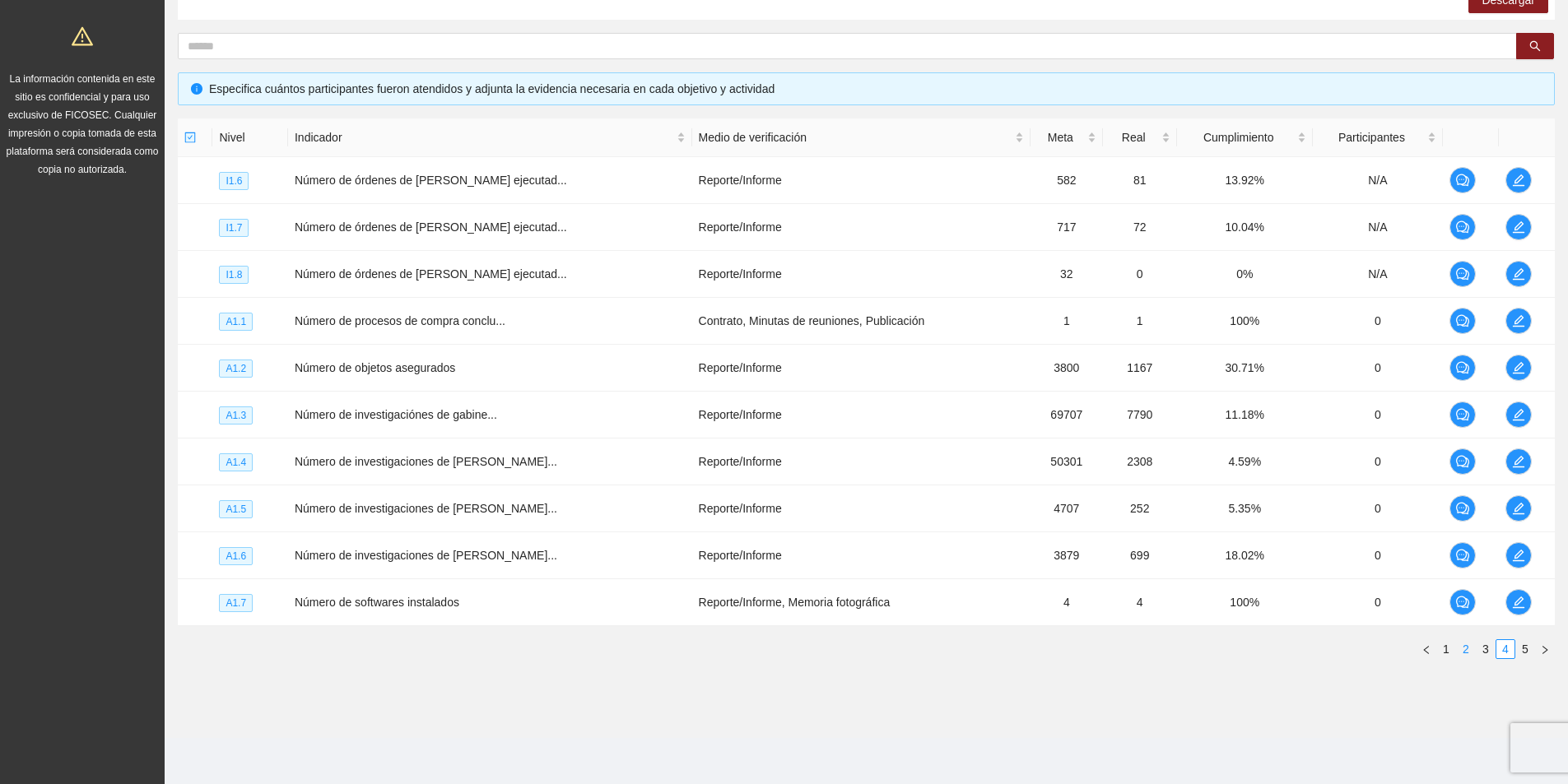
click at [1472, 651] on link "2" at bounding box center [1466, 649] width 18 height 18
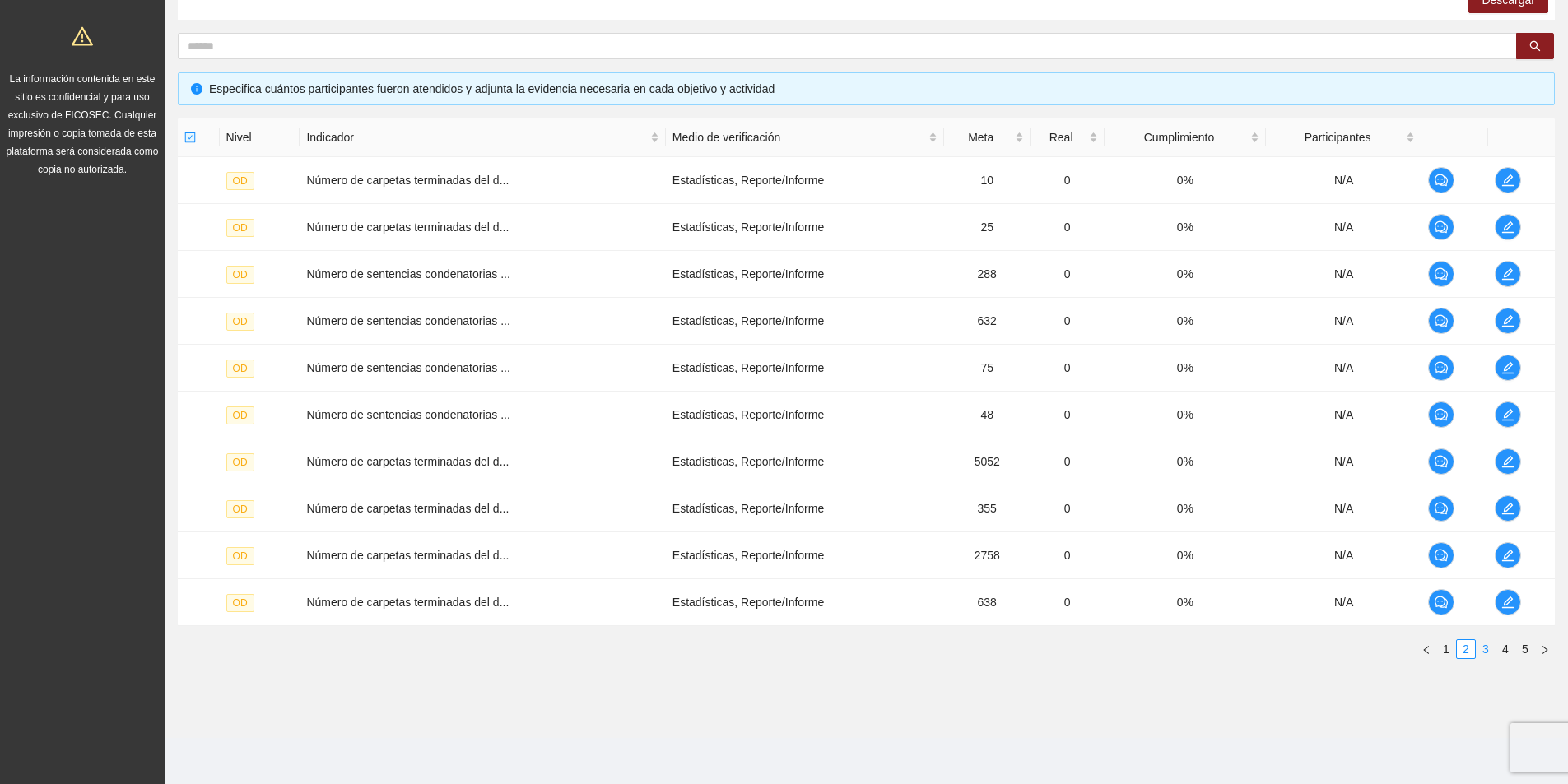
click at [1478, 649] on link "3" at bounding box center [1485, 649] width 18 height 18
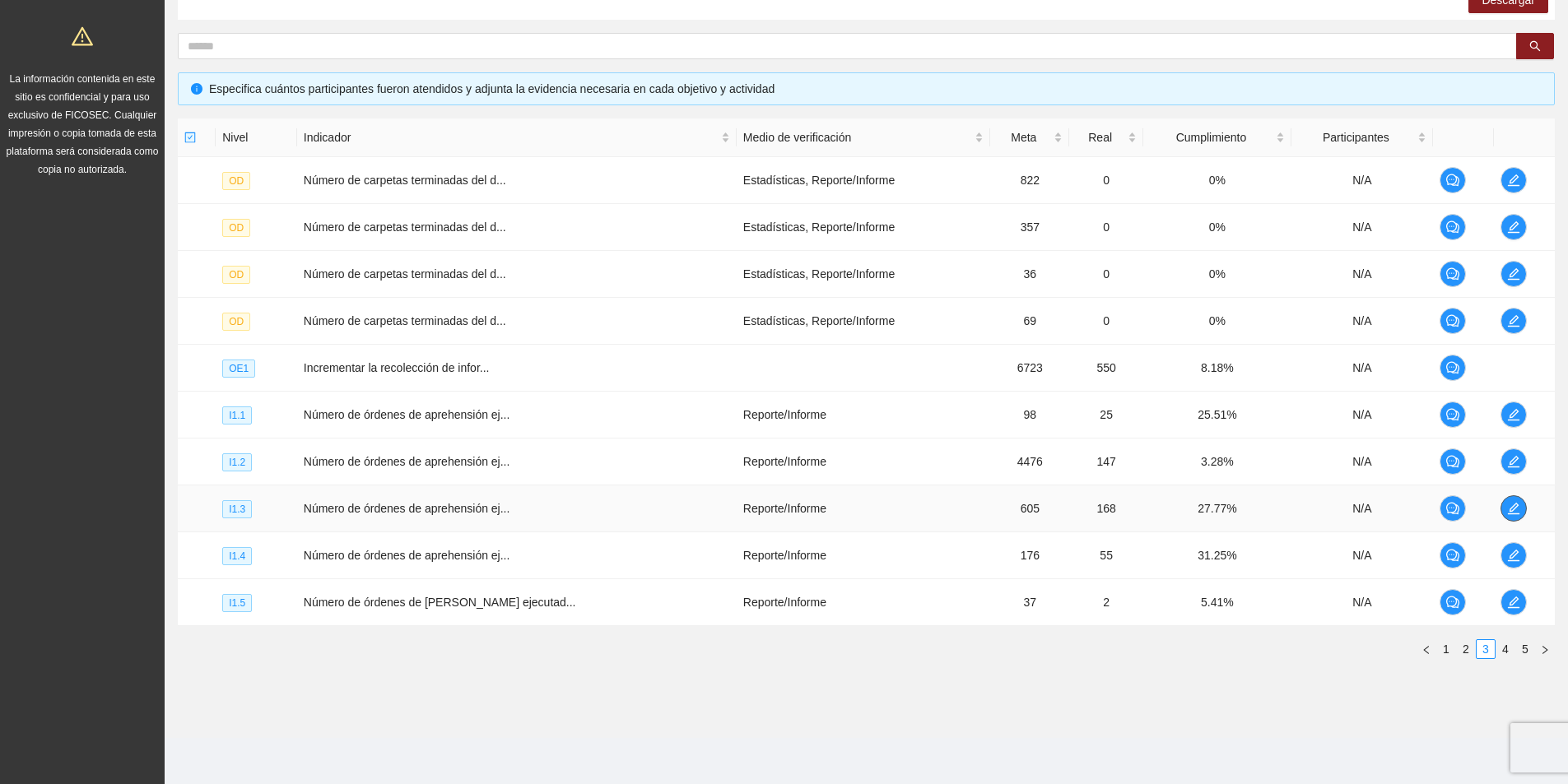
click at [1511, 509] on icon "edit" at bounding box center [1513, 508] width 13 height 13
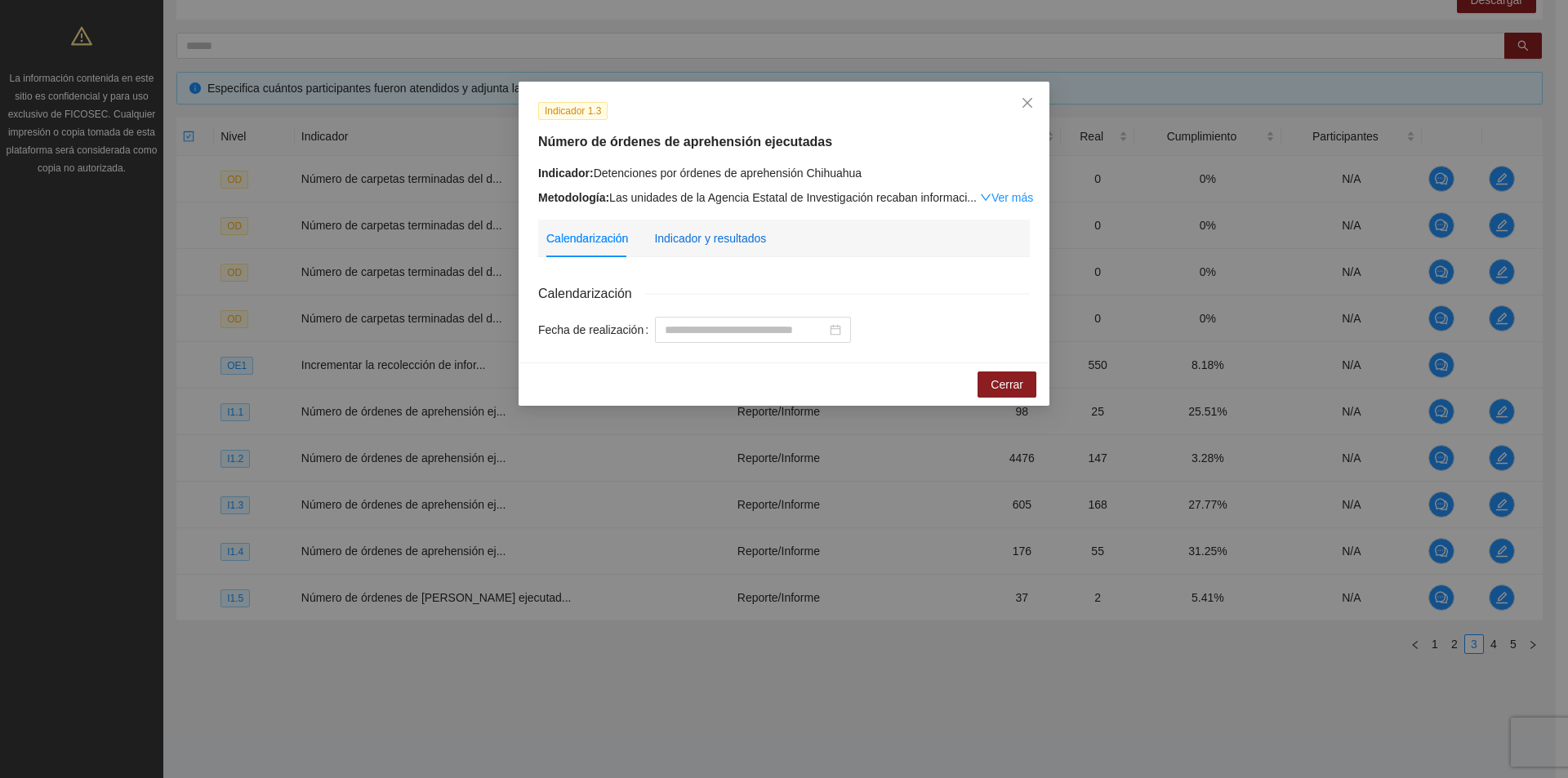
click at [688, 230] on div "Indicador y resultados" at bounding box center [710, 238] width 112 height 18
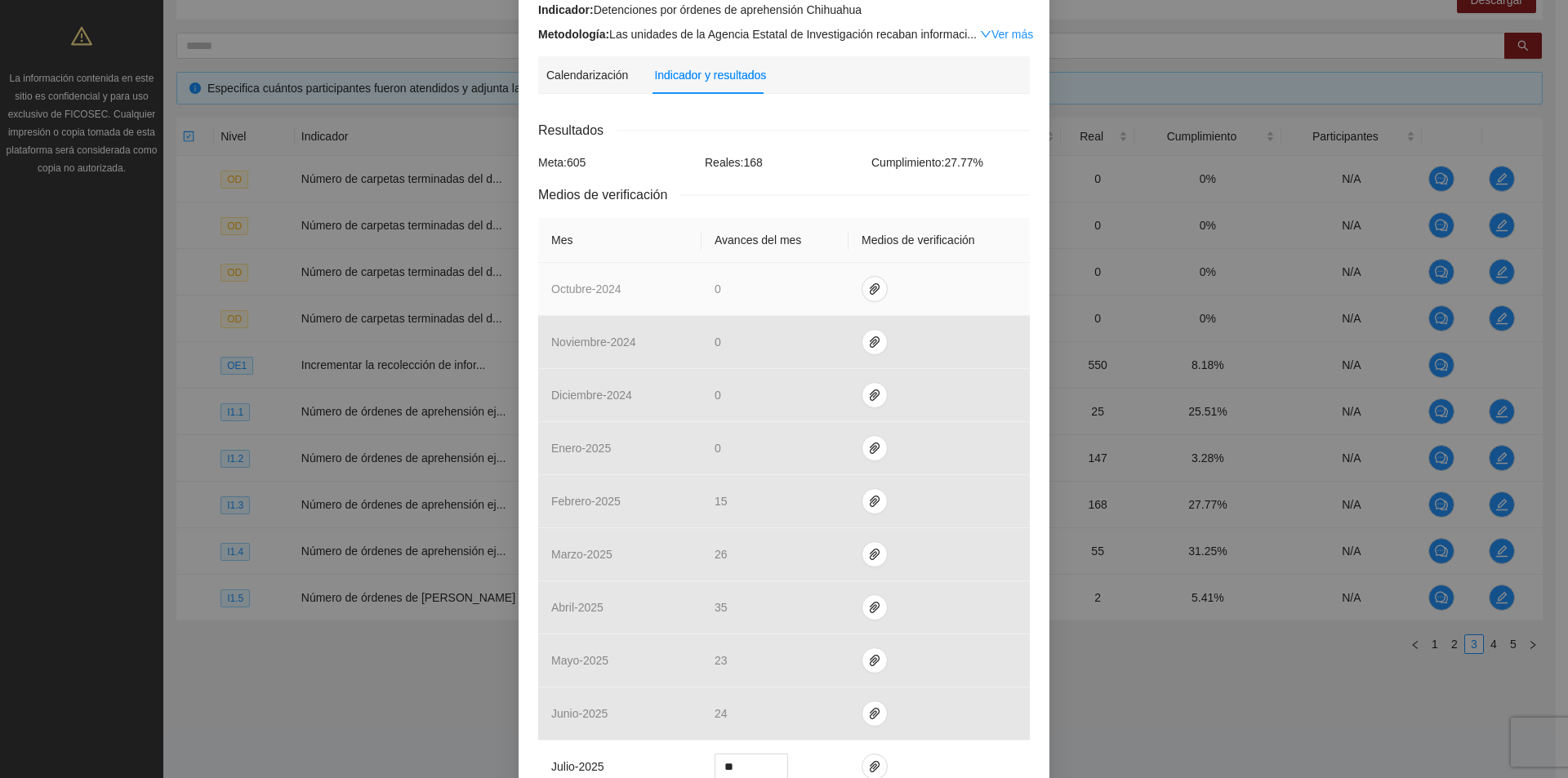
scroll to position [408, 0]
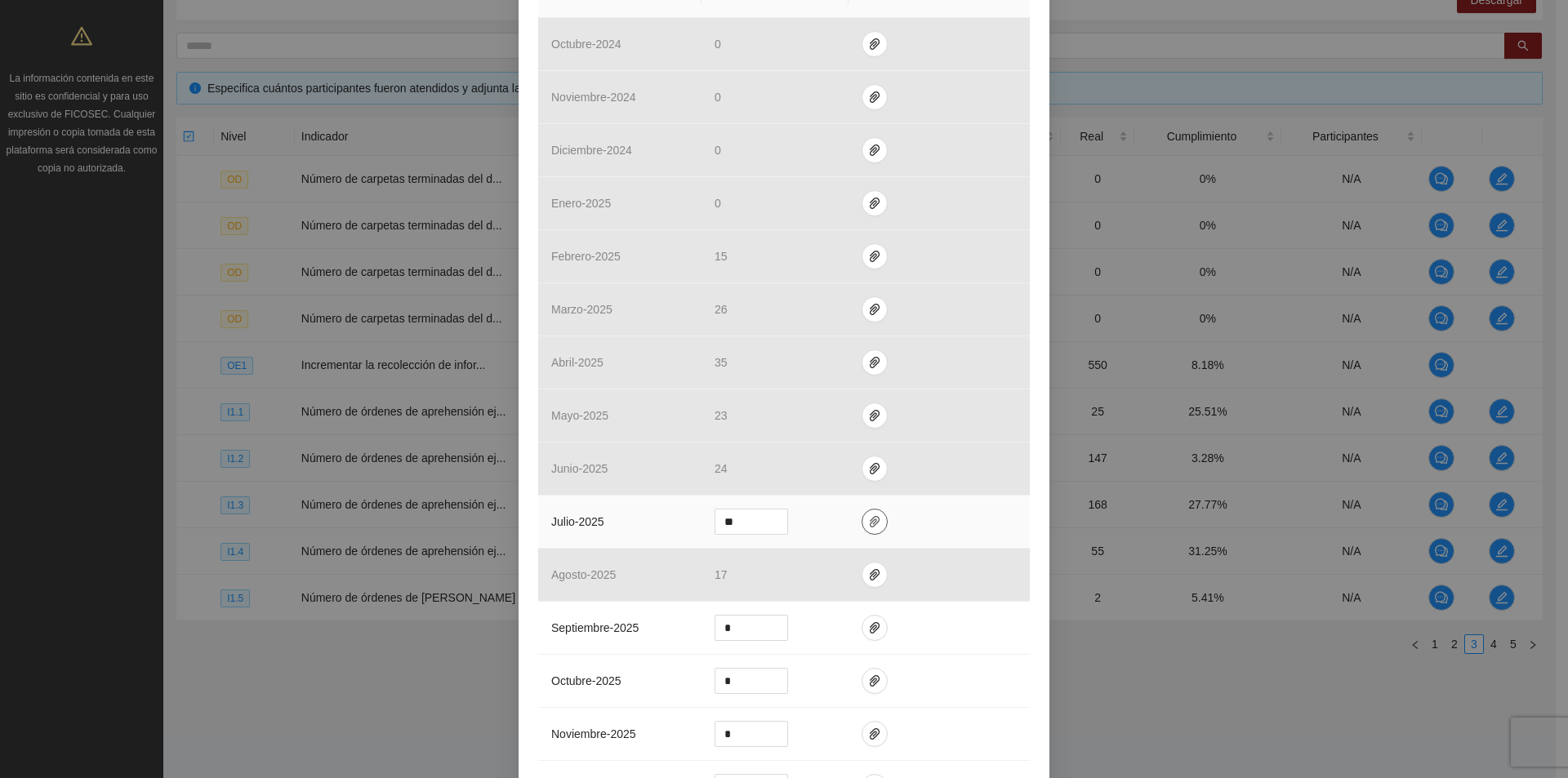
click at [870, 525] on icon "paper-clip" at bounding box center [874, 521] width 9 height 11
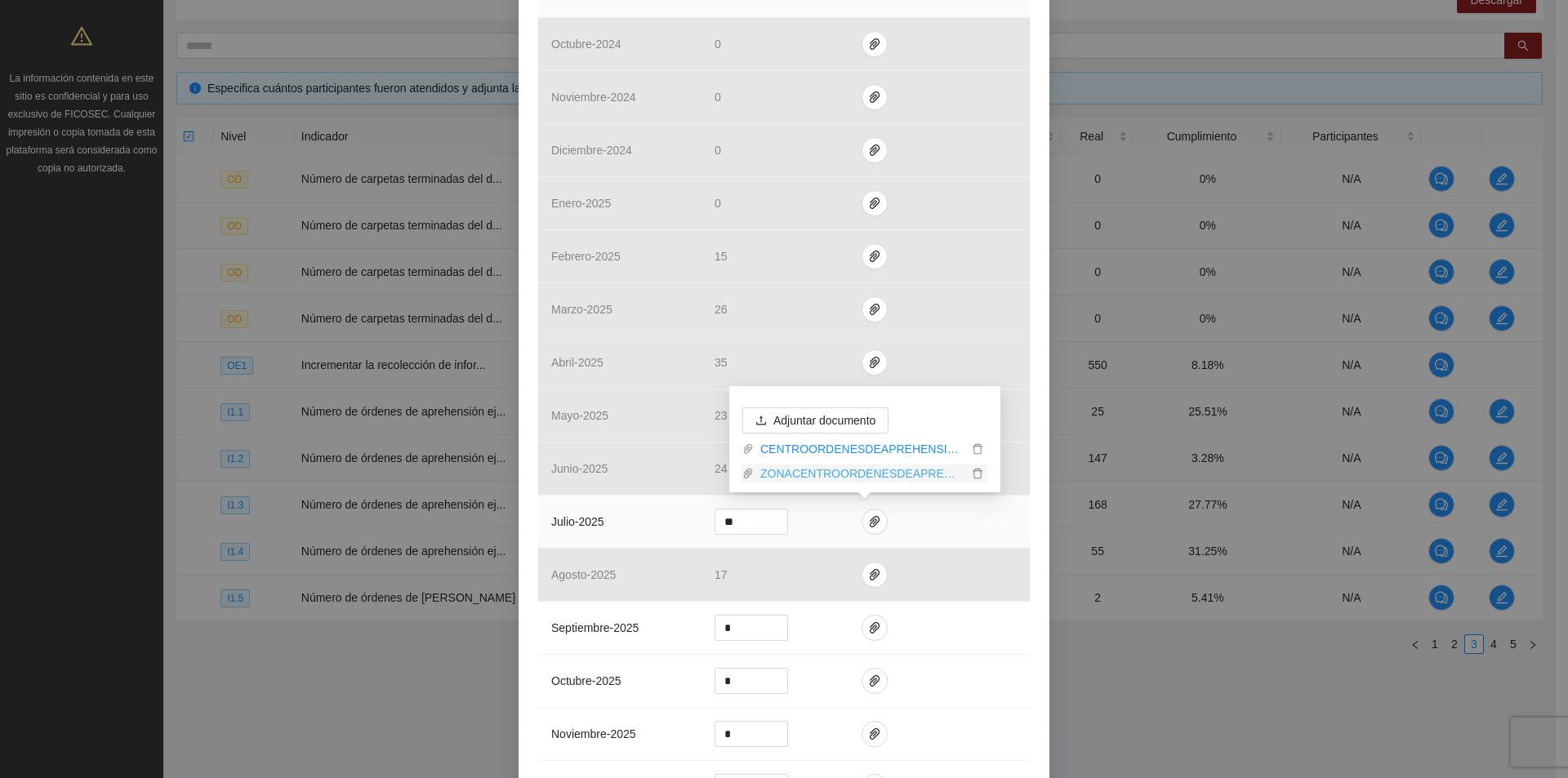
click at [917, 476] on link "ZONACENTROORDENESDEAPREHENSION2024_0001.pdf" at bounding box center [860, 473] width 214 height 18
click at [872, 450] on link "CENTROORDENESDEAPREHENSION24.xlsx" at bounding box center [860, 448] width 214 height 18
click at [842, 470] on link "ZONACENTROORDENESDEAPREHENSION2024_0001.pdf" at bounding box center [860, 473] width 214 height 18
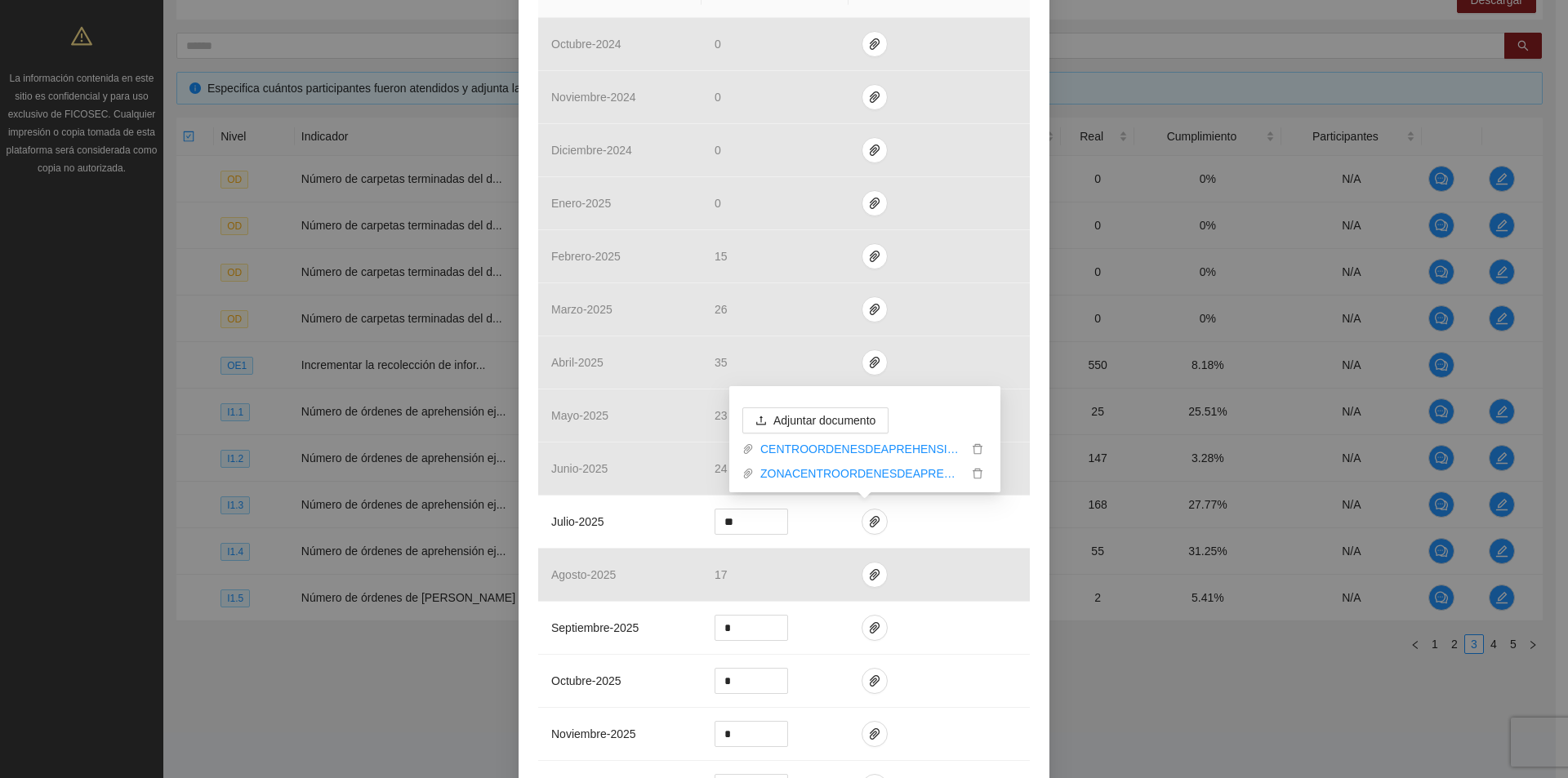
click at [1162, 718] on div "Indicador 1.3 Número de órdenes de aprehensión ejecutadas Indicador: Detencione…" at bounding box center [784, 389] width 1568 height 778
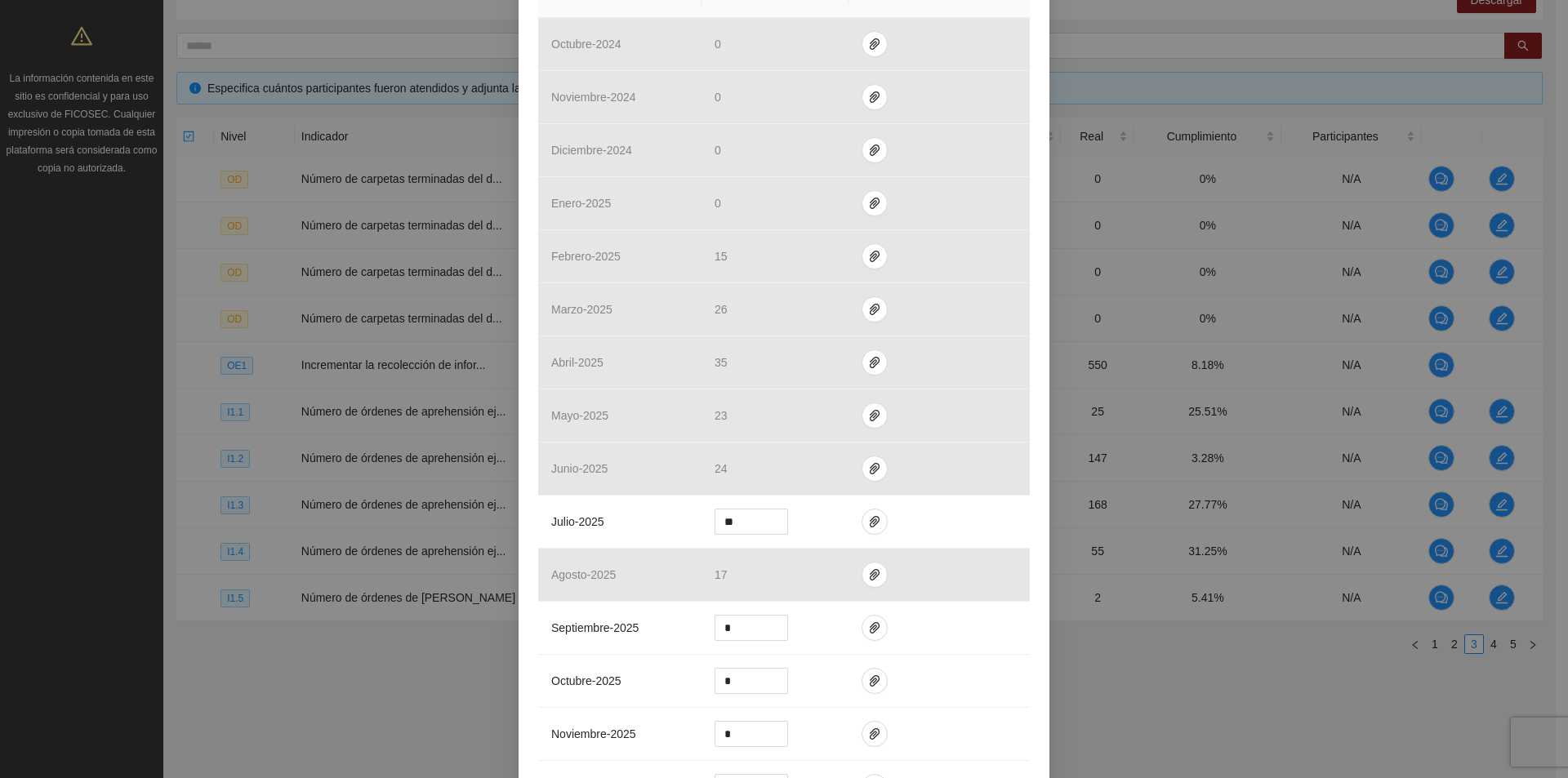
click at [1165, 710] on div "Indicador 1.3 Número de órdenes de aprehensión ejecutadas Indicador: Detencione…" at bounding box center [784, 389] width 1568 height 778
click at [1216, 705] on div "Indicador 1.3 Número de órdenes de aprehensión ejecutadas Indicador: Detencione…" at bounding box center [784, 389] width 1568 height 778
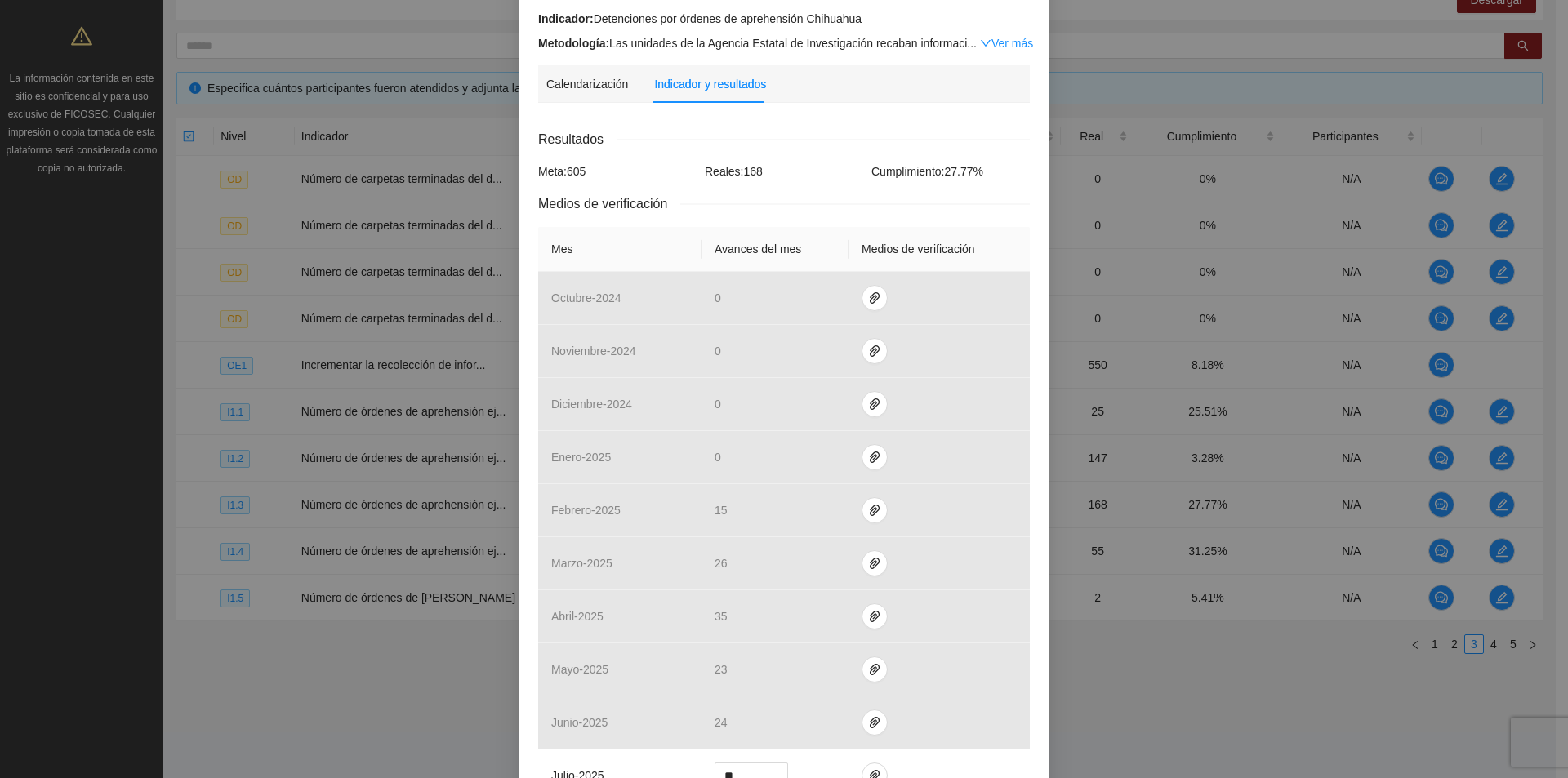
scroll to position [0, 0]
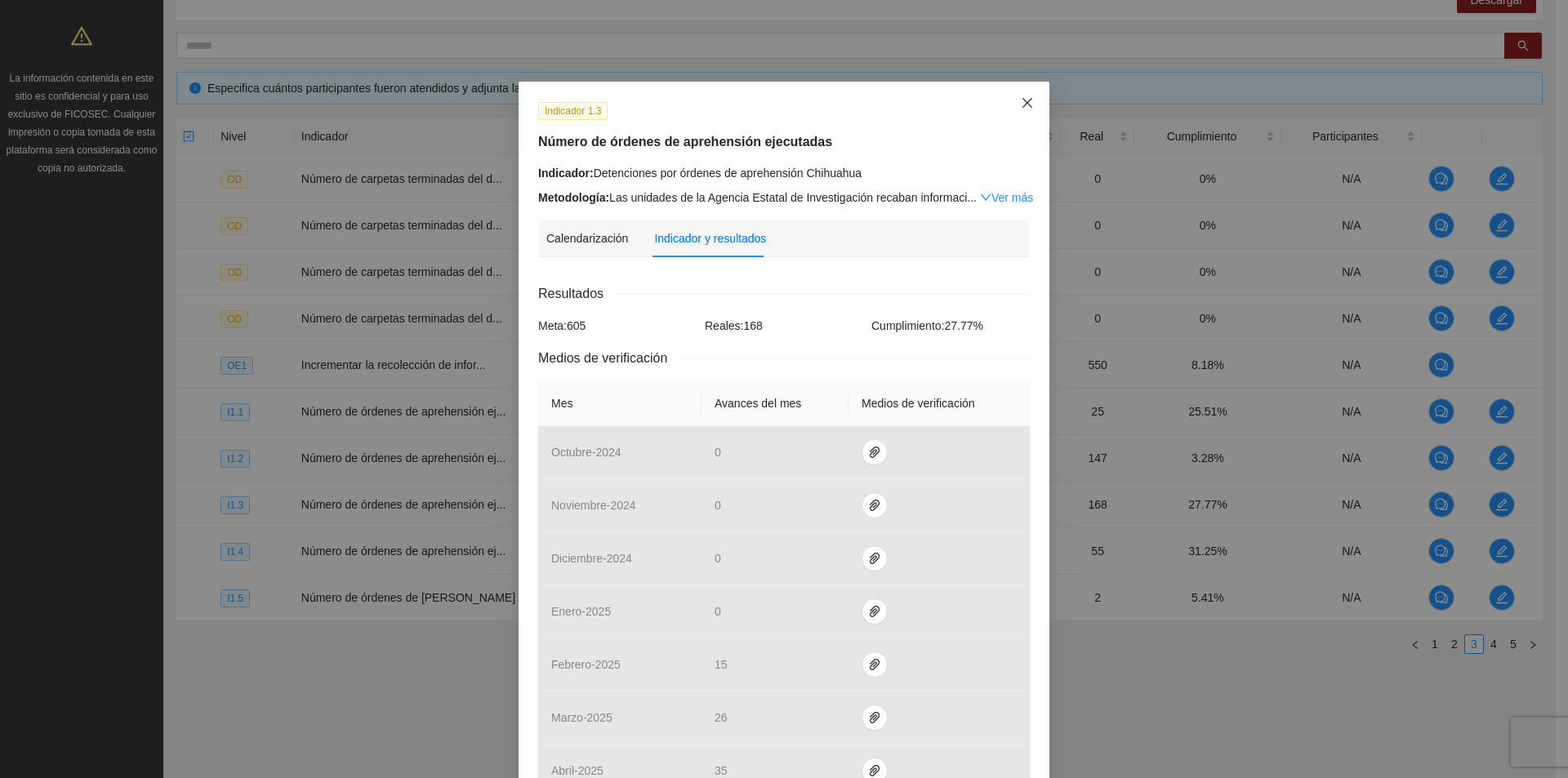
click at [1024, 106] on icon "close" at bounding box center [1027, 102] width 9 height 9
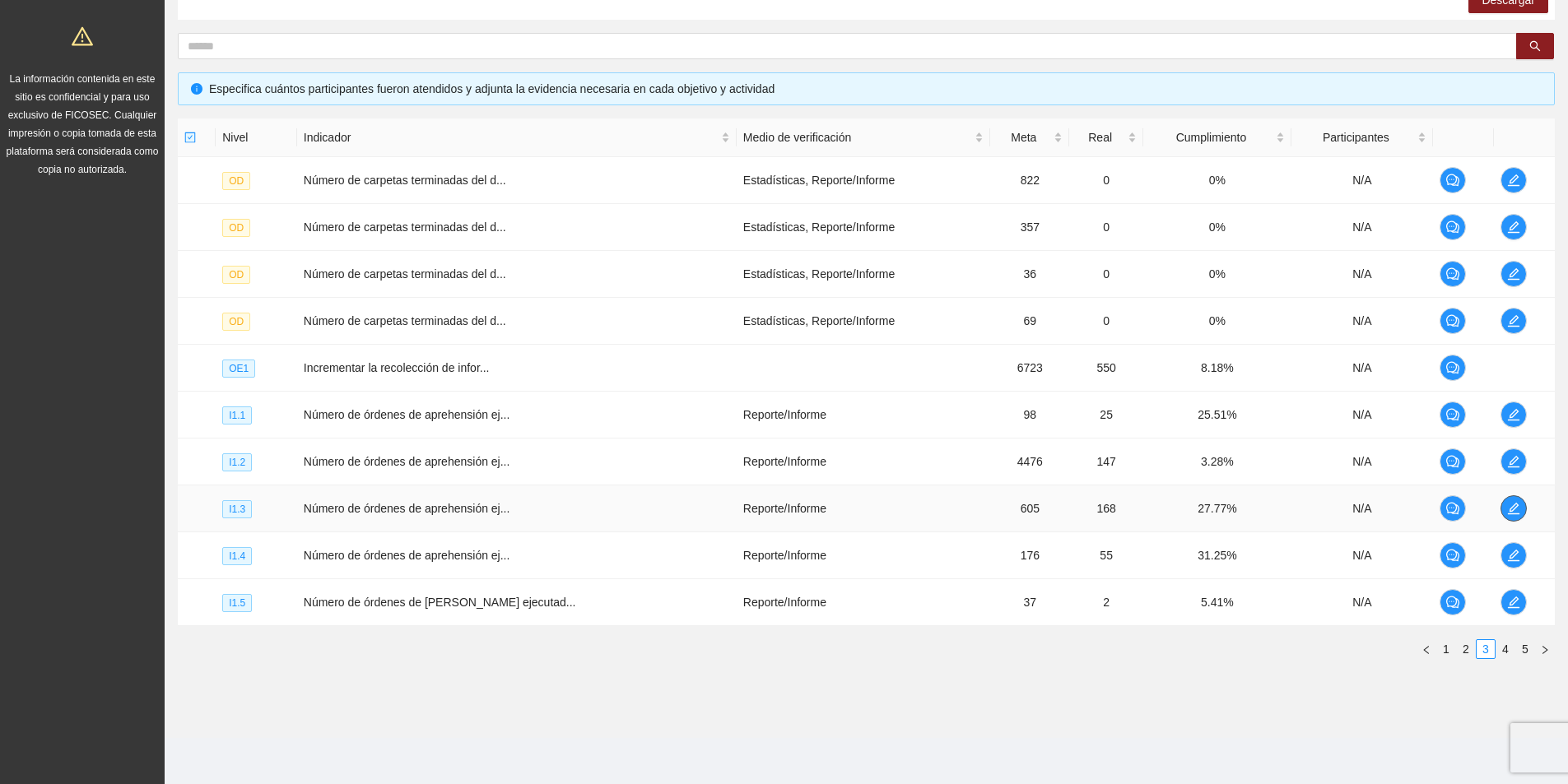
click at [1515, 506] on icon "edit" at bounding box center [1513, 508] width 13 height 13
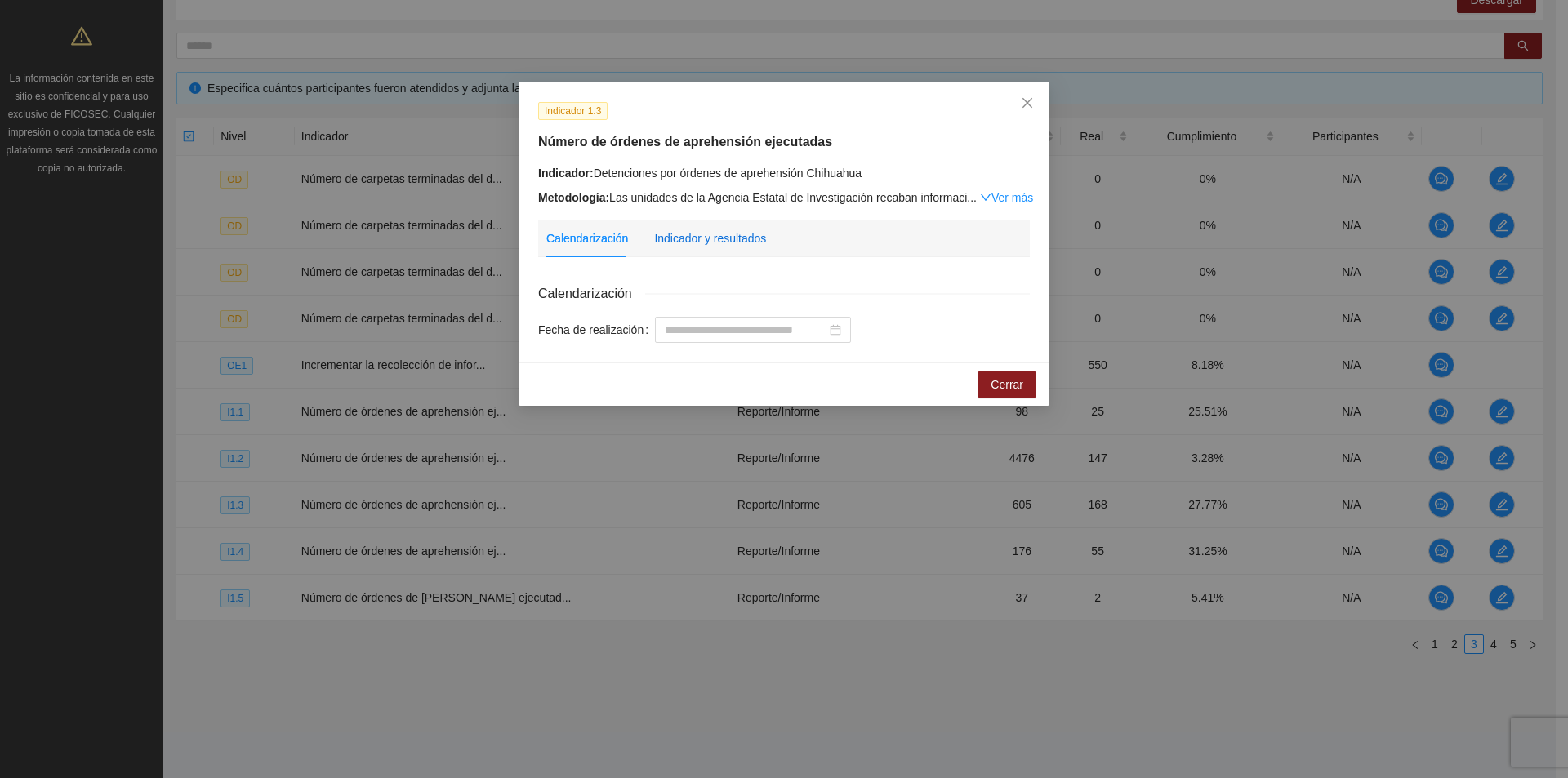
click at [709, 243] on div "Indicador y resultados" at bounding box center [710, 238] width 112 height 18
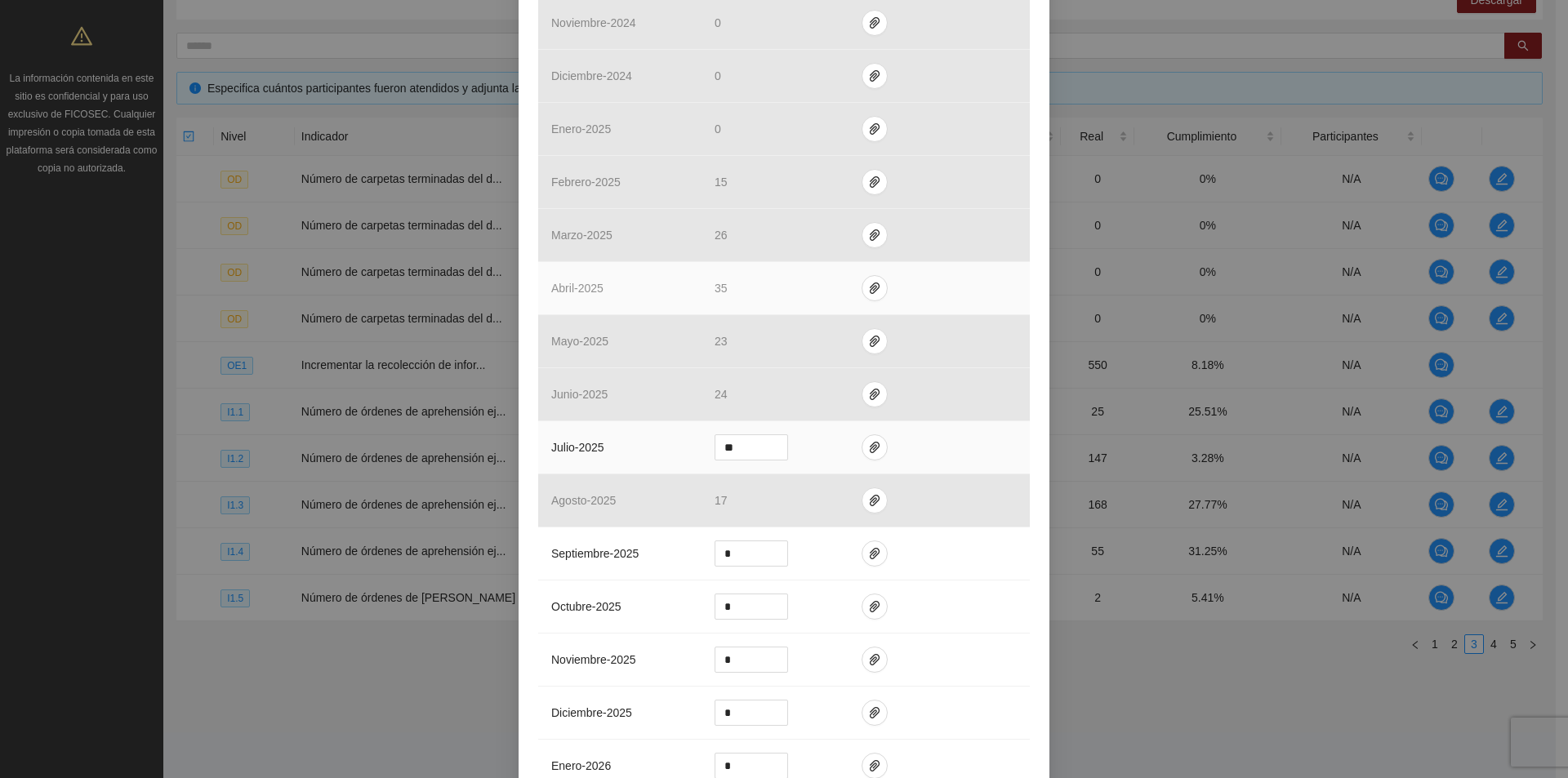
scroll to position [490, 0]
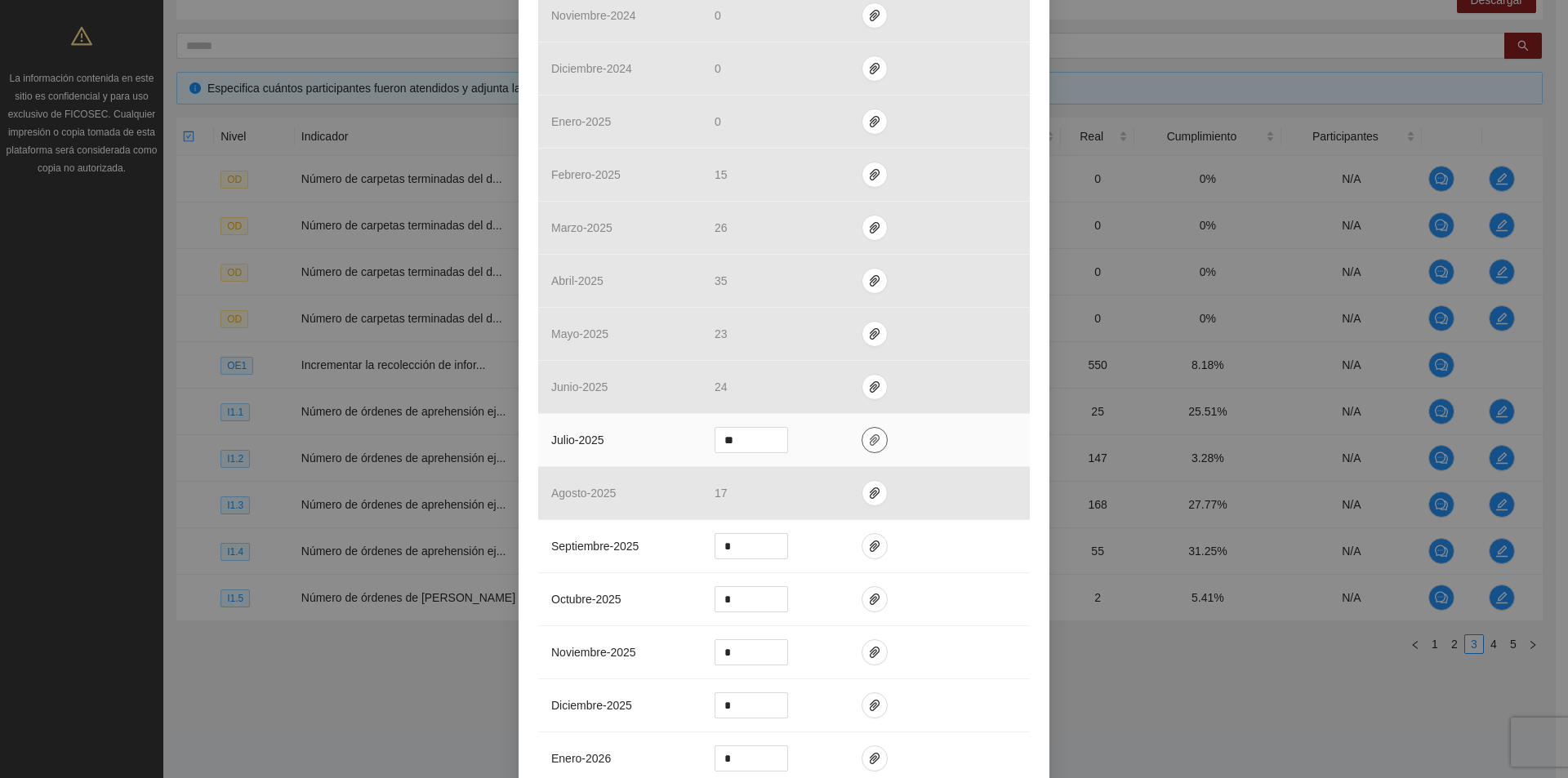
click at [864, 432] on button "button" at bounding box center [874, 440] width 26 height 26
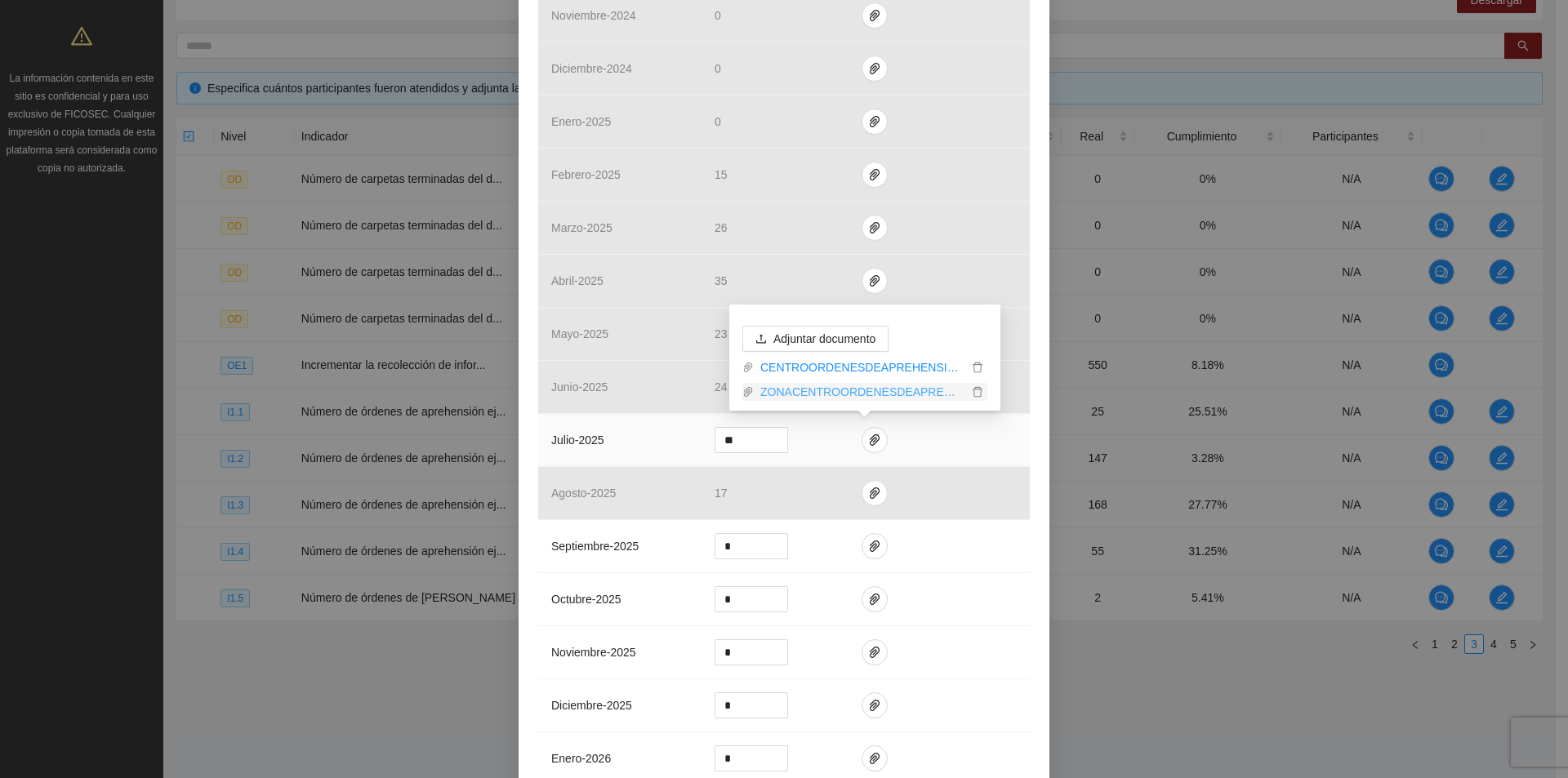
click at [947, 385] on link "ZONACENTROORDENESDEAPREHENSION2024_0001.pdf" at bounding box center [860, 391] width 214 height 18
